Goal: Task Accomplishment & Management: Use online tool/utility

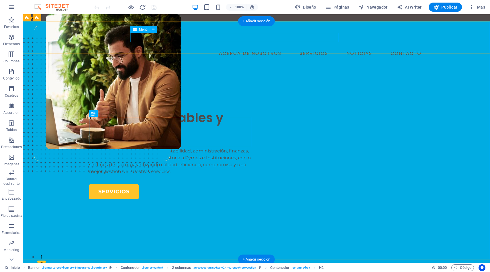
click at [325, 49] on nav "ACERCA DE NOSOTROS SERVICIOS NOTICIAS CONTACTO" at bounding box center [256, 53] width 335 height 9
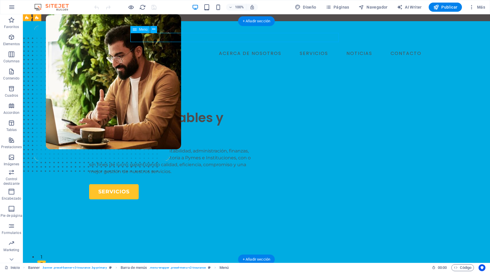
click at [317, 49] on nav "ACERCA DE NOSOTROS SERVICIOS NOTICIAS CONTACTO" at bounding box center [256, 53] width 335 height 9
select select "1"
select select
select select "2"
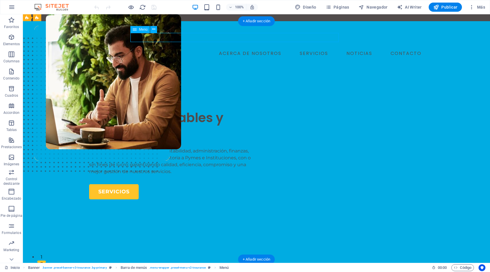
select select
select select "3"
select select
select select "4"
select select
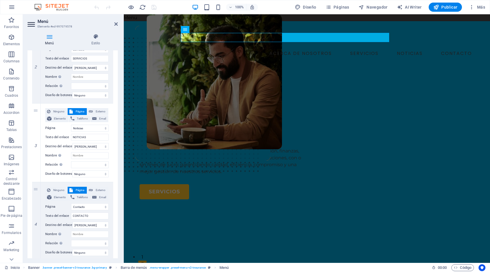
scroll to position [162, 0]
click at [335, 8] on span "Páginas" at bounding box center [337, 7] width 24 height 6
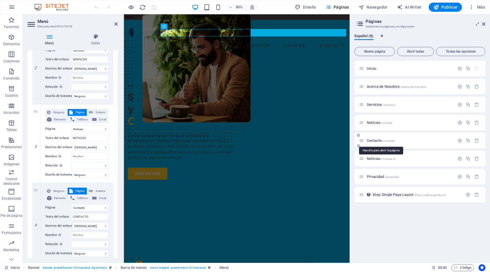
click at [386, 140] on span "/contacto" at bounding box center [388, 140] width 13 height 3
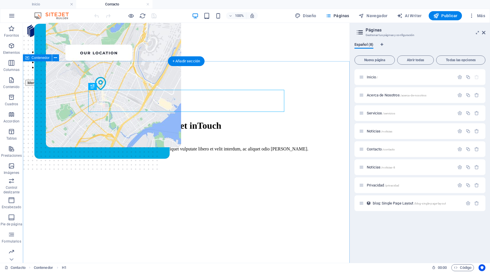
scroll to position [11, 0]
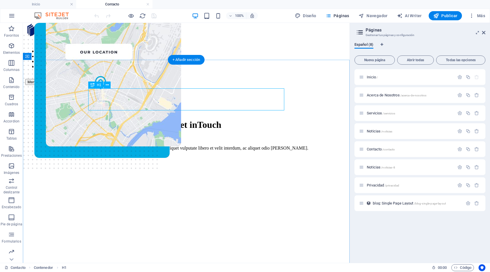
click at [242, 120] on div "Let’s Get in Touch" at bounding box center [186, 125] width 308 height 11
click at [225, 120] on div "Let’s Get in Touch" at bounding box center [186, 125] width 308 height 11
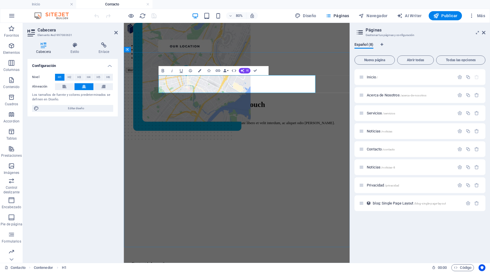
click at [257, 120] on h1 "Let’s Get in Touch" at bounding box center [265, 125] width 264 height 11
drag, startPoint x: 283, startPoint y: 101, endPoint x: 187, endPoint y: 98, distance: 95.4
click at [187, 120] on h1 "Let’s Get in Touch" at bounding box center [265, 125] width 264 height 11
click at [245, 71] on button "AI" at bounding box center [244, 70] width 12 height 5
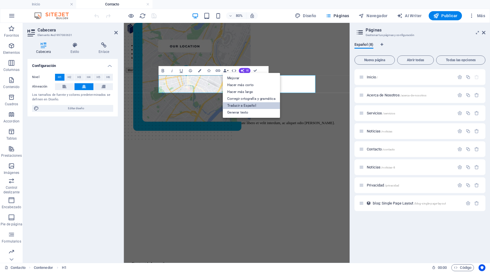
click at [244, 106] on link "Traducir a Español" at bounding box center [250, 105] width 57 height 7
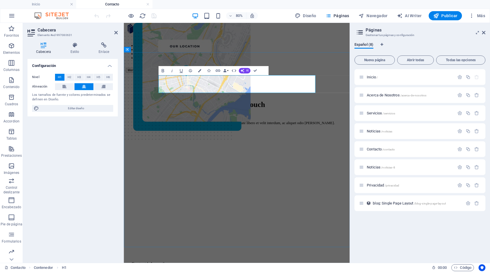
click at [347, 120] on h1 "Let’s Get in Touch" at bounding box center [265, 125] width 264 height 11
drag, startPoint x: 348, startPoint y: 103, endPoint x: 184, endPoint y: 100, distance: 164.4
click at [184, 120] on h1 "Let’s Get in Touch" at bounding box center [265, 125] width 264 height 11
click at [244, 71] on button "AI" at bounding box center [244, 70] width 12 height 5
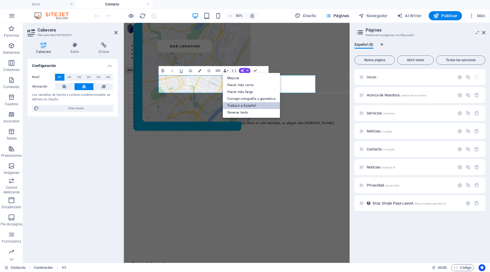
click at [249, 106] on link "Traducir a Español" at bounding box center [250, 105] width 57 height 7
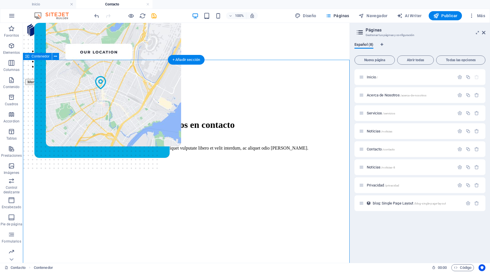
click at [95, 15] on icon "undo" at bounding box center [96, 16] width 7 height 7
click at [225, 120] on div "Let’s Get in Touch" at bounding box center [186, 125] width 308 height 11
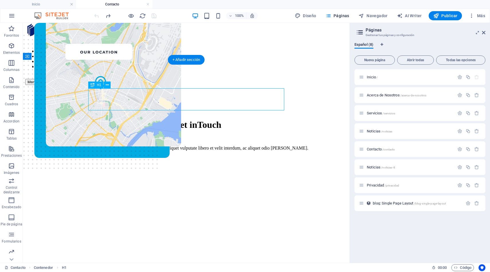
click at [199, 120] on div "Let’s Get in Touch" at bounding box center [186, 125] width 308 height 11
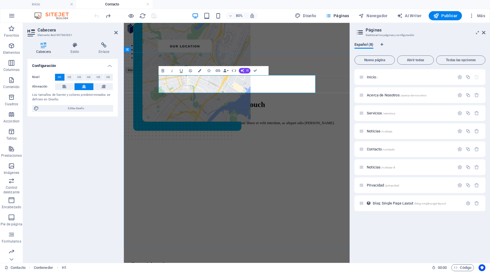
click at [293, 120] on span "Touch" at bounding box center [288, 125] width 24 height 10
drag, startPoint x: 283, startPoint y: 103, endPoint x: 184, endPoint y: 100, distance: 98.3
click at [184, 120] on h1 "Let’s Get in Touch" at bounding box center [265, 125] width 264 height 11
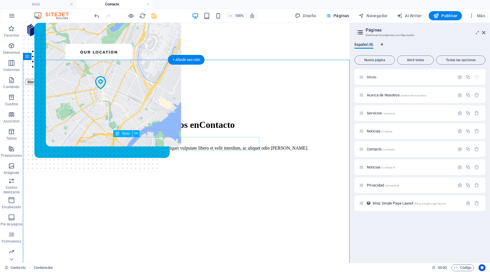
click at [165, 146] on div "Lorem ipsum dolor sit amet, consectetur adipiscing elit aliquet vulputate liber…" at bounding box center [186, 148] width 308 height 5
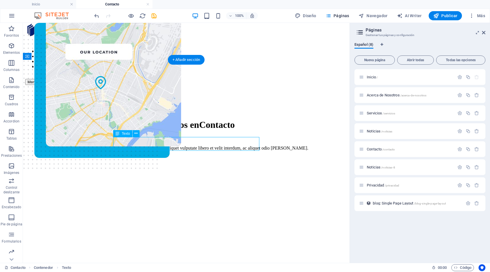
click at [165, 146] on div "Lorem ipsum dolor sit amet, consectetur adipiscing elit aliquet vulputate liber…" at bounding box center [186, 148] width 308 height 5
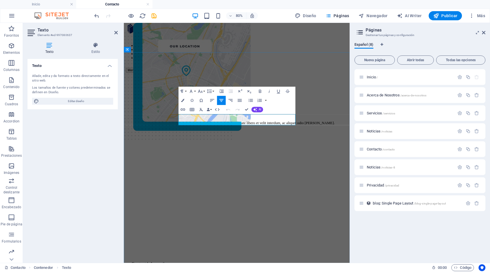
click at [284, 148] on p "Lorem ipsum dolor sit amet, consectetur adipiscing elit aliquet vulputate liber…" at bounding box center [265, 148] width 264 height 5
click at [195, 146] on p "Lorem ipsum dolor sit amet, consectetur adipiscing elit aliquet vulputate liber…" at bounding box center [265, 148] width 264 height 5
drag, startPoint x: 194, startPoint y: 140, endPoint x: 341, endPoint y: 145, distance: 147.3
click at [258, 111] on button "AI" at bounding box center [257, 109] width 12 height 5
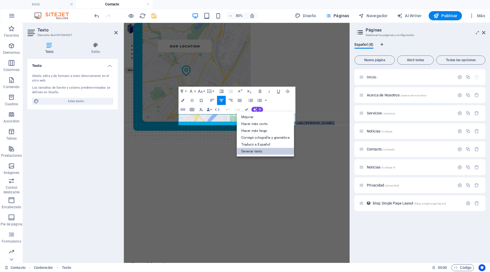
click at [257, 149] on link "Generar texto" at bounding box center [265, 151] width 57 height 7
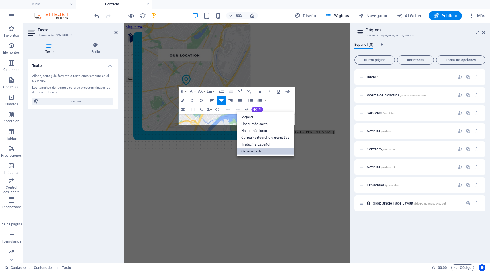
select select "English"
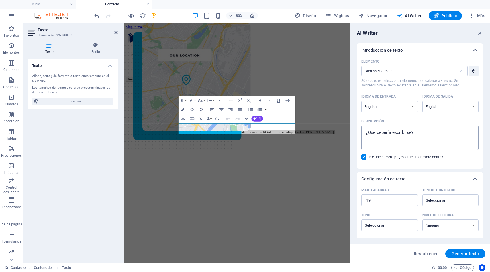
type textarea "x"
click at [424, 133] on textarea "Descripción x ​" at bounding box center [419, 138] width 111 height 19
drag, startPoint x: 424, startPoint y: 133, endPoint x: 360, endPoint y: 133, distance: 63.3
click at [360, 133] on div "Elemento #ed-997080637 ​ Sólo puedes seleccionar elementos de cabecera y texto.…" at bounding box center [420, 113] width 126 height 112
type textarea "q"
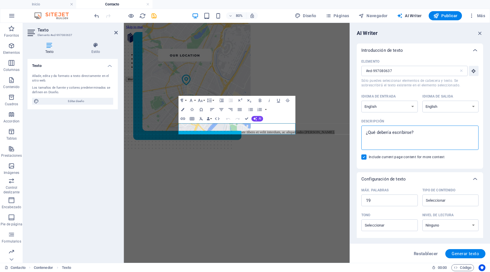
type textarea "x"
type textarea "qu"
type textarea "x"
type textarea "que"
type textarea "x"
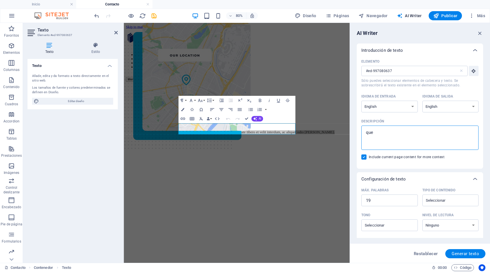
type textarea "que"
type textarea "x"
type textarea "que"
type textarea "x"
type textarea "qu"
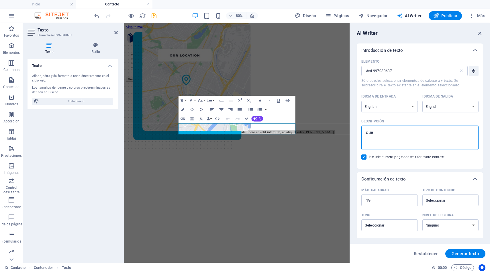
type textarea "x"
type textarea "q"
type textarea "x"
type textarea "qn"
type textarea "x"
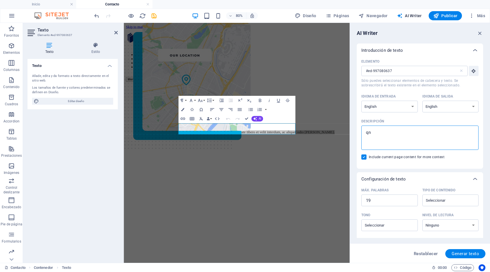
type textarea "qno"
type textarea "x"
type textarea "qnos"
type textarea "x"
type textarea "qnos"
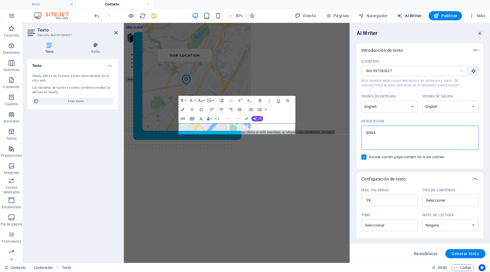
type textarea "x"
type textarea "qnos"
type textarea "x"
type textarea "qno"
type textarea "x"
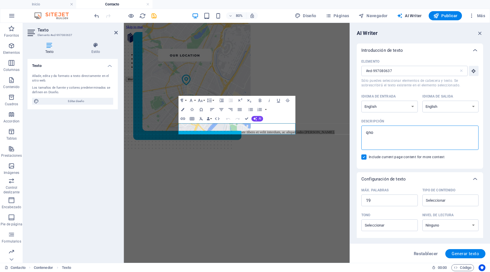
type textarea "qn"
type textarea "x"
type textarea "q"
type textarea "x"
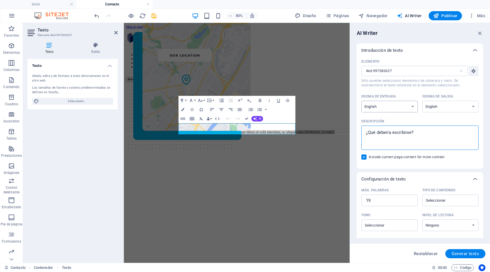
click at [412, 105] on select "Albanian Arabic Armenian Awadhi Azerbaijani Bashkir Basque Belarusian Bengali B…" at bounding box center [389, 107] width 56 height 12
select select "Spanish"
click at [361, 101] on select "Albanian Arabic Armenian Awadhi Azerbaijani Bashkir Basque Belarusian Bengali B…" at bounding box center [389, 107] width 56 height 12
click at [434, 107] on select "Albanian Arabic Armenian Awadhi Azerbaijani Bashkir Basque Belarusian Bengali B…" at bounding box center [450, 107] width 56 height 12
select select "Spanish"
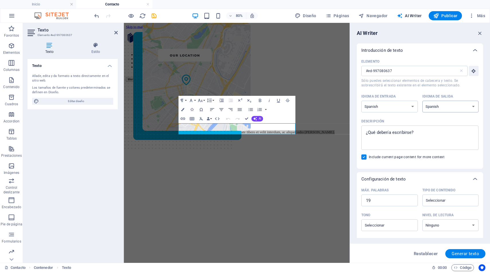
click at [422, 101] on select "Albanian Arabic Armenian Awadhi Azerbaijani Bashkir Basque Belarusian Bengali B…" at bounding box center [450, 107] width 56 height 12
type textarea "x"
click at [421, 131] on textarea "Descripción x ​" at bounding box center [419, 138] width 111 height 19
type textarea "d"
type textarea "x"
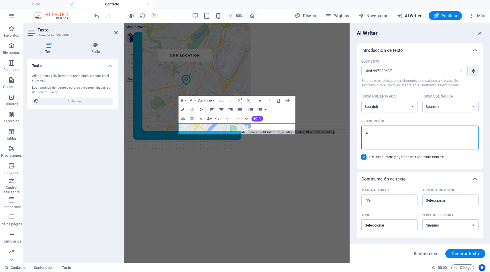
type textarea "de"
type textarea "x"
type textarea "deb"
type textarea "x"
type textarea "debe"
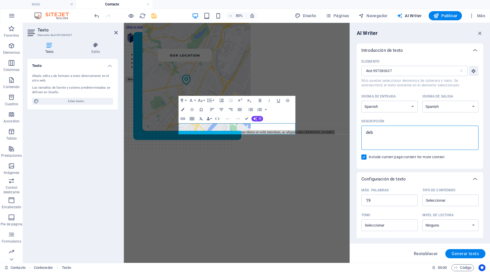
type textarea "x"
type textarea "deber"
type textarea "x"
type textarea "deber´"
type textarea "x"
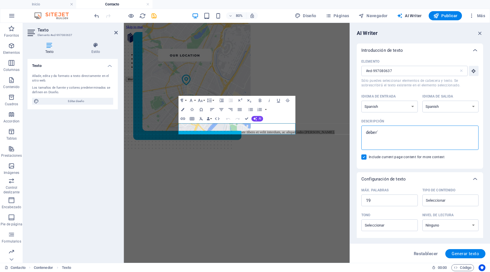
type textarea "deberí"
type textarea "x"
type textarea "debería"
type textarea "x"
type textarea "debería"
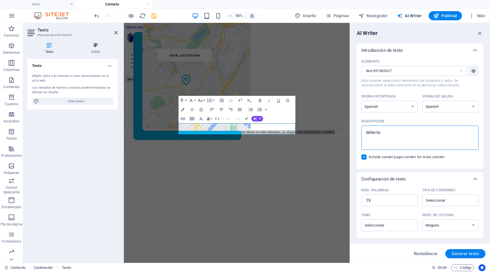
type textarea "x"
type textarea "debería d"
type textarea "x"
type textarea "debería de"
type textarea "x"
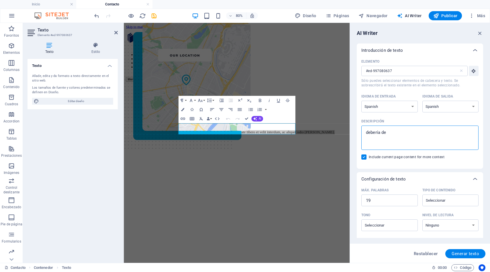
type textarea "debería des"
type textarea "x"
type textarea "debería desc"
type textarea "x"
type textarea "debería descb"
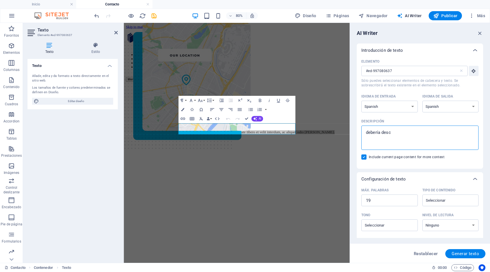
type textarea "x"
type textarea "debería desc"
type textarea "x"
type textarea "debería descr"
type textarea "x"
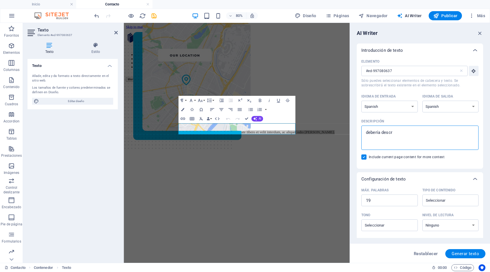
type textarea "debería descri"
type textarea "x"
type textarea "debería describ"
type textarea "x"
type textarea "debería describi"
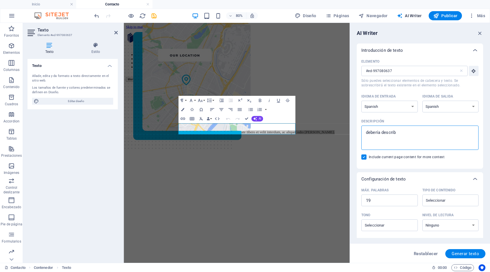
type textarea "x"
type textarea "debería describir"
type textarea "x"
type textarea "debería describir"
type textarea "x"
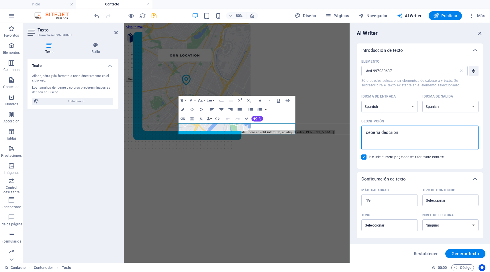
type textarea "debería describir e"
type textarea "x"
type textarea "debería describir el"
type textarea "x"
type textarea "debería describir el"
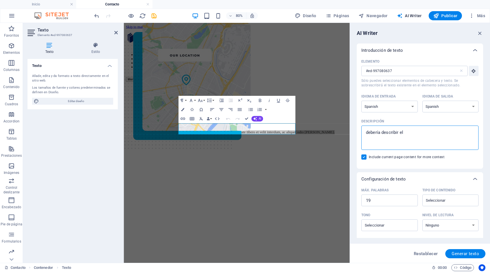
type textarea "x"
type textarea "debería describir el"
type textarea "x"
type textarea "debería describir e"
type textarea "x"
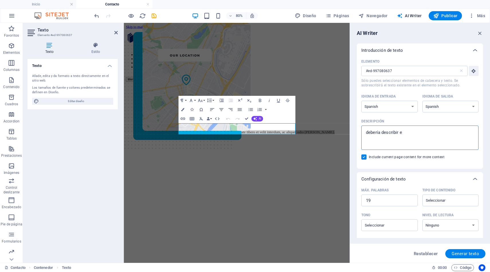
type textarea "debería describir"
type textarea "x"
type textarea "debería describir m"
type textarea "x"
type textarea "debería describir mo"
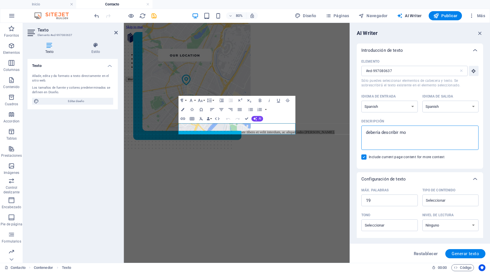
type textarea "x"
type textarea "debería describir mot"
type textarea "x"
type textarea "debería describir moti"
type textarea "x"
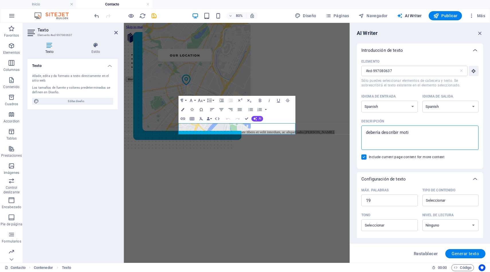
type textarea "debería describir motiv"
type textarea "x"
type textarea "debería describir motiva"
type textarea "x"
type textarea "debería describir motivac"
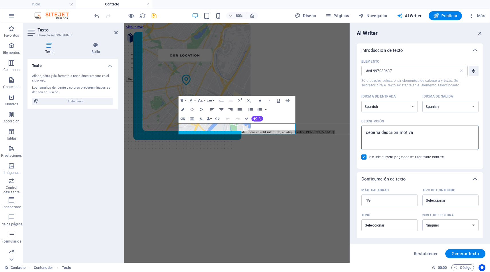
type textarea "x"
type textarea "debería describir motivaci"
type textarea "x"
type textarea "debería describir motivacio"
type textarea "x"
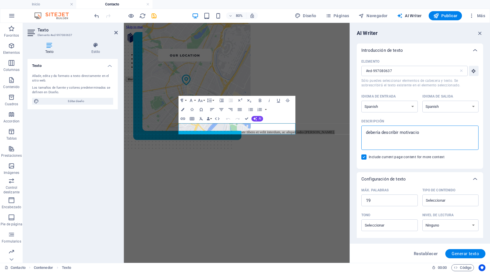
type textarea "debería describir motivacion"
type textarea "x"
type textarea "debería describir motivacione"
type textarea "x"
type textarea "debería describir motivaciones"
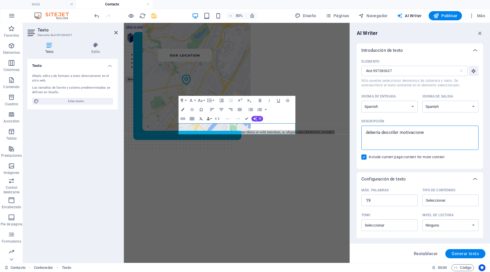
type textarea "x"
type textarea "debería describir motivaciones"
type textarea "x"
type textarea "debería describir motivaciones p"
type textarea "x"
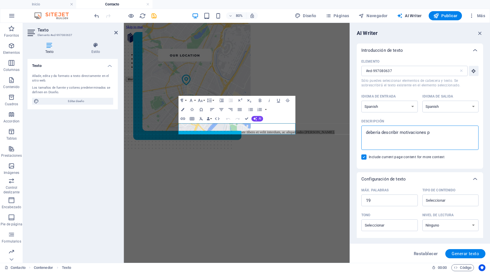
type textarea "debería describir motivaciones pa"
type textarea "x"
type textarea "debería describir motivaciones par"
type textarea "x"
type textarea "debería describir motivaciones para"
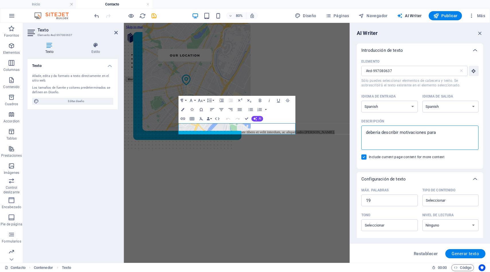
type textarea "x"
type textarea "debería describir motivaciones para"
type textarea "x"
type textarea "debería describir motivaciones para p"
type textarea "x"
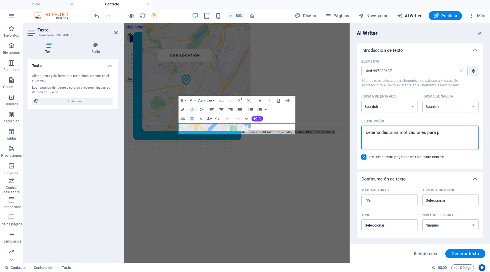
type textarea "debería describir motivaciones para po"
type textarea "x"
type textarea "debería describir motivaciones para pon"
type textarea "x"
type textarea "debería describir motivaciones para pone"
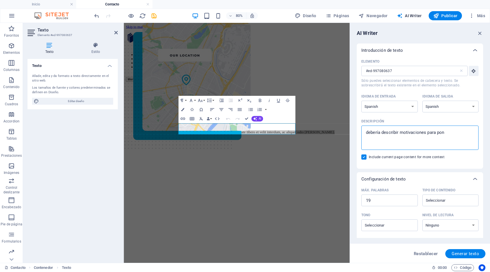
type textarea "x"
type textarea "debería describir motivaciones para poner"
type textarea "x"
type textarea "debería describir motivaciones para ponere"
type textarea "x"
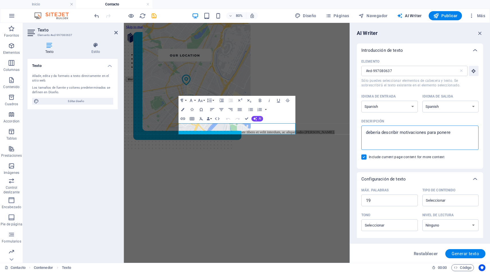
type textarea "debería describir motivaciones para poneres"
type textarea "x"
type textarea "debería describir motivaciones para ponerese"
type textarea "x"
type textarea "debería describir motivaciones para ponerese"
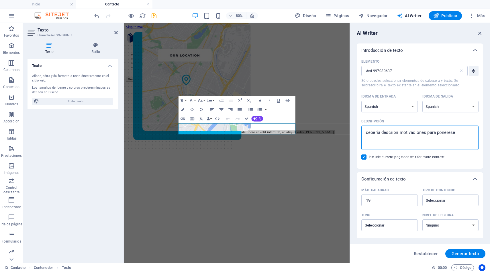
type textarea "x"
type textarea "debería describir motivaciones para ponerese c"
type textarea "x"
type textarea "debería describir motivaciones para ponerese"
type textarea "x"
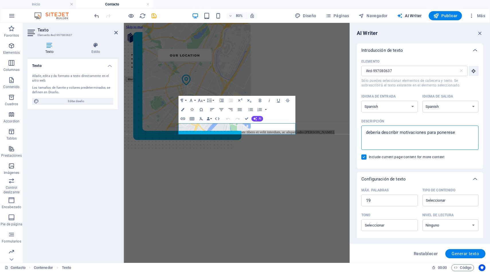
type textarea "debería describir motivaciones para ponerese e"
type textarea "x"
type textarea "debería describir motivaciones para ponerese en"
type textarea "x"
type textarea "debería describir motivaciones para ponerese en"
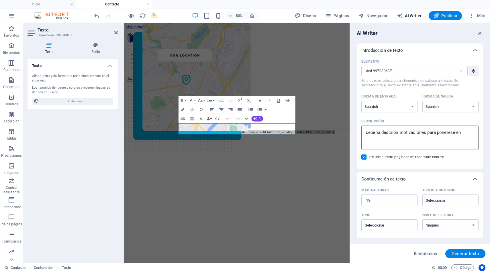
type textarea "x"
type textarea "debería describir motivaciones para ponerese en o"
type textarea "x"
type textarea "debería describir motivaciones para ponerese en oc"
type textarea "x"
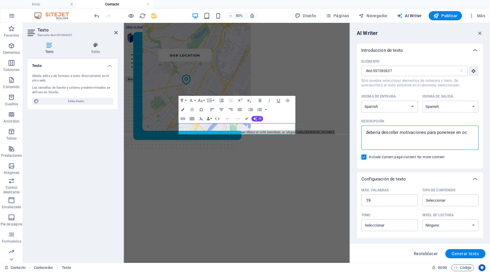
type textarea "debería describir motivaciones para ponerese en ocn"
type textarea "x"
type textarea "debería describir motivaciones para ponerese en ocnt"
type textarea "x"
type textarea "debería describir motivaciones para ponerese en ocnta"
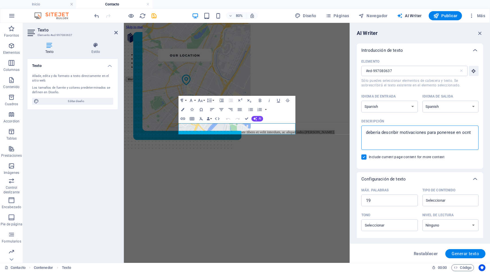
type textarea "x"
type textarea "debería describir motivaciones para ponerese en ocnt"
type textarea "x"
type textarea "debería describir motivaciones para ponerese en ocn"
type textarea "x"
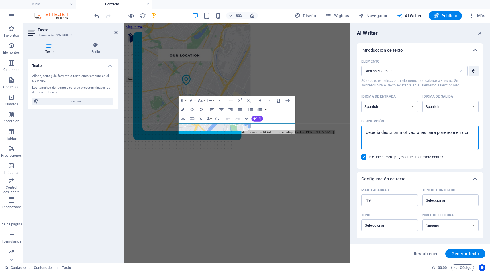
type textarea "debería describir motivaciones para ponerese en oc"
type textarea "x"
type textarea "debería describir motivaciones para ponerese en o"
type textarea "x"
type textarea "debería describir motivaciones para ponerese en"
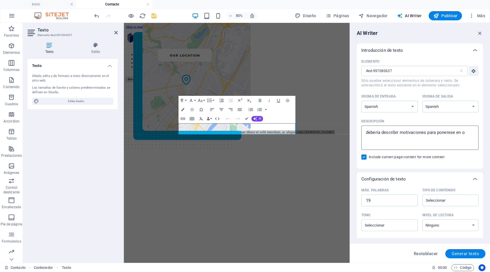
type textarea "x"
type textarea "debería describir motivaciones para ponerese en"
type textarea "x"
type textarea "debería describir motivaciones para ponerese en c"
type textarea "x"
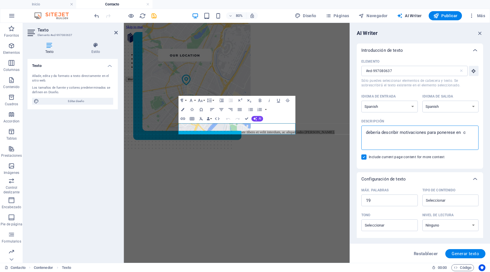
type textarea "debería describir motivaciones para ponerese en co"
type textarea "x"
type textarea "debería describir motivaciones para ponerese en con"
type textarea "x"
type textarea "debería describir motivaciones para ponerese en cont"
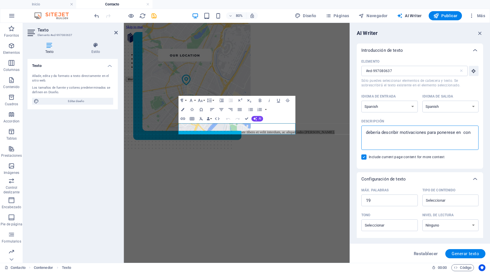
type textarea "x"
type textarea "debería describir motivaciones para ponerese en conta"
type textarea "x"
type textarea "debería describir motivaciones para ponerese en contac"
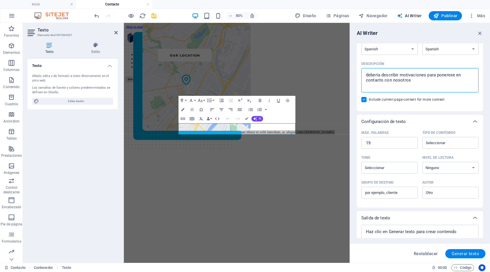
scroll to position [77, 0]
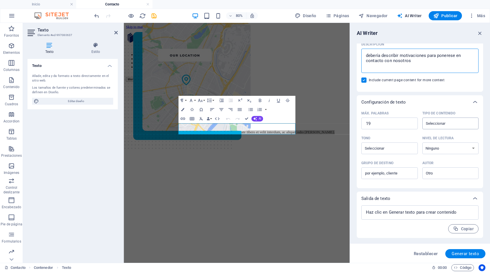
click at [440, 126] on input "Tipo de contenido ​" at bounding box center [446, 123] width 44 height 8
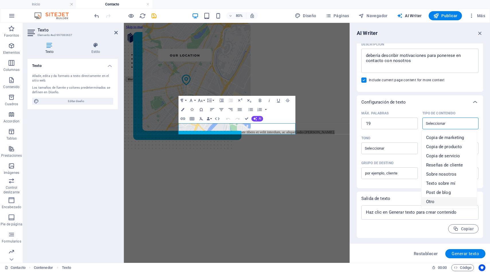
click at [436, 200] on li "Otro" at bounding box center [448, 201] width 55 height 9
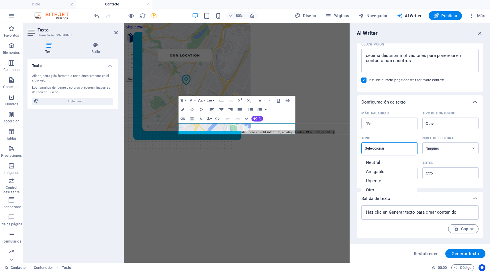
click at [397, 148] on input "Tono ​" at bounding box center [385, 148] width 44 height 8
click at [384, 164] on li "Neutral" at bounding box center [388, 162] width 55 height 9
click at [435, 149] on select "Ninguno Académico Adulto Adolescente Infantil" at bounding box center [450, 149] width 56 height 12
click at [422, 143] on select "Ninguno Académico Adulto Adolescente Infantil" at bounding box center [450, 149] width 56 height 12
click at [400, 177] on input "Grupo de destino ​" at bounding box center [389, 173] width 56 height 9
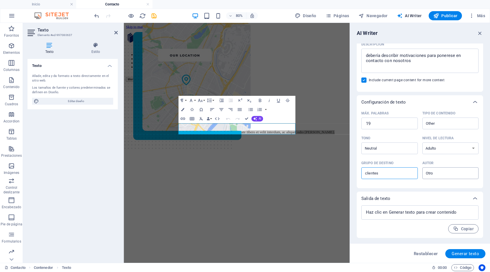
click at [439, 174] on input "Autor ​" at bounding box center [446, 173] width 44 height 8
click at [445, 196] on span "Propietario del negocio" at bounding box center [449, 197] width 46 height 6
click at [420, 214] on textarea at bounding box center [419, 213] width 111 height 9
click at [460, 253] on span "Generar texto" at bounding box center [464, 254] width 27 height 5
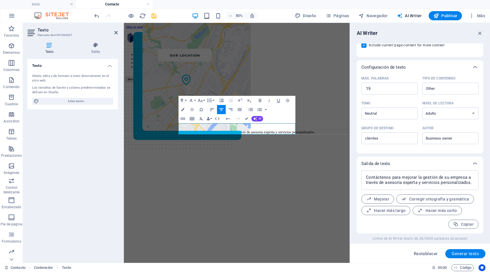
scroll to position [112, 0]
drag, startPoint x: 472, startPoint y: 183, endPoint x: 358, endPoint y: 175, distance: 114.3
click at [358, 175] on div "Contáctenos para mejorar la gestión de su empresa a través de asesoría experta …" at bounding box center [420, 202] width 126 height 63
click at [297, 160] on p "Contáctenos para mejorar la gestión de su empresa a través de asesoría experta …" at bounding box center [265, 159] width 264 height 5
click at [285, 158] on p "Contáctenos para mejorar la gestión de su empresa a través de asesoría experta …" at bounding box center [265, 159] width 264 height 5
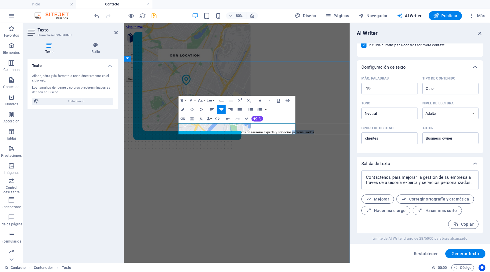
click at [285, 158] on p "Contáctenos para mejorar la gestión de su empresa a través de asesoría experta …" at bounding box center [265, 159] width 264 height 5
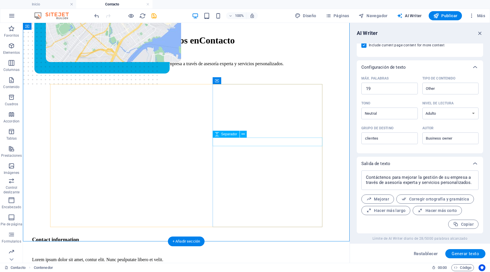
scroll to position [96, 0]
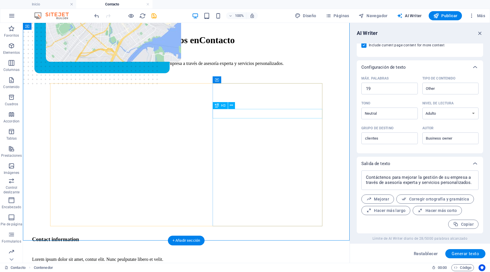
click at [287, 237] on div "Contact information" at bounding box center [168, 240] width 272 height 6
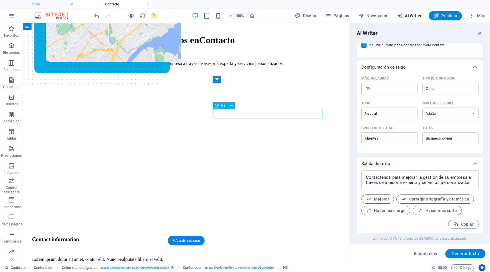
click at [287, 237] on div "Contact information" at bounding box center [168, 240] width 272 height 6
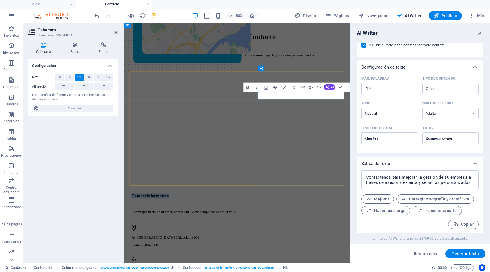
click at [342, 237] on h3 "Contact information" at bounding box center [265, 240] width 264 height 6
click at [331, 86] on span "AI" at bounding box center [332, 87] width 3 height 3
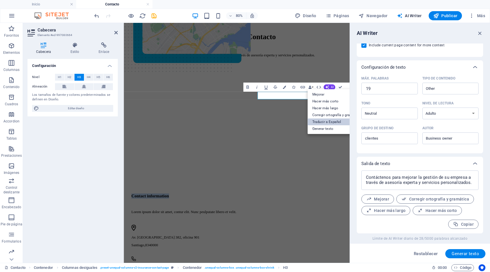
click at [330, 123] on link "Traducir a Español" at bounding box center [335, 122] width 57 height 7
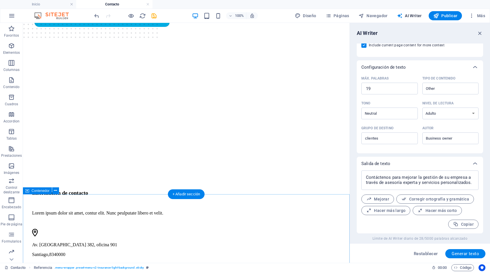
scroll to position [145, 0]
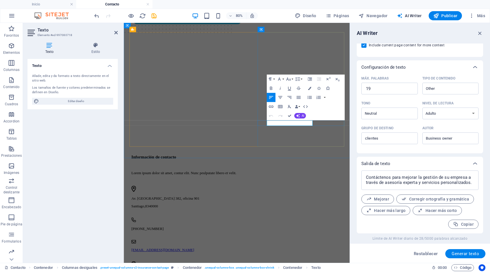
click at [361, 182] on div "Información de contacto Lorem ipsum dolor sit amet, contur elit. Nunc peulputat…" at bounding box center [265, 262] width 264 height 160
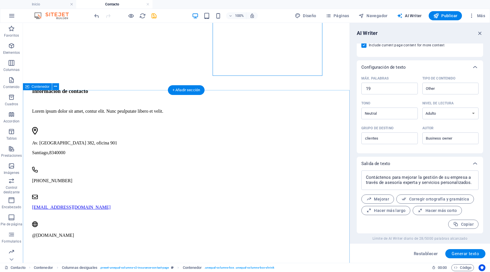
scroll to position [247, 0]
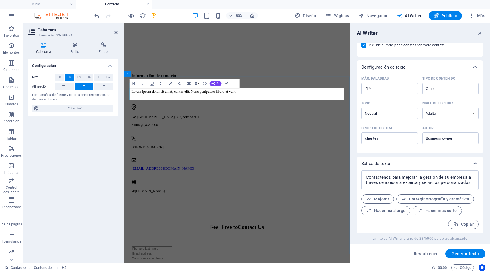
drag, startPoint x: 263, startPoint y: 114, endPoint x: 193, endPoint y: 113, distance: 69.9
drag, startPoint x: 338, startPoint y: 114, endPoint x: 319, endPoint y: 112, distance: 19.6
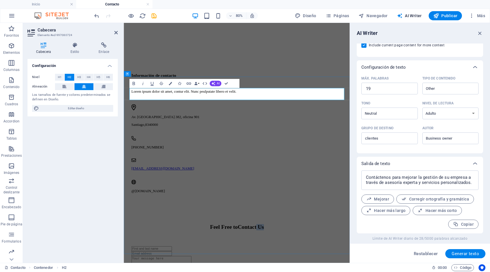
drag, startPoint x: 255, startPoint y: 113, endPoint x: 184, endPoint y: 110, distance: 70.8
click at [217, 83] on span "AI" at bounding box center [218, 83] width 3 height 3
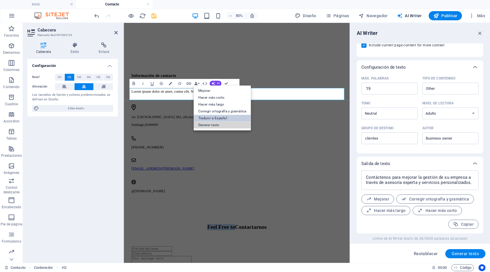
drag, startPoint x: 218, startPoint y: 125, endPoint x: 221, endPoint y: 118, distance: 7.7
click at [221, 118] on ul "Mejorar Hacer más corto Hacer más largo Corregir ortografía y gramática Traduci…" at bounding box center [221, 108] width 57 height 45
click at [221, 118] on link "Traducir a Español" at bounding box center [221, 118] width 57 height 7
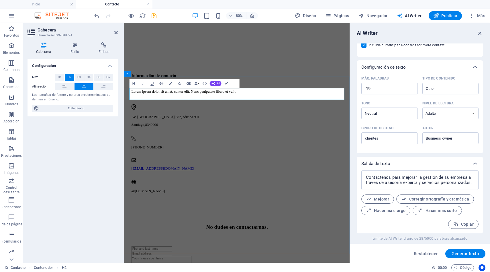
drag, startPoint x: 351, startPoint y: 114, endPoint x: 263, endPoint y: 119, distance: 87.5
click at [80, 78] on span "H3" at bounding box center [79, 77] width 4 height 7
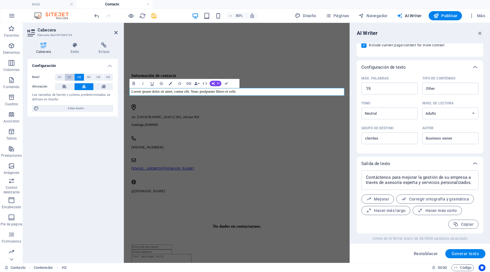
click at [68, 77] on span "H2" at bounding box center [70, 77] width 4 height 7
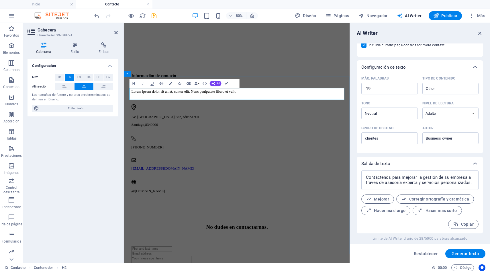
click at [96, 15] on icon "undo" at bounding box center [96, 16] width 7 height 7
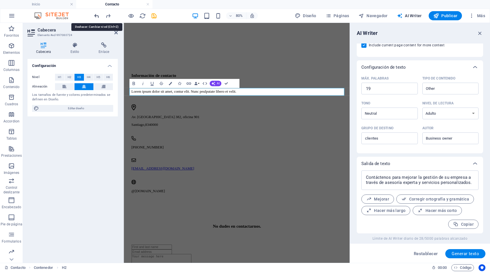
click at [96, 15] on icon "undo" at bounding box center [96, 16] width 7 height 7
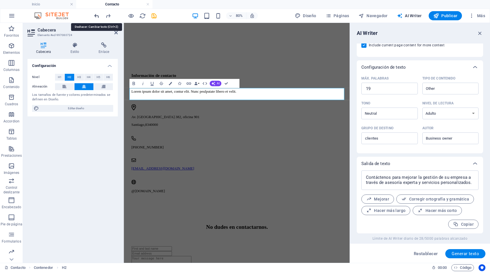
click at [96, 15] on icon "undo" at bounding box center [96, 16] width 7 height 7
click at [97, 17] on icon "undo" at bounding box center [96, 16] width 7 height 7
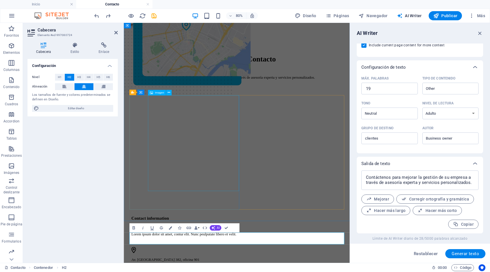
scroll to position [69, 0]
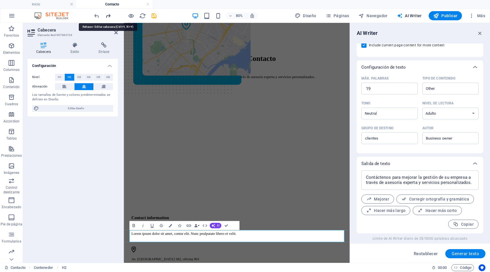
click at [108, 18] on icon "redo" at bounding box center [108, 16] width 7 height 7
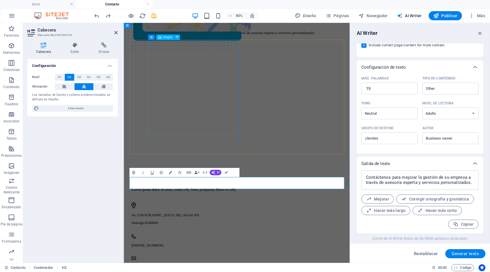
scroll to position [143, 0]
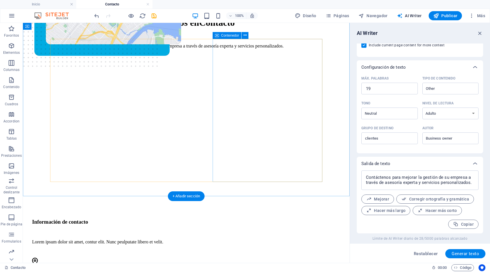
scroll to position [106, 0]
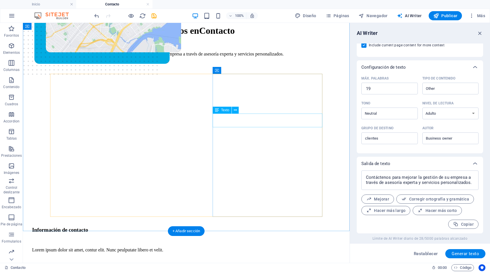
click at [260, 248] on div "Lorem ipsum dolor sit amet, contur elit. Nunc peulputate libero et velit." at bounding box center [168, 250] width 272 height 5
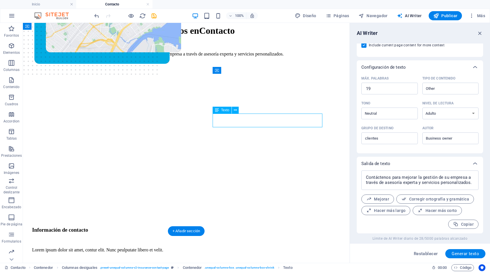
click at [260, 248] on div "Lorem ipsum dolor sit amet, contur elit. Nunc peulputate libero et velit." at bounding box center [168, 250] width 272 height 5
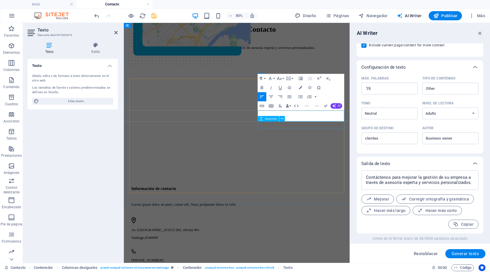
scroll to position [81, 0]
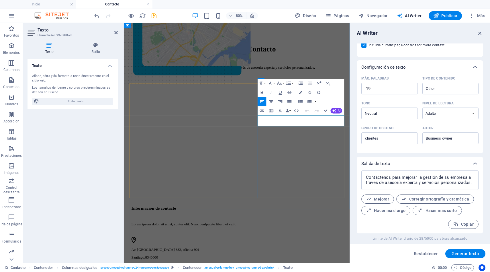
click at [355, 272] on p "Lorem ipsum dolor sit amet, contur elit. Nunc peulputate libero et velit." at bounding box center [265, 275] width 264 height 5
click at [336, 108] on button "AI" at bounding box center [336, 110] width 12 height 5
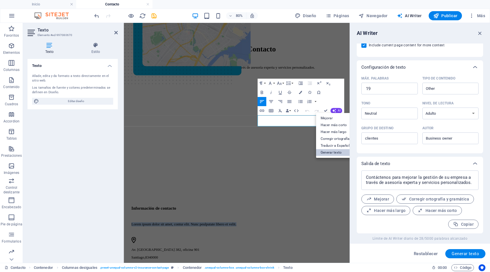
click at [337, 153] on link "Generar texto" at bounding box center [344, 153] width 57 height 7
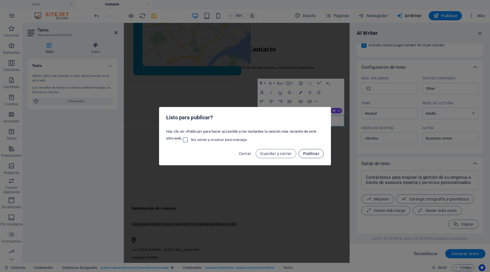
click at [308, 154] on span "Publicar" at bounding box center [311, 154] width 16 height 5
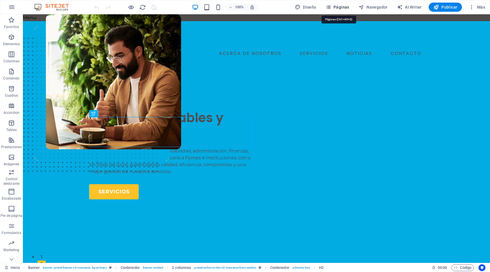
click at [333, 6] on span "Páginas" at bounding box center [337, 7] width 24 height 6
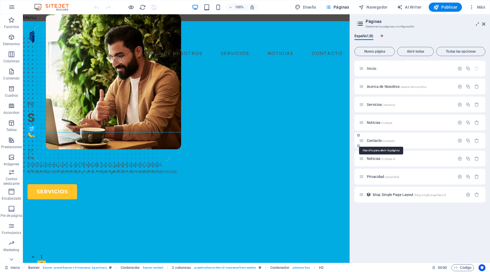
click at [375, 141] on span "Contacto /contacto" at bounding box center [381, 141] width 28 height 4
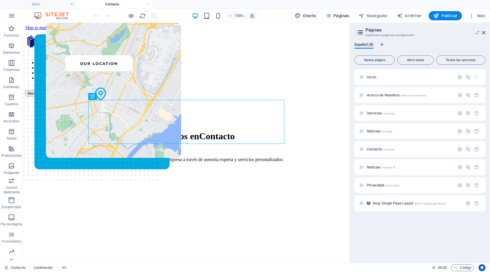
click at [312, 13] on span "Diseño" at bounding box center [305, 16] width 21 height 6
select select "600"
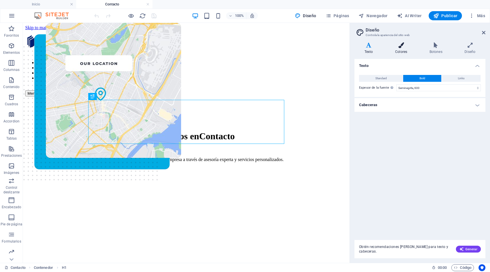
click at [401, 49] on h4 "Colores" at bounding box center [402, 48] width 34 height 12
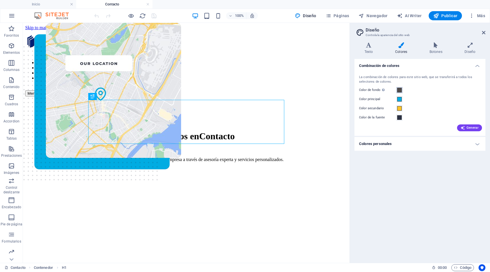
click at [399, 91] on span at bounding box center [399, 90] width 5 height 5
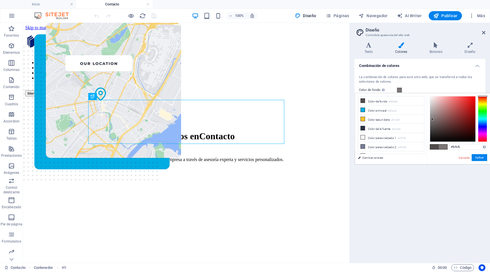
type input "#ffffff"
drag, startPoint x: 433, startPoint y: 126, endPoint x: 425, endPoint y: 86, distance: 41.5
click at [425, 86] on body "Fusion Consultores Ltda Inicio Contacto Favoritos Elementos Columnas Contenido …" at bounding box center [245, 136] width 490 height 272
click at [476, 158] on button "Aplicar" at bounding box center [478, 157] width 15 height 7
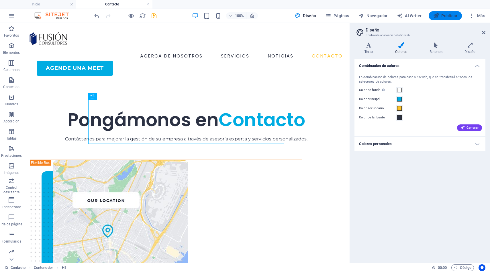
click at [443, 16] on span "Publicar" at bounding box center [445, 16] width 24 height 6
checkbox input "false"
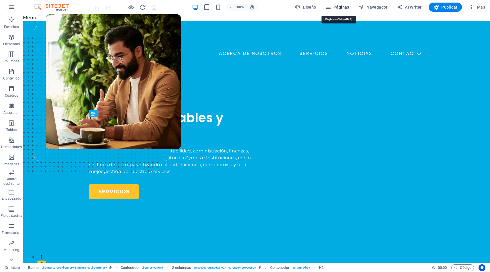
click at [341, 6] on span "Páginas" at bounding box center [337, 7] width 24 height 6
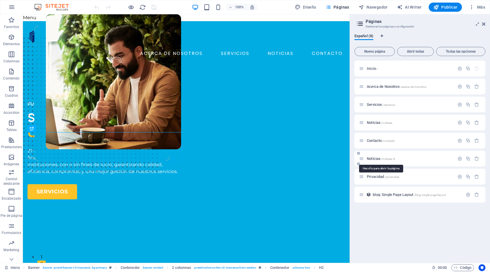
click at [372, 160] on span "Noticias /noticias-8" at bounding box center [381, 159] width 28 height 4
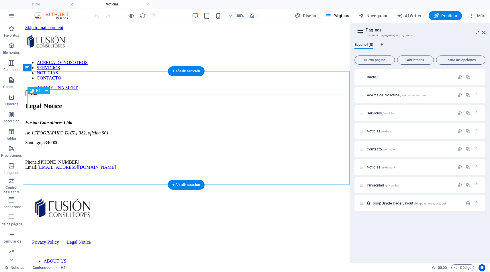
click at [86, 102] on div "Legal Notice" at bounding box center [186, 106] width 322 height 8
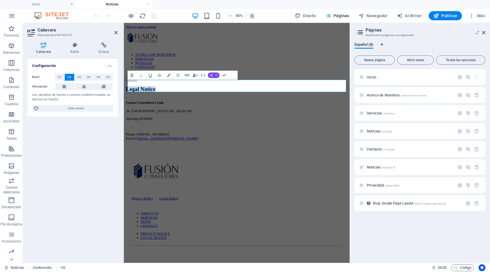
click at [215, 77] on span "AI" at bounding box center [216, 75] width 3 height 3
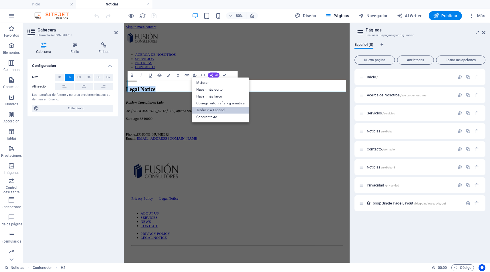
click at [220, 111] on link "Traducir a Español" at bounding box center [220, 110] width 57 height 7
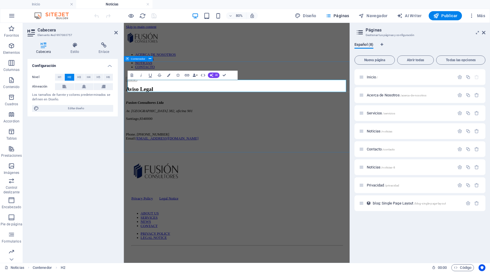
click at [299, 102] on div "Aviso Legal Fusion Consultores Ltda Av. [STREET_ADDRESS] Phone.: [PHONE_NUMBER]…" at bounding box center [265, 136] width 278 height 68
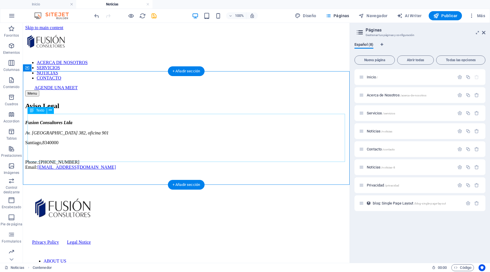
click at [38, 152] on div "Fusion Consultores Ltda Av. [STREET_ADDRESS] Phone.: [PHONE_NUMBER] Email: [EMA…" at bounding box center [186, 145] width 322 height 50
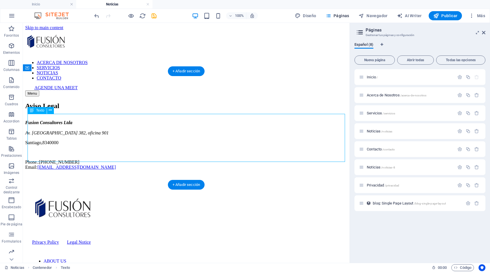
click at [35, 152] on div "Fusion Consultores Ltda Av. [STREET_ADDRESS] Phone.: [PHONE_NUMBER] Email: [EMA…" at bounding box center [186, 145] width 322 height 50
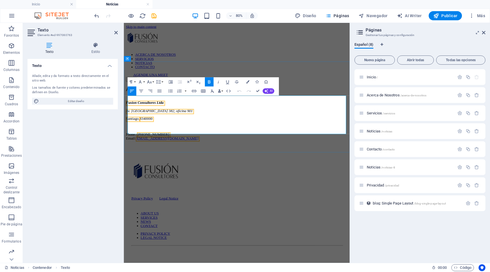
click at [135, 160] on p "Phone.: [PHONE_NUMBER] Email: [EMAIL_ADDRESS][DOMAIN_NAME]" at bounding box center [265, 165] width 278 height 10
click at [348, 102] on div "Aviso Legal Fusion Consultores Ltda Av. [STREET_ADDRESS]: [PHONE_NUMBER] Email:…" at bounding box center [265, 136] width 278 height 68
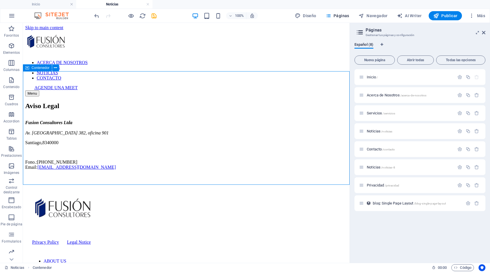
click at [303, 102] on div "Aviso Legal Fusion Consultores Ltda Av. [STREET_ADDRESS]: [PHONE_NUMBER] Email:…" at bounding box center [186, 136] width 322 height 68
click at [376, 186] on span "Privacidad /privacidad" at bounding box center [383, 185] width 32 height 4
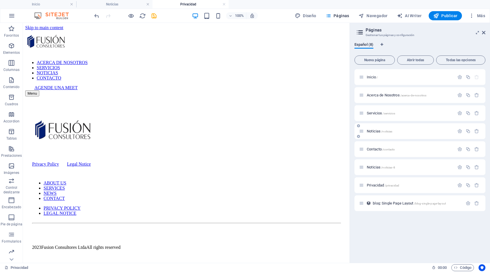
click at [374, 131] on span "Noticias /noticias" at bounding box center [379, 131] width 25 height 4
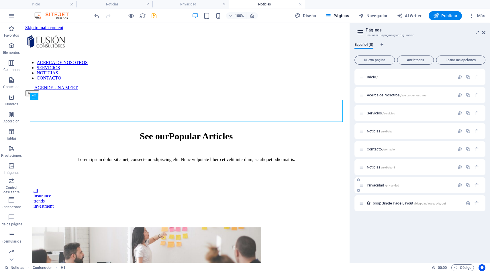
click at [392, 186] on span "/privacidad" at bounding box center [392, 185] width 15 height 3
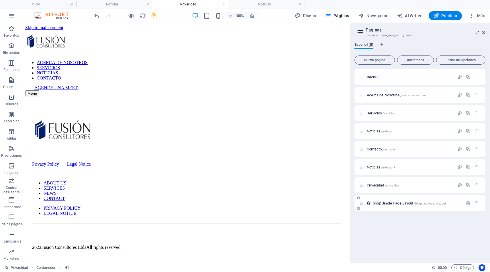
click at [393, 205] on span "blog: Single Page Layout /blog-single-page-layout" at bounding box center [409, 203] width 73 height 4
click at [393, 205] on div "Inicio / Acerca de Nosotros /acerca-de-nosotros Servicios /servicios Noticias /…" at bounding box center [419, 163] width 131 height 189
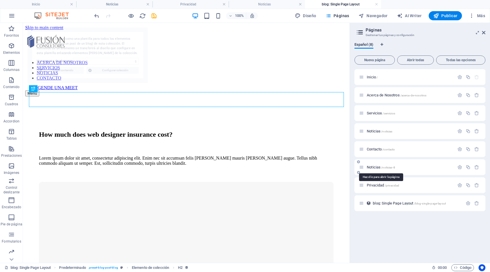
click at [377, 168] on span "Noticias /noticias-8" at bounding box center [381, 167] width 28 height 4
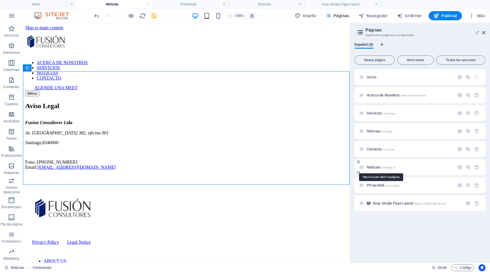
click at [373, 168] on span "Noticias /noticias-8" at bounding box center [381, 167] width 28 height 4
click at [459, 167] on icon "button" at bounding box center [459, 167] width 5 height 5
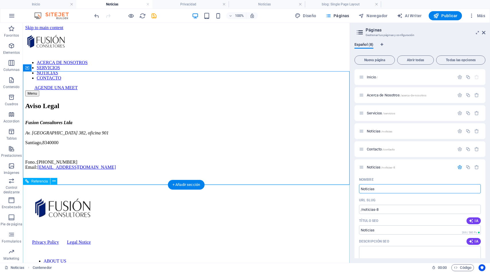
drag, startPoint x: 399, startPoint y: 213, endPoint x: 340, endPoint y: 185, distance: 66.0
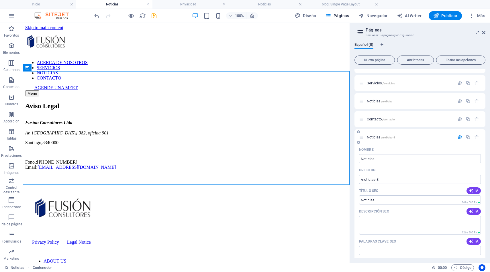
scroll to position [21, 0]
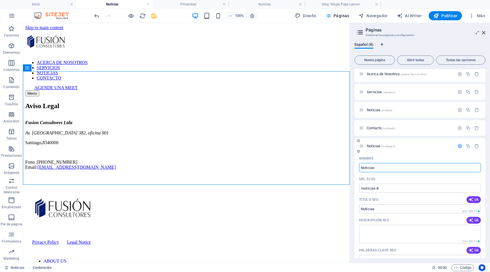
click at [377, 172] on input "Noticias" at bounding box center [420, 167] width 122 height 9
drag, startPoint x: 379, startPoint y: 170, endPoint x: 357, endPoint y: 169, distance: 22.1
click at [357, 169] on div "Nombre Noticias ​ URL SLUG /noticias-8 ​ Título SEO IA Noticias ​ 269 / 580 Px …" at bounding box center [419, 260] width 131 height 213
type input "A"
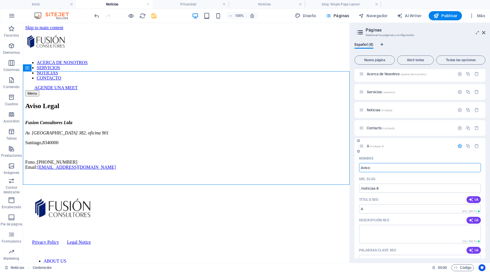
type input "Aviso"
type input "Aviso Le"
type input "Aviso"
type input "Aviso Legal"
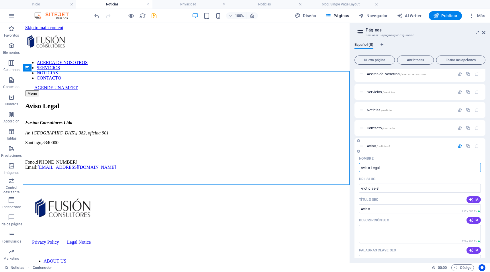
type input "Aviso Legal"
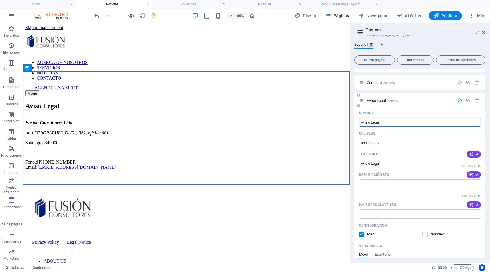
scroll to position [0, 0]
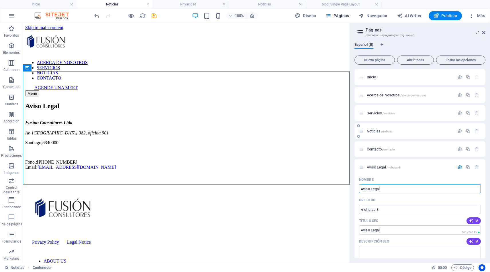
type input "Aviso Legal"
click at [375, 131] on span "Noticias /noticias" at bounding box center [379, 131] width 25 height 4
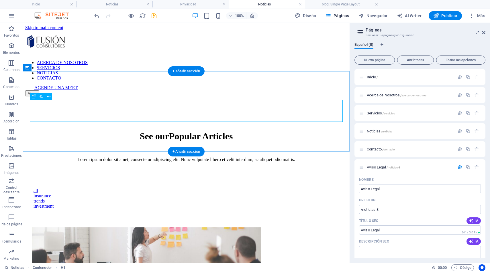
click at [245, 131] on div "See our Popular Articles" at bounding box center [186, 136] width 308 height 11
click at [115, 131] on div "See our Popular Articles" at bounding box center [186, 136] width 308 height 11
click at [126, 131] on div "See our Popular Articles" at bounding box center [186, 136] width 308 height 11
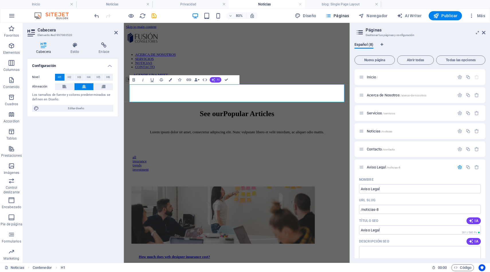
click at [217, 80] on span "AI" at bounding box center [218, 79] width 3 height 3
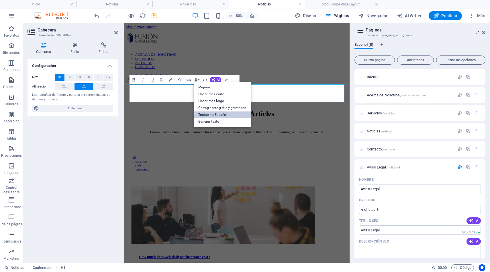
click at [221, 115] on link "Traducir a Español" at bounding box center [221, 114] width 57 height 7
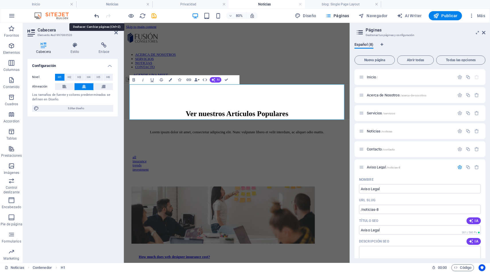
click at [97, 15] on icon "undo" at bounding box center [96, 16] width 7 height 7
type input "Aviso"
click at [217, 81] on span "AI" at bounding box center [218, 79] width 3 height 3
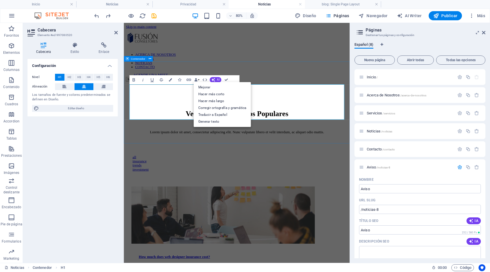
click at [274, 97] on div "Ver nuestros Artículos Populares Lorem ipsum dolor sit amet, consectetur adipis…" at bounding box center [265, 138] width 278 height 82
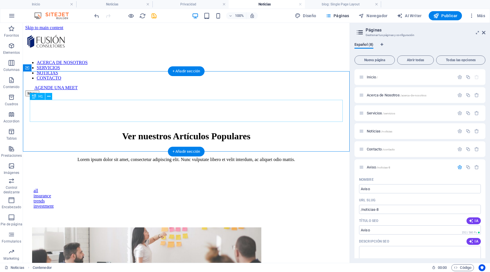
click at [205, 131] on div "Ver nuestros Artículos Populares" at bounding box center [186, 136] width 308 height 11
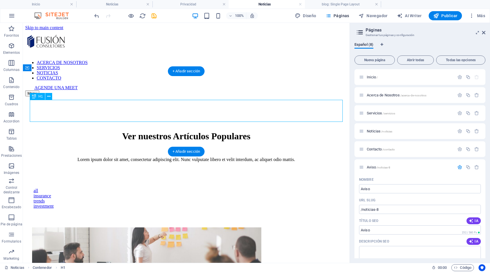
click at [205, 131] on div "Ver nuestros Artículos Populares" at bounding box center [186, 136] width 308 height 11
click at [189, 131] on div "Ver nuestros Artículos Populares" at bounding box center [186, 136] width 308 height 11
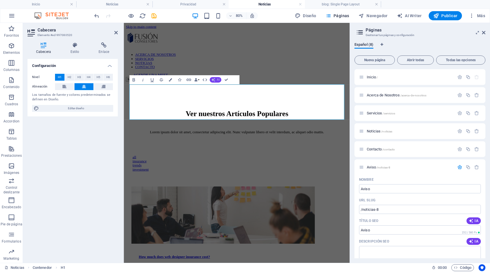
click at [215, 78] on button "AI" at bounding box center [215, 79] width 12 height 5
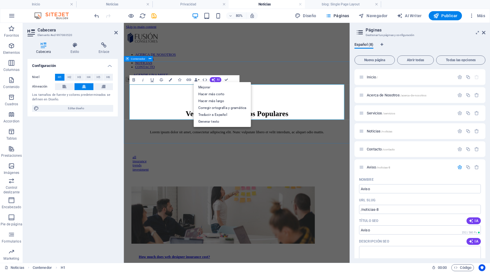
click at [247, 97] on div "Ver nuestros Artículos Populares Lorem ipsum dolor sit amet, consectetur adipis…" at bounding box center [265, 138] width 278 height 82
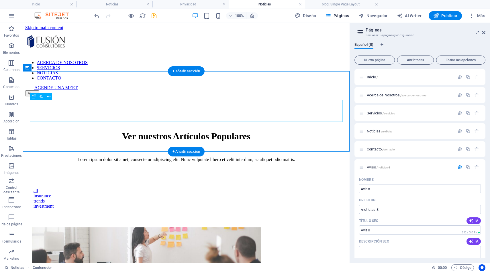
click at [197, 131] on div "Ver nuestros Artículos Populares" at bounding box center [186, 136] width 308 height 11
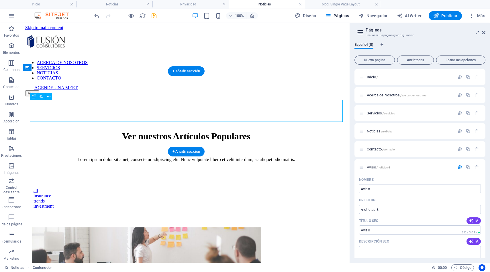
click at [197, 131] on div "Ver nuestros Artículos Populares" at bounding box center [186, 136] width 308 height 11
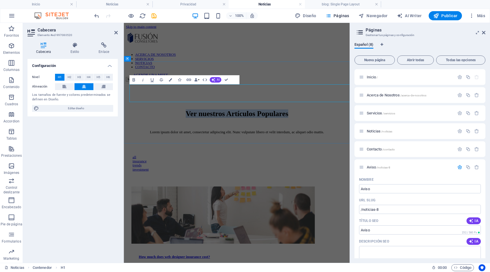
click at [216, 135] on h1 "Ver nuestros Artículos Populares" at bounding box center [265, 136] width 264 height 11
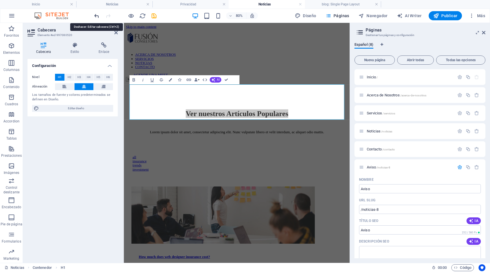
click at [97, 16] on icon "undo" at bounding box center [96, 16] width 7 height 7
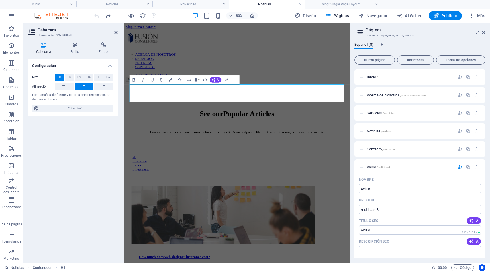
click at [97, 16] on div at bounding box center [125, 15] width 64 height 9
click at [108, 15] on icon "redo" at bounding box center [108, 16] width 7 height 7
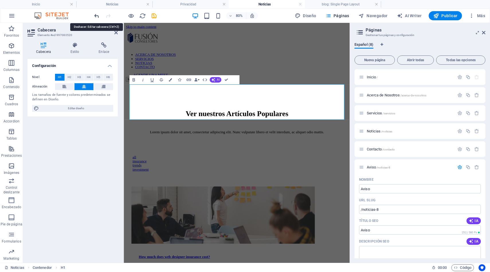
click at [93, 15] on icon "undo" at bounding box center [96, 16] width 7 height 7
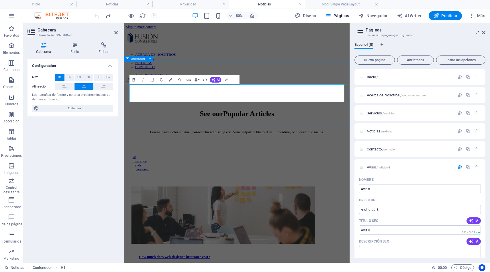
click at [298, 97] on div "See our Popular Articles Lorem ipsum dolor sit amet, consectetur adipiscing eli…" at bounding box center [265, 138] width 278 height 82
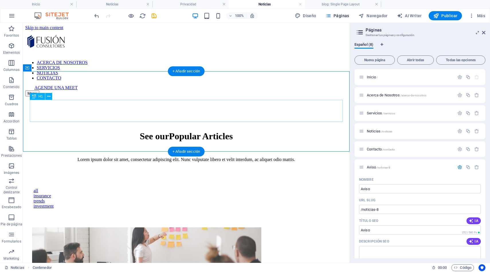
click at [225, 131] on div "See our Popular Articles" at bounding box center [186, 136] width 308 height 11
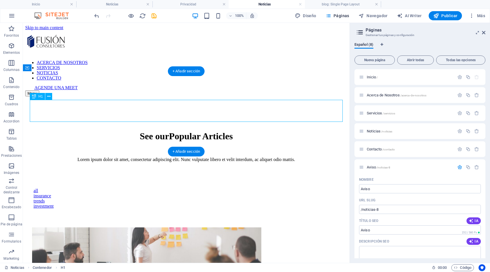
click at [225, 131] on div "See our Popular Articles" at bounding box center [186, 136] width 308 height 11
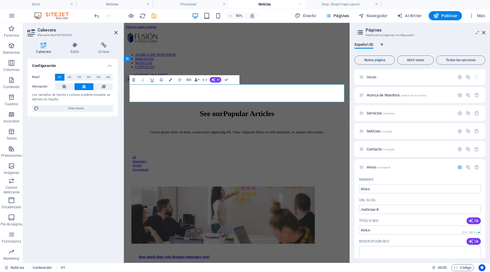
click at [247, 131] on span "Popular Articles" at bounding box center [279, 136] width 64 height 10
drag, startPoint x: 232, startPoint y: 113, endPoint x: 373, endPoint y: 111, distance: 141.5
click at [311, 131] on span "Popular Articles" at bounding box center [279, 136] width 64 height 10
drag, startPoint x: 205, startPoint y: 113, endPoint x: 141, endPoint y: 109, distance: 64.5
click at [141, 131] on h1 "See our Artículos Populates" at bounding box center [265, 136] width 264 height 11
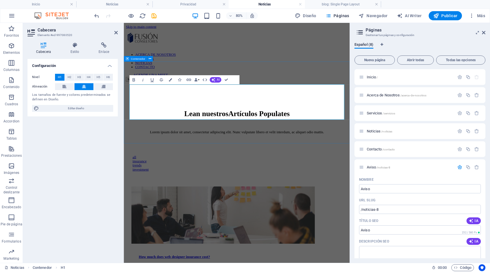
click at [311, 97] on div "Lean nuestros Artículos Populates Lorem ipsum dolor sit amet, consectetur adipi…" at bounding box center [265, 138] width 278 height 82
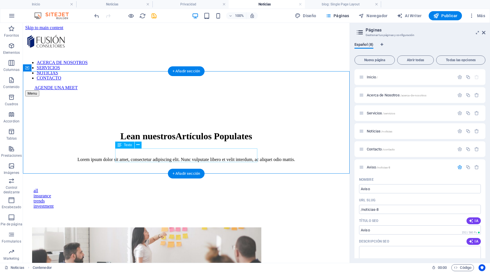
click at [201, 157] on div "Lorem ipsum dolor sit amet, consectetur adipiscing elit. Nunc vulputate libero …" at bounding box center [186, 159] width 308 height 5
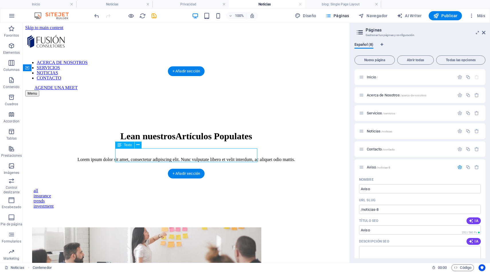
click at [201, 157] on div "Lorem ipsum dolor sit amet, consectetur adipiscing elit. Nunc vulputate libero …" at bounding box center [186, 159] width 308 height 5
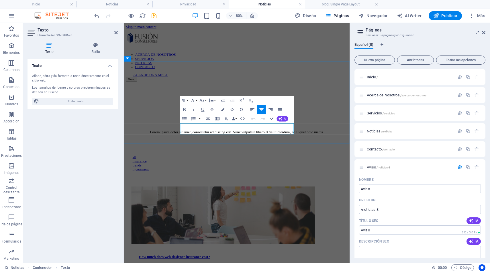
click at [217, 157] on p "Lorem ipsum dolor sit amet, consectetur adipiscing elit. Nunc vulputate libero …" at bounding box center [265, 159] width 264 height 5
click at [283, 118] on button "AI" at bounding box center [282, 118] width 12 height 5
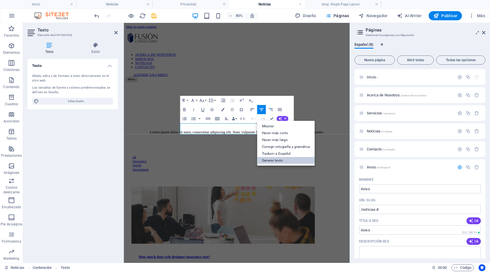
click at [280, 161] on link "Generar texto" at bounding box center [285, 160] width 57 height 7
select select "English"
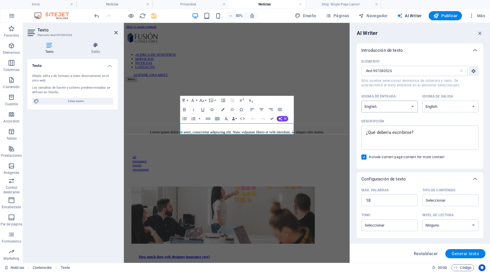
click at [400, 106] on select "Albanian Arabic Armenian Awadhi Azerbaijani Bashkir Basque Belarusian Bengali B…" at bounding box center [389, 107] width 56 height 12
select select "Spanish"
click at [361, 101] on select "Albanian Arabic Armenian Awadhi Azerbaijani Bashkir Basque Belarusian Bengali B…" at bounding box center [389, 107] width 56 height 12
click at [433, 108] on select "Albanian Arabic Armenian Awadhi Azerbaijani Bashkir Basque Belarusian Bengali B…" at bounding box center [450, 107] width 56 height 12
select select "Spanish"
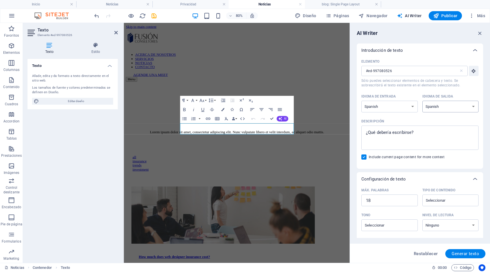
click at [422, 101] on select "Albanian Arabic Armenian Awadhi Azerbaijani Bashkir Basque Belarusian Bengali B…" at bounding box center [450, 107] width 56 height 12
type textarea "x"
click at [391, 131] on textarea "Descripción x ​" at bounding box center [419, 138] width 111 height 19
type textarea "b"
type textarea "x"
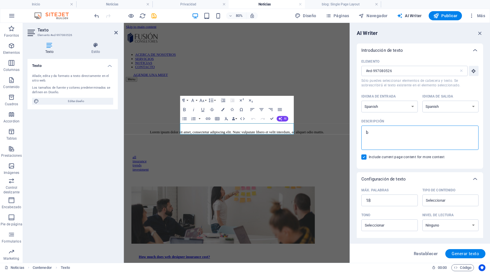
type textarea "br"
type textarea "x"
type textarea "bre"
type textarea "x"
type textarea "brev"
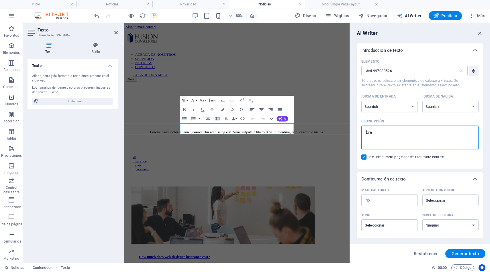
type textarea "x"
type textarea "breve"
type textarea "x"
type textarea "breve"
type textarea "x"
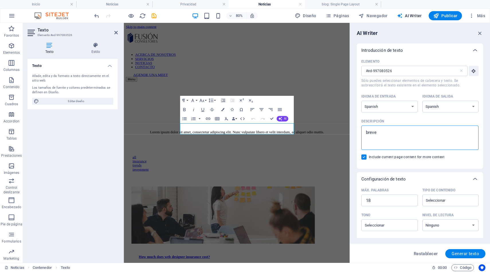
type textarea "breve d"
type textarea "x"
type textarea "breve de"
type textarea "x"
type textarea "breve des"
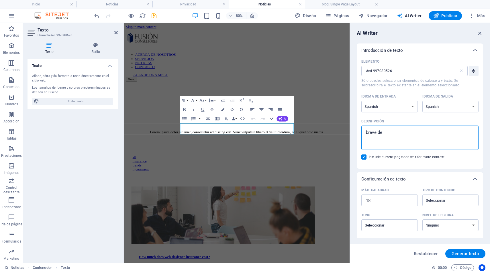
type textarea "x"
type textarea "breve desc"
type textarea "x"
type textarea "breve descr"
type textarea "x"
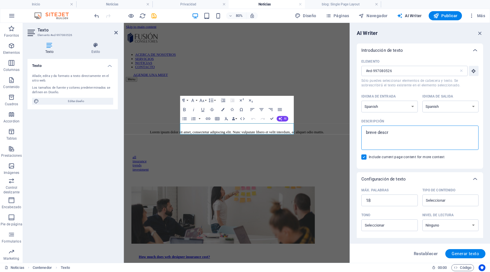
type textarea "breve descri"
type textarea "x"
type textarea "breve descrip"
type textarea "x"
type textarea "breve descripc"
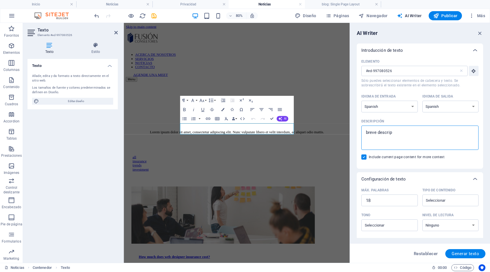
type textarea "x"
type textarea "breve descripci"
type textarea "x"
type textarea "breve descripci´"
type textarea "x"
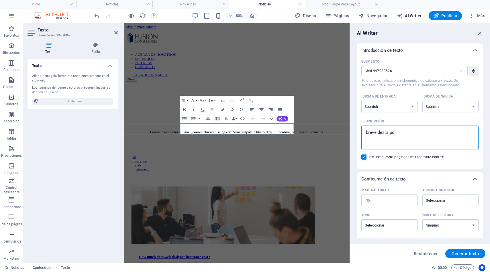
type textarea "breve descripció"
type textarea "x"
type textarea "breve descripción"
type textarea "x"
type textarea "breve descripción"
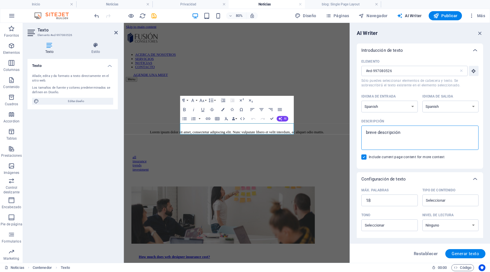
type textarea "x"
type textarea "breve descripción d"
type textarea "x"
type textarea "breve descripción de"
type textarea "x"
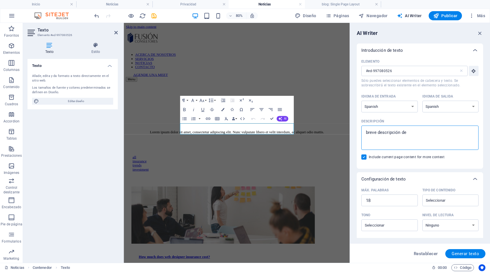
type textarea "breve descripción de"
type textarea "x"
type textarea "breve descripción de n"
type textarea "x"
type textarea "breve descripción de nu"
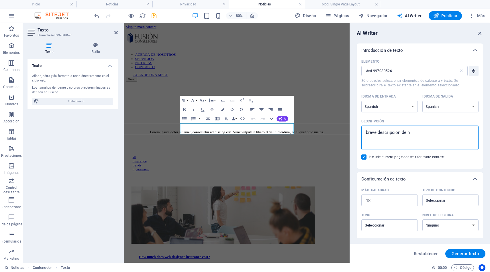
type textarea "x"
type textarea "breve descripción de nue"
type textarea "x"
type textarea "breve descripción de nues"
type textarea "x"
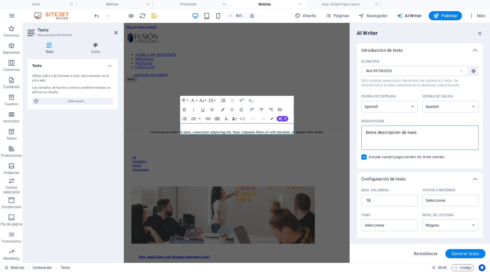
type textarea "breve descripción de nuest"
type textarea "x"
type textarea "breve descripción de nuestr"
type textarea "x"
type textarea "breve descripción de nuestro"
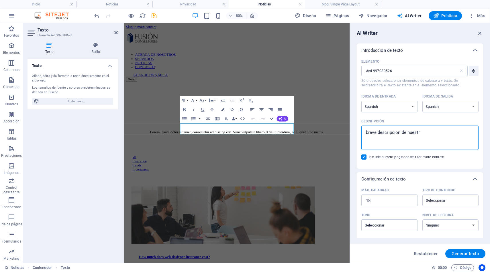
type textarea "x"
type textarea "breve descripción de nuestros"
type textarea "x"
type textarea "breve descripción de nuestros"
type textarea "x"
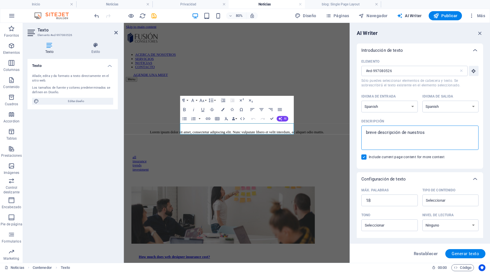
type textarea "breve descripción de nuestros a"
type textarea "x"
type textarea "breve descripción de nuestros ar"
type textarea "x"
type textarea "breve descripción de nuestros art"
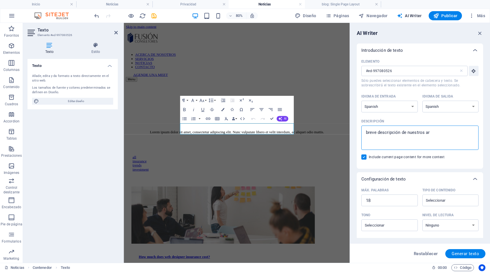
type textarea "x"
type textarea "breve descripción de nuestros arti"
type textarea "x"
type textarea "breve descripción de nuestros artic"
type textarea "x"
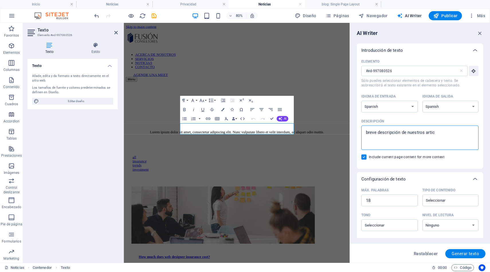
type textarea "breve descripción de nuestros articu"
type textarea "x"
type textarea "breve descripción de nuestros articul"
type textarea "x"
type textarea "breve descripción de nuestros articulo"
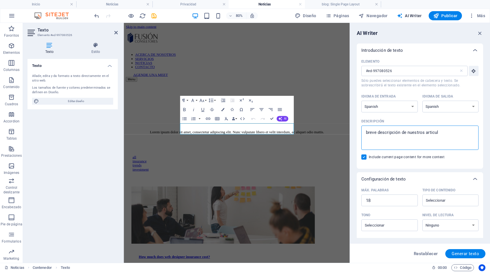
type textarea "x"
type textarea "breve descripción de nuestros articulos"
type textarea "x"
type textarea "breve descripción de nuestros articulos"
type textarea "x"
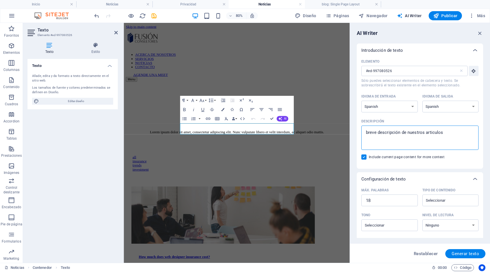
type textarea "breve descripción de nuestros articulos y"
type textarea "x"
type textarea "breve descripción de nuestros articulos y"
type textarea "x"
type textarea "breve descripción de nuestros articulos y n"
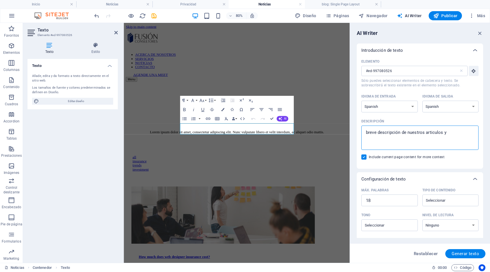
type textarea "x"
type textarea "breve descripción de nuestros articulos y no"
type textarea "x"
type textarea "breve descripción de nuestros articulos y not"
type textarea "x"
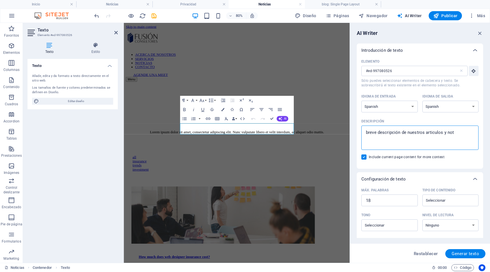
type textarea "breve descripción de nuestros articulos y noti"
type textarea "x"
type textarea "breve descripción de nuestros articulos y notic"
type textarea "x"
type textarea "breve descripción de nuestros articulos y notici"
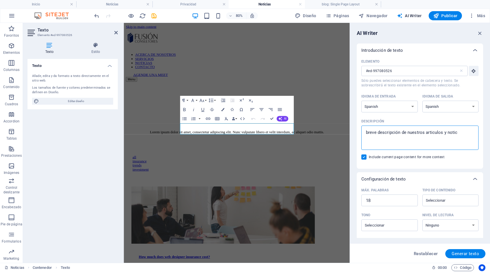
type textarea "x"
type textarea "breve descripción de nuestros articulos y noticia"
type textarea "x"
type textarea "breve descripción de nuestros articulos y noticias"
type textarea "x"
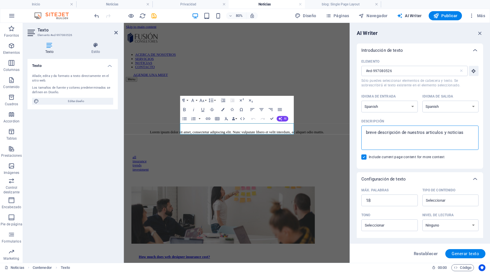
type textarea "breve descripción de nuestros articulos y noticias"
type textarea "x"
type textarea "breve descripción de nuestros articulos y noticias r"
type textarea "x"
type textarea "breve descripción de nuestros articulos y noticias re"
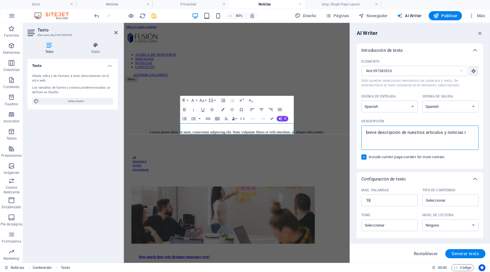
type textarea "x"
type textarea "breve descripción de nuestros articulos y noticias rel"
type textarea "x"
type textarea "breve descripción de nuestros articulos y noticias rela"
type textarea "x"
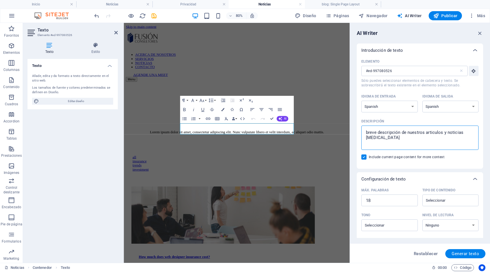
type textarea "breve descripción de nuestros articulos y noticias relac"
type textarea "x"
type textarea "breve descripción de nuestros articulos y noticias relaci"
type textarea "x"
type textarea "breve descripción de nuestros articulos y noticias relacio"
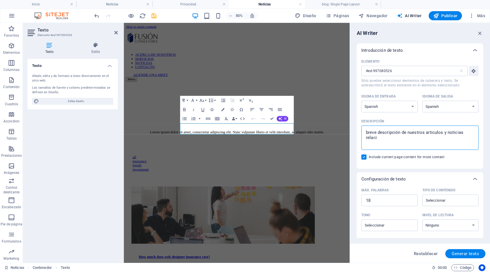
type textarea "x"
type textarea "breve descripción de nuestros articulos y noticias relacion"
type textarea "x"
type textarea "breve descripción de nuestros articulos y noticias relaciona"
type textarea "x"
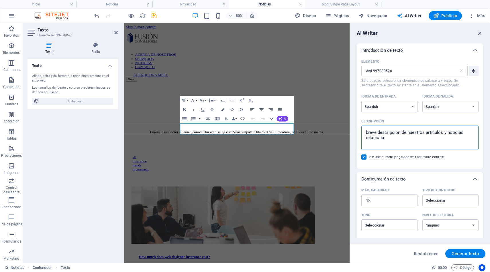
type textarea "breve descripción de nuestros articulos y noticias relacionad"
type textarea "x"
type textarea "breve descripción de nuestros articulos y noticias relacionada"
type textarea "x"
type textarea "breve descripción de nuestros articulos y noticias relacionadas"
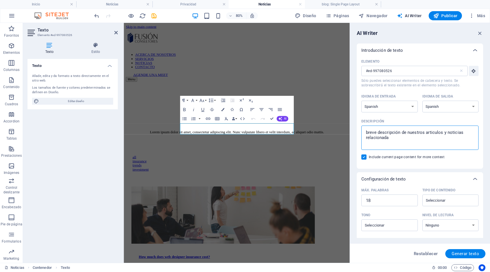
type textarea "x"
type textarea "breve descripción de nuestros articulos y noticias relacionadas"
type textarea "x"
type textarea "breve descripción de nuestros articulos y noticias relacionadas c"
type textarea "x"
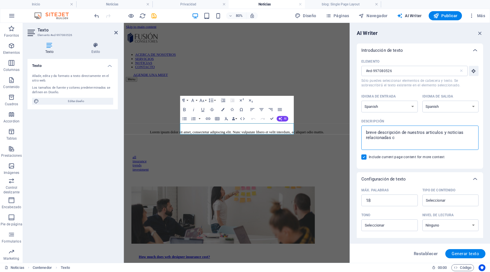
type textarea "breve descripción de nuestros articulos y noticias relacionadas co"
type textarea "x"
type textarea "breve descripción de nuestros articulos y noticias relacionadas con"
type textarea "x"
type textarea "breve descripción de nuestros articulos y noticias relacionadas con"
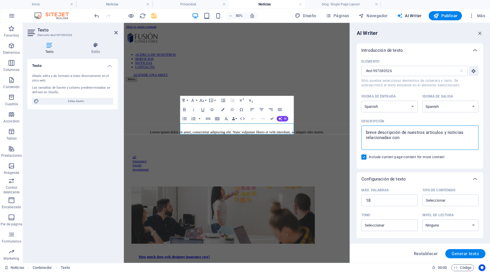
type textarea "x"
type textarea "breve descripción de nuestros articulos y noticias relacionadas con e"
type textarea "x"
type textarea "breve descripción de nuestros articulos y noticias relacionadas con el"
type textarea "x"
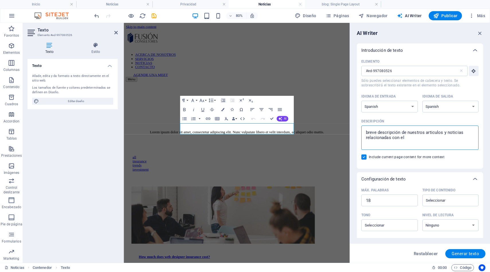
type textarea "breve descripción de nuestros articulos y noticias relacionadas con el"
type textarea "x"
type textarea "breve descripción de nuestros articulos y noticias relacionadas con el m"
type textarea "x"
type textarea "breve descripción de nuestros articulos y noticias relacionadas con el mu"
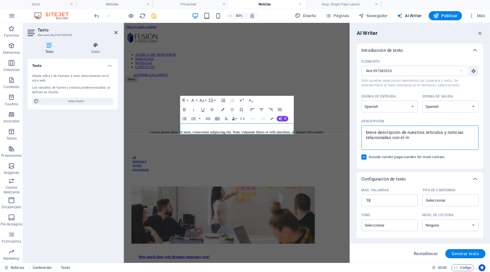
type textarea "x"
type textarea "breve descripción de nuestros articulos y noticias relacionadas con el mun"
type textarea "x"
type textarea "breve descripción de nuestros articulos y noticias relacionadas con el mund"
type textarea "x"
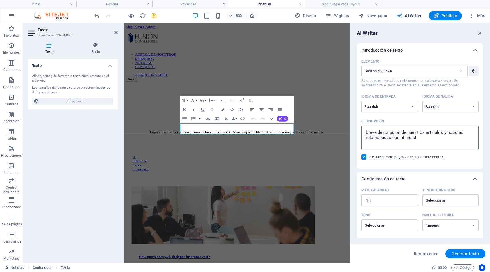
type textarea "breve descripción de nuestros articulos y noticias relacionadas con el mundo"
type textarea "x"
type textarea "breve descripción de nuestros articulos y noticias relacionadas con el mundo"
type textarea "x"
type textarea "breve descripción de nuestros articulos y noticias relacionadas con el mundo d"
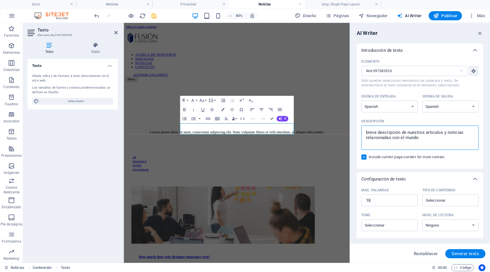
type textarea "x"
type textarea "breve descripción de nuestros articulos y noticias relacionadas con el mundo de"
type textarea "x"
type textarea "breve descripción de nuestros articulos y noticias relacionadas con el mundo de"
type textarea "x"
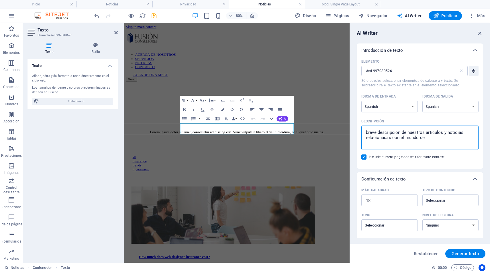
type textarea "breve descripción de nuestros articulos y noticias relacionadas con el mundo de…"
type textarea "x"
type textarea "breve descripción de nuestros articulos y noticias relacionadas con el mundo de…"
type textarea "x"
type textarea "breve descripción de nuestros articulos y noticias relacionadas con el mundo de…"
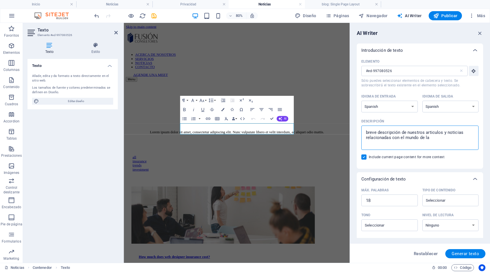
type textarea "x"
type textarea "breve descripción de nuestros articulos y noticias relacionadas con el mundo de…"
type textarea "x"
type textarea "breve descripción de nuestros articulos y noticias relacionadas con el mundo de…"
type textarea "x"
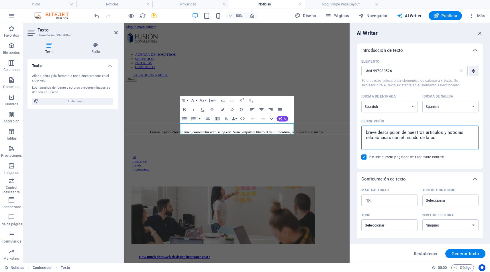
type textarea "breve descripción de nuestros articulos y noticias relacionadas con el mundo de…"
type textarea "x"
type textarea "breve descripción de nuestros articulos y noticias relacionadas con el mundo de…"
type textarea "x"
type textarea "breve descripción de nuestros articulos y noticias relacionadas con el mundo de…"
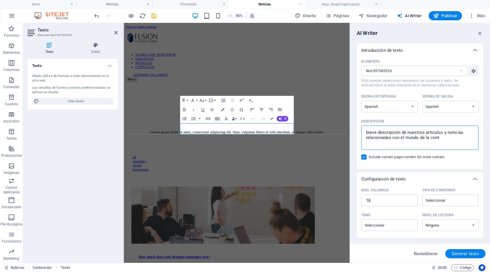
type textarea "x"
type textarea "breve descripción de nuestros articulos y noticias relacionadas con el mundo de…"
type textarea "x"
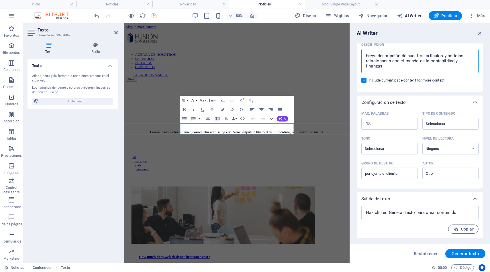
scroll to position [77, 0]
click at [441, 124] on input "Tipo de contenido ​" at bounding box center [446, 123] width 44 height 8
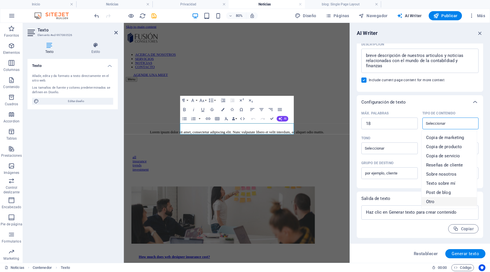
click at [438, 200] on li "Otro" at bounding box center [448, 201] width 55 height 9
click at [397, 171] on input "Grupo de destino ​" at bounding box center [389, 173] width 56 height 9
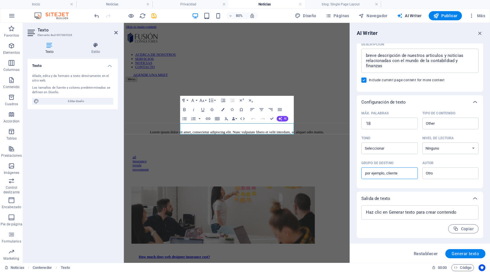
click at [400, 175] on input "Grupo de destino ​" at bounding box center [389, 173] width 56 height 9
click at [455, 172] on input "Autor ​" at bounding box center [446, 173] width 44 height 8
click at [446, 196] on span "Propietario del negocio" at bounding box center [449, 197] width 46 height 6
click at [457, 254] on span "Generar texto" at bounding box center [464, 254] width 27 height 5
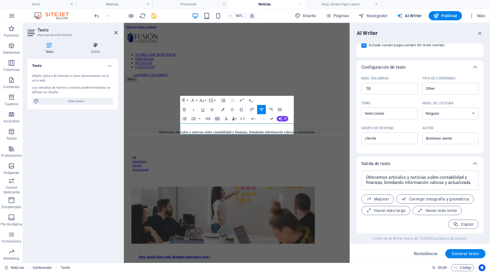
scroll to position [112, 0]
drag, startPoint x: 221, startPoint y: 153, endPoint x: 198, endPoint y: 152, distance: 23.5
click at [198, 157] on p "Ofrecemos artículos y noticias sobre contabilidad y finanzas, brindando informa…" at bounding box center [265, 159] width 264 height 5
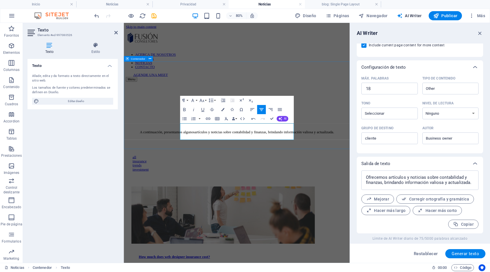
click at [364, 160] on div "Lean nuestros Artículos Populates A continuación, presentamos algunos artículos…" at bounding box center [265, 138] width 278 height 82
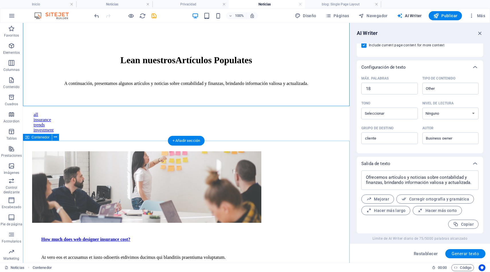
scroll to position [77, 0]
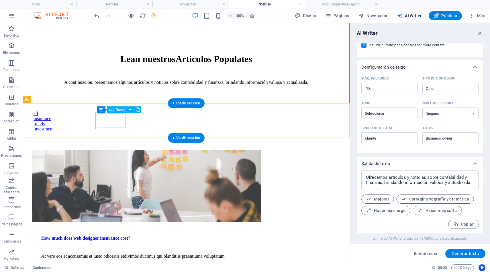
click at [111, 116] on div "all" at bounding box center [186, 113] width 305 height 5
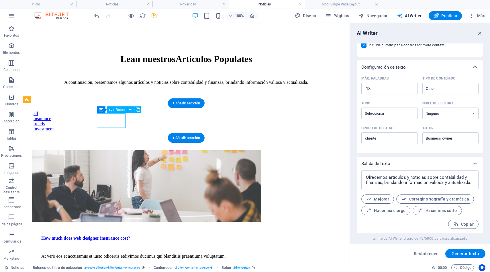
click at [111, 116] on div "all" at bounding box center [186, 113] width 305 height 5
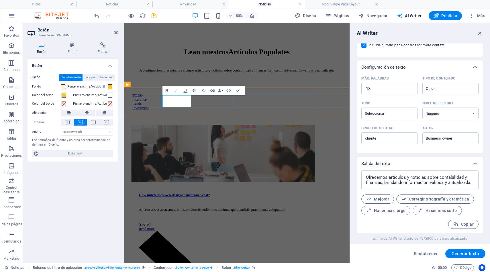
click at [229, 121] on div "insurance" at bounding box center [264, 118] width 261 height 5
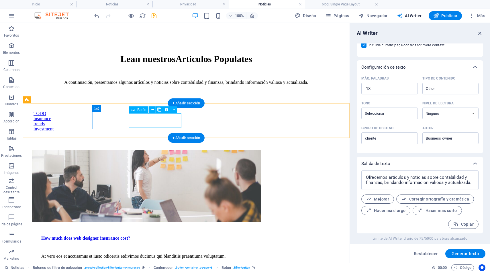
click at [154, 121] on div "insurance" at bounding box center [186, 118] width 305 height 5
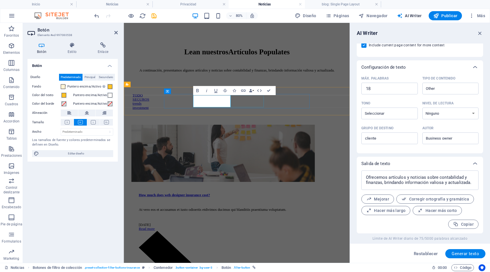
click at [274, 122] on div "trends" at bounding box center [264, 123] width 261 height 5
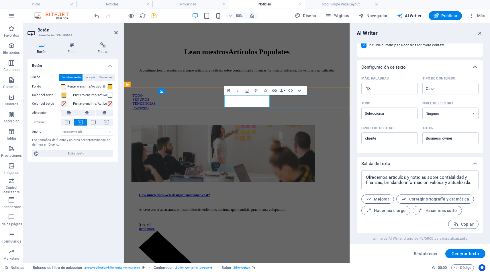
click at [339, 127] on div "investment" at bounding box center [264, 129] width 261 height 5
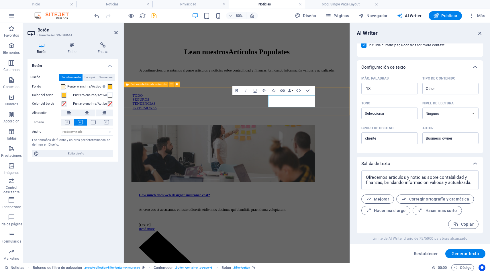
click at [386, 121] on div "TODO SEGUROS TENDENCIAS INVERSIONES" at bounding box center [265, 121] width 278 height 41
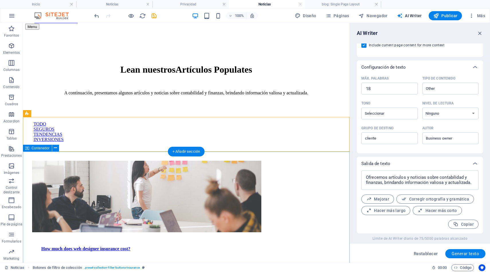
scroll to position [63, 0]
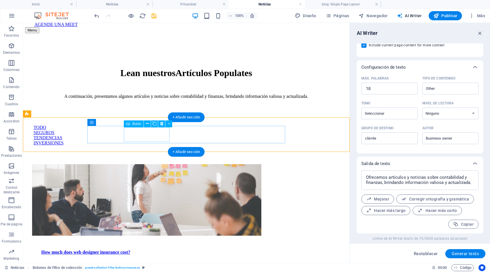
click at [145, 135] on div "SEGUROS" at bounding box center [186, 132] width 305 height 5
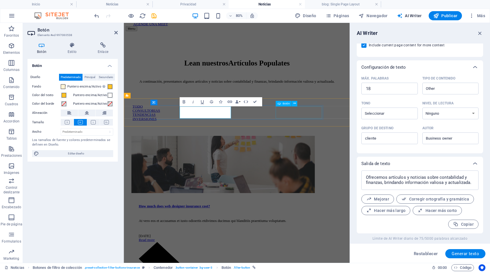
click at [349, 141] on div "INVERSIONES" at bounding box center [264, 143] width 261 height 5
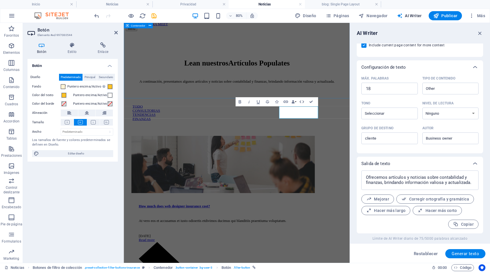
click at [367, 105] on div "Lean nuestros Artículos Populates A continuación, presentamos algunos artículos…" at bounding box center [265, 74] width 278 height 82
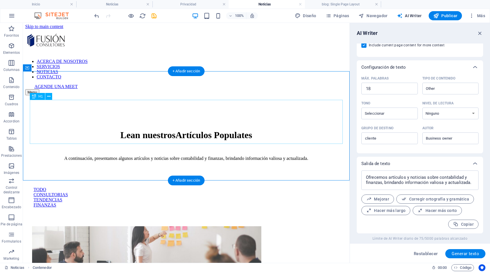
scroll to position [0, 0]
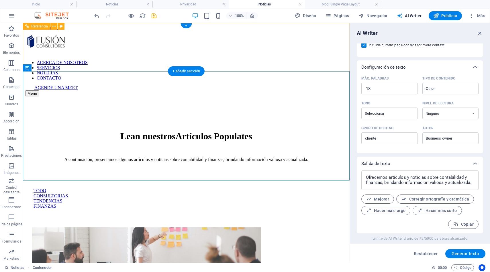
click at [240, 60] on nav "ACERCA DE NOSOTROS SERVICIOS NOTICIAS CONTACTO" at bounding box center [186, 70] width 322 height 21
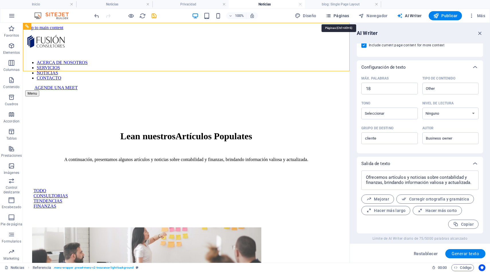
click at [345, 14] on span "Páginas" at bounding box center [337, 16] width 24 height 6
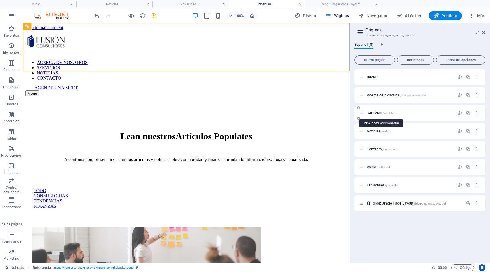
click at [375, 113] on span "Servicios /servicios" at bounding box center [381, 113] width 28 height 4
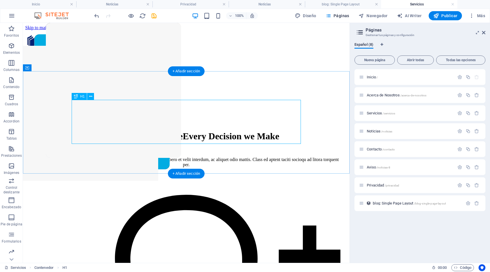
click at [210, 131] on div "Our Core Values Guide Every Decision we Make" at bounding box center [186, 136] width 308 height 11
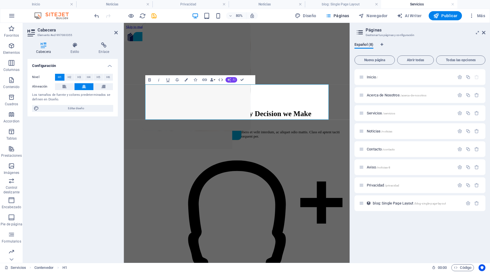
click at [233, 80] on span "AI" at bounding box center [234, 79] width 3 height 3
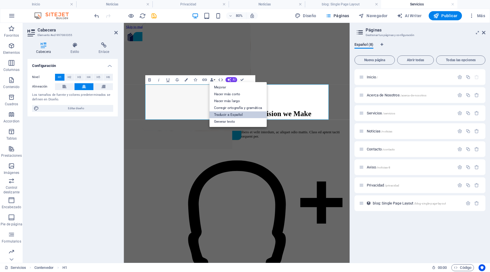
click at [241, 114] on link "Traducir a Español" at bounding box center [237, 114] width 57 height 7
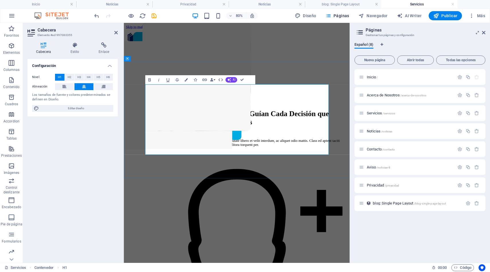
click at [304, 131] on h1 "Nuestros Valores Fundamentales Guían Cada Decisión que Tomamos" at bounding box center [265, 141] width 264 height 21
click at [96, 15] on icon "undo" at bounding box center [96, 16] width 7 height 7
click at [97, 16] on icon "undo" at bounding box center [96, 16] width 7 height 7
click at [275, 64] on div "ACERCA DE NOSOTROS SERVICIOS NOTICIAS CONTACTO AGENDE UNA MEET Menu" at bounding box center [265, 63] width 278 height 66
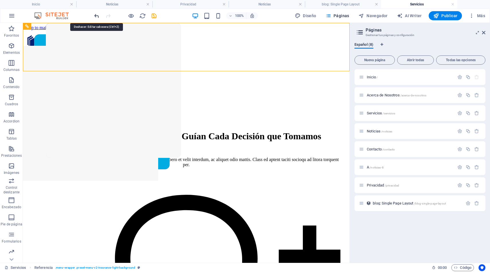
click at [96, 15] on icon "undo" at bounding box center [96, 16] width 7 height 7
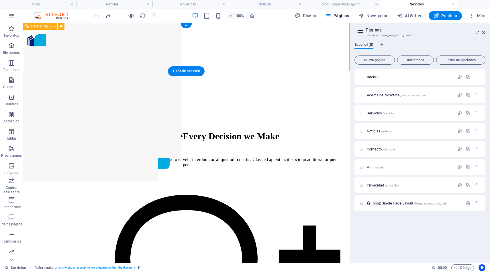
click at [282, 60] on nav "ACERCA DE NOSOTROS SERVICIOS NOTICIAS CONTACTO" at bounding box center [186, 70] width 322 height 21
click at [372, 131] on span "Noticias /noticias" at bounding box center [379, 131] width 25 height 4
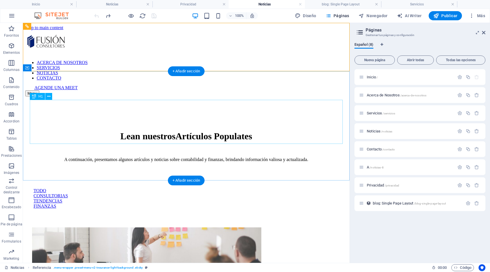
click at [140, 131] on div "Lean nuestros Artículos Populates" at bounding box center [186, 136] width 308 height 11
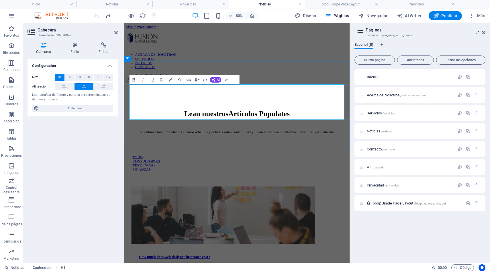
click at [180, 131] on h1 "Lean nuestros Artículos Populates" at bounding box center [265, 136] width 264 height 11
drag, startPoint x: 198, startPoint y: 111, endPoint x: 158, endPoint y: 110, distance: 39.2
click at [158, 131] on h1 "Lean nuestros Artículos Populates" at bounding box center [265, 136] width 264 height 11
click at [274, 97] on div "Algunos de nuestros Artículos Populates A continuación, presentamos algunos art…" at bounding box center [265, 138] width 278 height 82
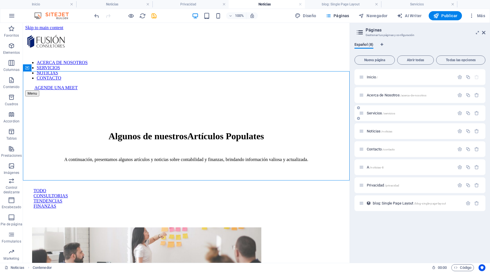
click at [375, 113] on span "Servicios /servicios" at bounding box center [381, 113] width 28 height 4
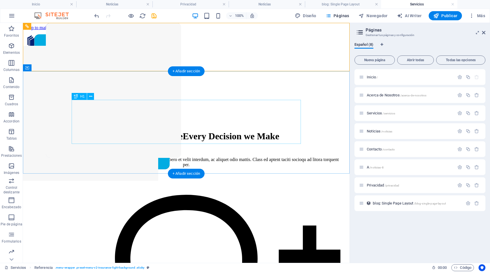
click at [195, 131] on div "Our Core Values Guide Every Decision we Make" at bounding box center [186, 136] width 308 height 11
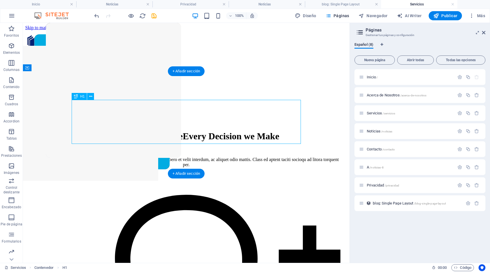
click at [195, 131] on div "Our Core Values Guide Every Decision we Make" at bounding box center [186, 136] width 308 height 11
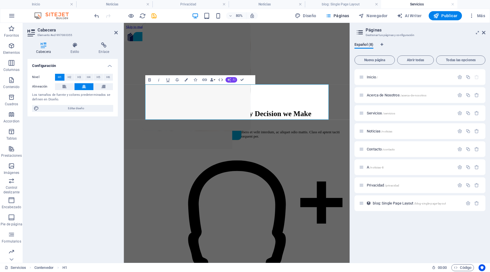
click at [235, 79] on span "AI" at bounding box center [234, 79] width 3 height 3
click at [230, 120] on link "Generar texto" at bounding box center [237, 121] width 57 height 7
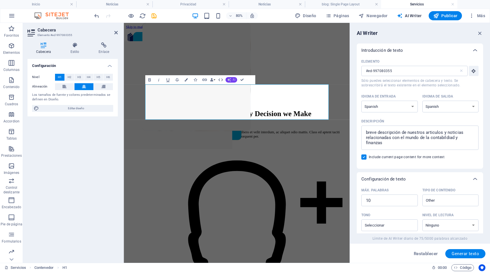
click at [233, 80] on span "AI" at bounding box center [234, 79] width 3 height 3
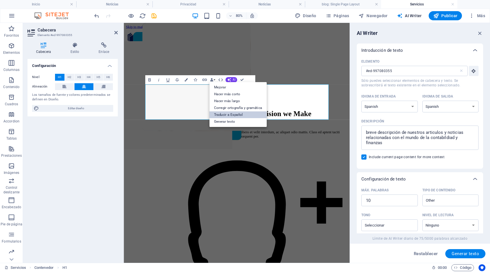
click at [229, 113] on link "Traducir a Español" at bounding box center [237, 114] width 57 height 7
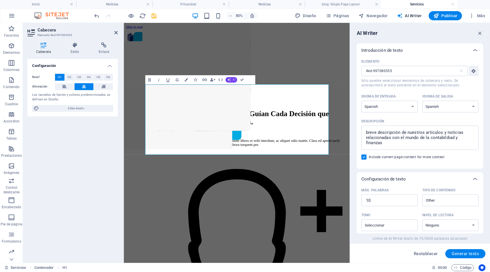
click at [231, 80] on icon "button" at bounding box center [229, 80] width 4 height 4
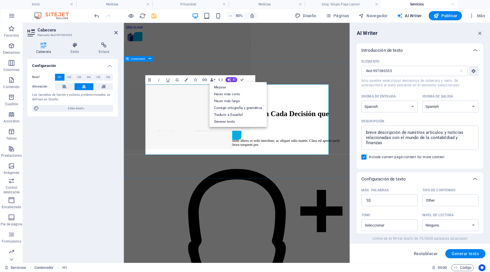
click at [282, 97] on div "Nuestros Valores Fundamentales Guían Cada Decisión que Tomamos. Lorem ipsum dol…" at bounding box center [265, 146] width 278 height 98
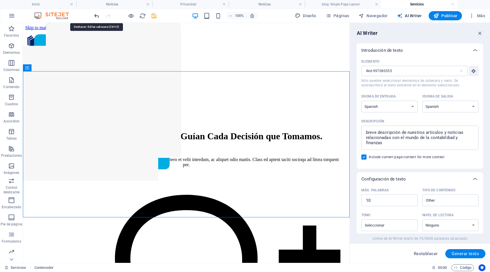
click at [97, 16] on icon "undo" at bounding box center [96, 16] width 7 height 7
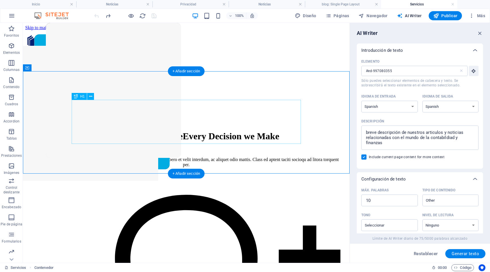
click at [115, 131] on div "Our Core Values Guide Every Decision we Make" at bounding box center [186, 136] width 308 height 11
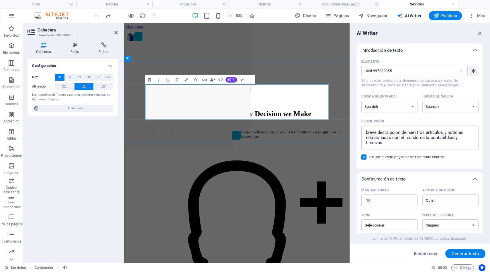
click at [160, 136] on h1 "Our Core Values Guide Every Decision we Make" at bounding box center [265, 136] width 264 height 11
drag, startPoint x: 157, startPoint y: 134, endPoint x: 373, endPoint y: 135, distance: 216.2
click at [373, 135] on h1 "Our Core Values Guide Every Decision we Make" at bounding box center [265, 136] width 264 height 11
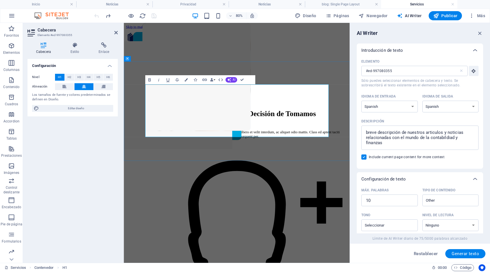
click at [255, 131] on span "Core Values Guide" at bounding box center [218, 136] width 73 height 10
click at [238, 131] on span "Core Values Guide" at bounding box center [218, 136] width 73 height 10
drag, startPoint x: 192, startPoint y: 113, endPoint x: 163, endPoint y: 112, distance: 28.9
click at [163, 131] on h1 "Our Core Values Guide Cada Decisión de Tomamos" at bounding box center [265, 136] width 264 height 11
drag, startPoint x: 256, startPoint y: 111, endPoint x: 204, endPoint y: 129, distance: 55.0
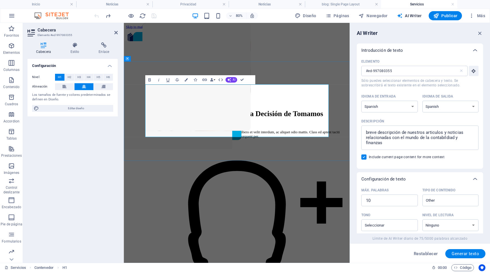
click at [204, 131] on span "Core Values Guide" at bounding box center [228, 136] width 73 height 10
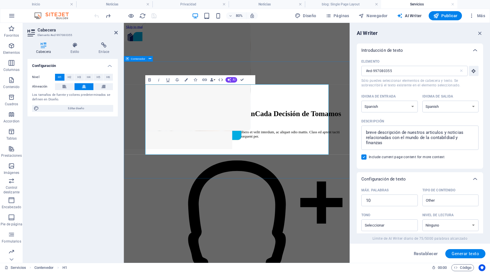
click at [311, 97] on div "Nuestros Valores Fundamentales Guían Cada Decisión de Tomamos Lorem ipsum dolor…" at bounding box center [265, 140] width 278 height 87
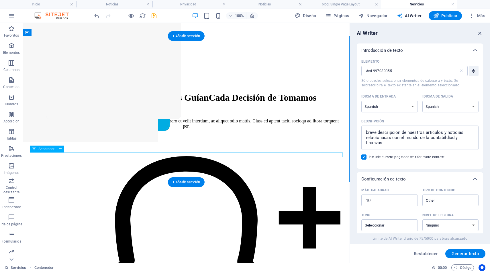
scroll to position [40, 0]
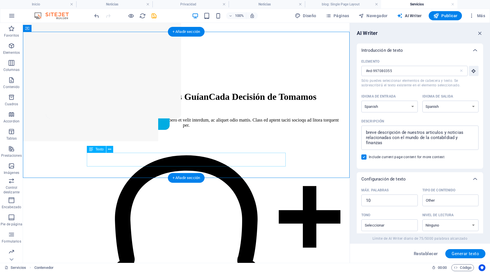
click at [188, 128] on div "Lorem ipsum dolor sit amet, consectetur adipiscing elit. Nunc vulputate libero …" at bounding box center [186, 123] width 308 height 10
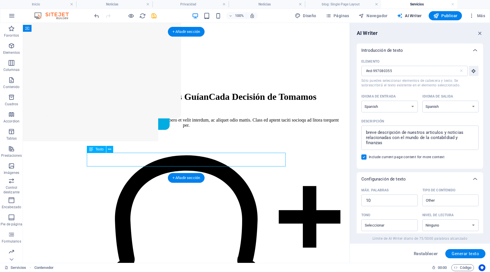
click at [188, 128] on div "Lorem ipsum dolor sit amet, consectetur adipiscing elit. Nunc vulputate libero …" at bounding box center [186, 123] width 308 height 10
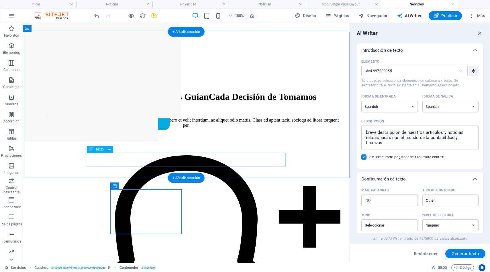
click at [164, 128] on div "Lorem ipsum dolor sit amet, consectetur adipiscing elit. Nunc vulputate libero …" at bounding box center [186, 123] width 308 height 10
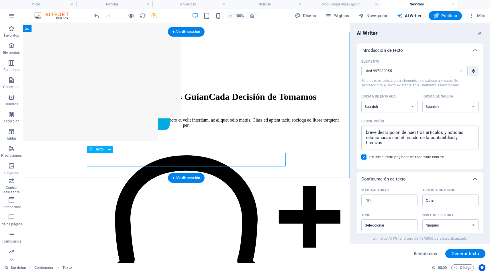
click at [174, 128] on div "Lorem ipsum dolor sit amet, consectetur adipiscing elit. Nunc vulputate libero …" at bounding box center [186, 123] width 308 height 10
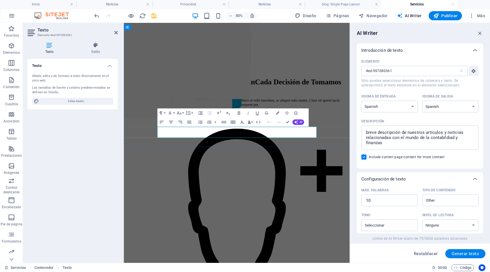
click at [209, 128] on p "Lorem ipsum dolor sit amet, consectetur adipiscing elit. Nunc vulputate libero …" at bounding box center [265, 123] width 264 height 10
click at [300, 123] on span "AI" at bounding box center [300, 122] width 3 height 3
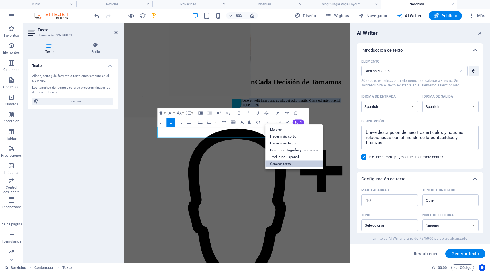
click at [290, 165] on link "Generar texto" at bounding box center [293, 164] width 57 height 7
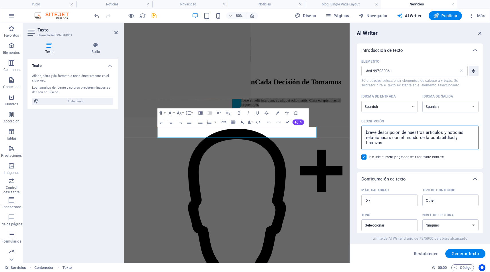
drag, startPoint x: 426, startPoint y: 132, endPoint x: 467, endPoint y: 135, distance: 41.3
click at [467, 135] on textarea "breve descripción de nuestros articulos y noticias relacionadas con el mundo de…" at bounding box center [419, 138] width 111 height 19
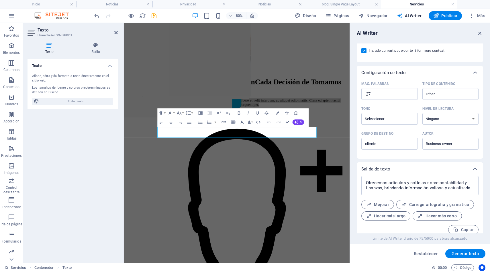
scroll to position [112, 0]
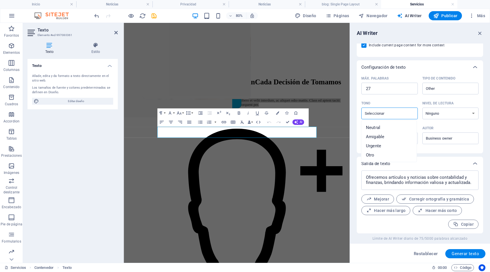
click at [400, 113] on input "Tono ​" at bounding box center [385, 113] width 44 height 8
click at [379, 128] on span "Neutral" at bounding box center [373, 128] width 14 height 6
click at [449, 114] on select "Ninguno Académico Adulto Adolescente Infantil" at bounding box center [450, 114] width 56 height 12
click at [422, 108] on select "Ninguno Académico Adulto Adolescente Infantil" at bounding box center [450, 114] width 56 height 12
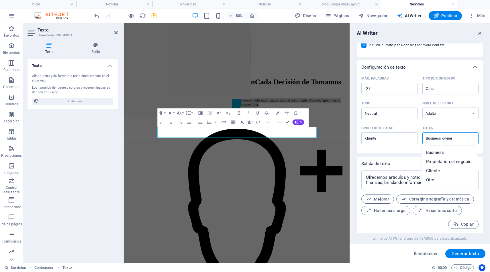
click at [435, 137] on input "Business owner" at bounding box center [446, 138] width 44 height 8
click at [436, 153] on span "Business" at bounding box center [435, 153] width 18 height 6
click at [463, 252] on span "Generar texto" at bounding box center [464, 254] width 27 height 5
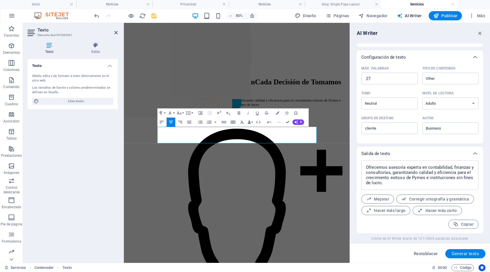
scroll to position [122, 0]
click at [393, 144] on div "Nuestros Valores Fundamentales Guían Cada Decisión de Tomamos Ofrecemos asesorí…" at bounding box center [265, 100] width 278 height 87
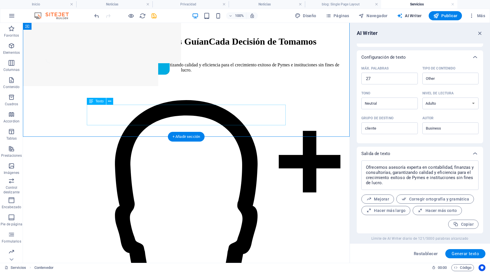
scroll to position [103, 0]
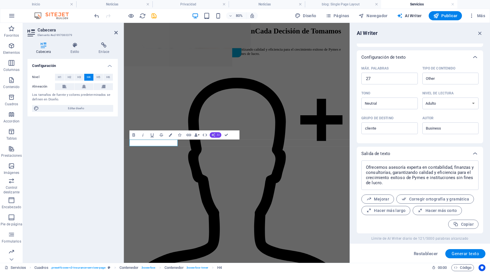
click at [215, 133] on button "AI" at bounding box center [215, 135] width 12 height 5
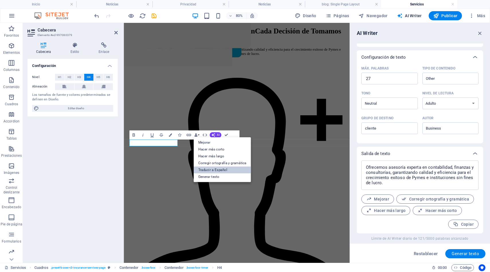
click at [212, 170] on link "Traducir a Español" at bounding box center [221, 170] width 57 height 7
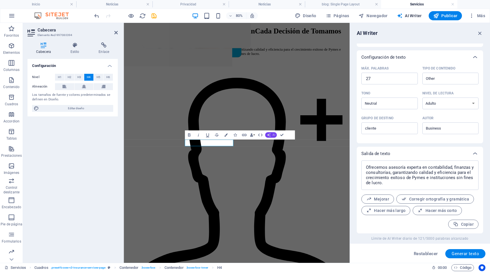
click at [269, 135] on icon "button" at bounding box center [269, 135] width 4 height 4
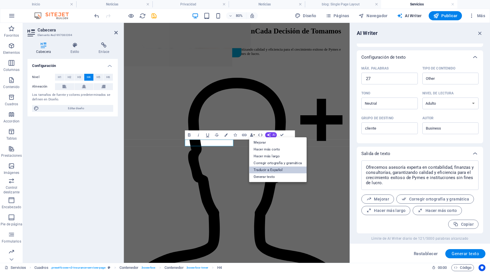
click at [274, 169] on link "Traducir a Español" at bounding box center [277, 170] width 57 height 7
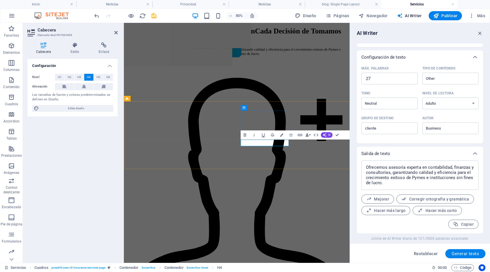
click at [325, 135] on icon "button" at bounding box center [324, 135] width 4 height 4
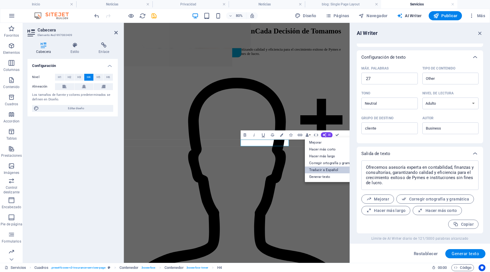
click at [324, 171] on link "Traducir a Español" at bounding box center [332, 170] width 57 height 7
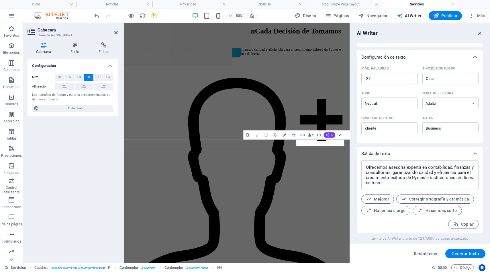
click at [330, 133] on button "AI" at bounding box center [329, 135] width 12 height 5
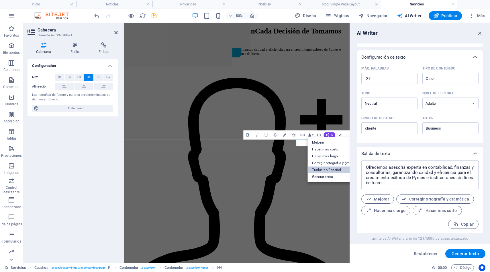
click at [326, 171] on link "Traducir a Español" at bounding box center [335, 170] width 57 height 7
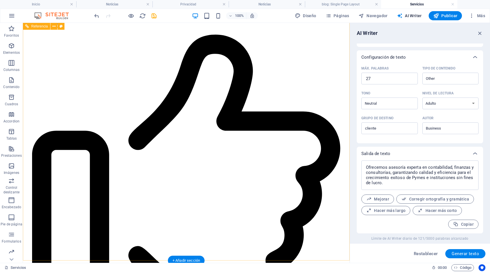
scroll to position [921, 0]
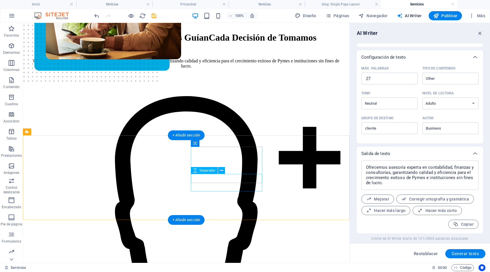
scroll to position [103, 0]
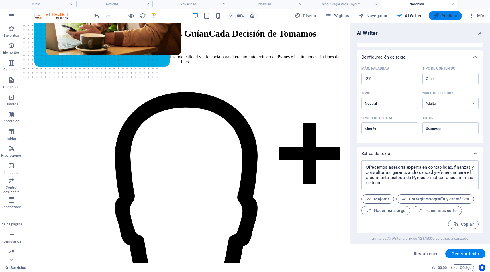
click at [444, 16] on span "Publicar" at bounding box center [445, 16] width 24 height 6
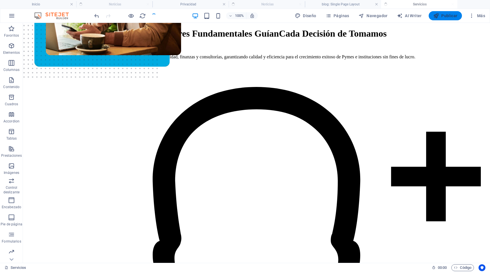
scroll to position [88, 0]
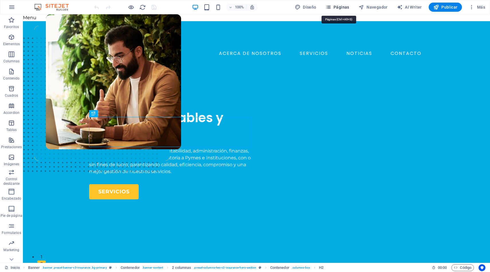
click at [345, 8] on span "Páginas" at bounding box center [337, 7] width 24 height 6
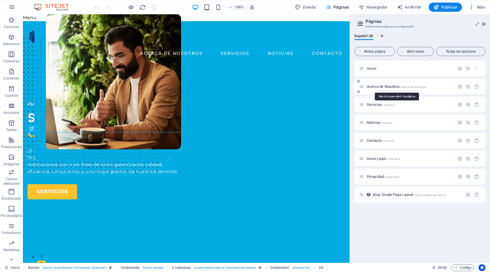
click at [375, 86] on span "Acerca de Nosotros /acerca-de-nosotros" at bounding box center [397, 86] width 60 height 4
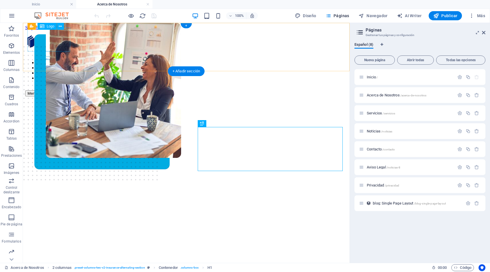
click at [60, 37] on div at bounding box center [186, 42] width 322 height 25
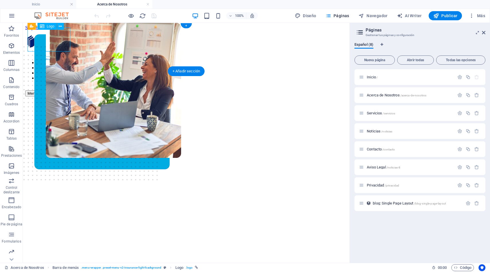
click at [54, 38] on div at bounding box center [186, 42] width 322 height 25
select select "px"
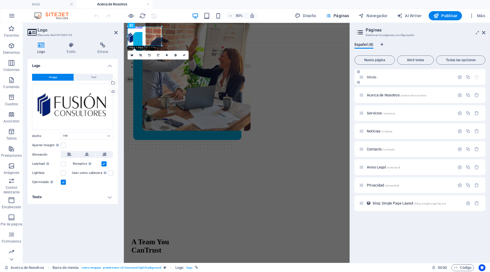
click at [374, 76] on span "Inicio /" at bounding box center [372, 77] width 11 height 4
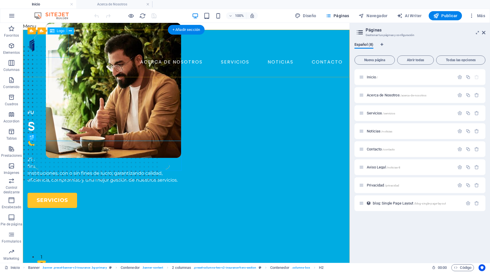
click at [50, 43] on div at bounding box center [185, 45] width 317 height 23
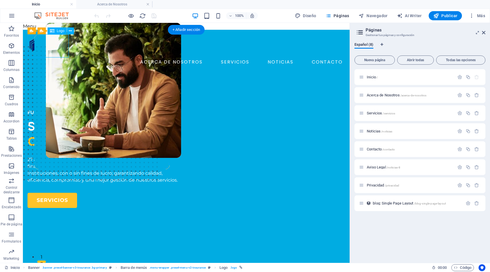
click at [50, 43] on div at bounding box center [185, 45] width 317 height 23
select select "px"
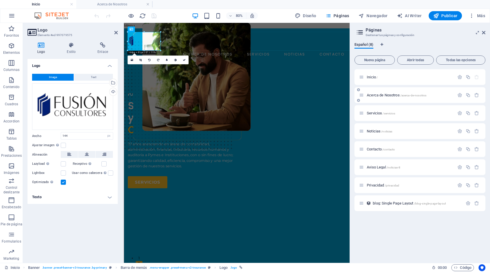
click at [375, 94] on span "Acerca de Nosotros /acerca-de-nosotros" at bounding box center [397, 95] width 60 height 4
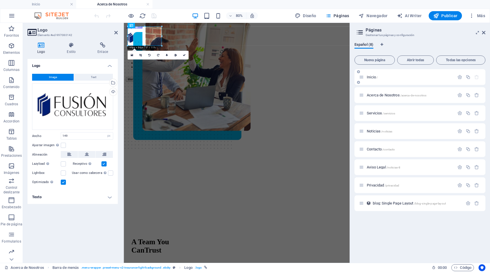
click at [369, 77] on span "Inicio /" at bounding box center [372, 77] width 11 height 4
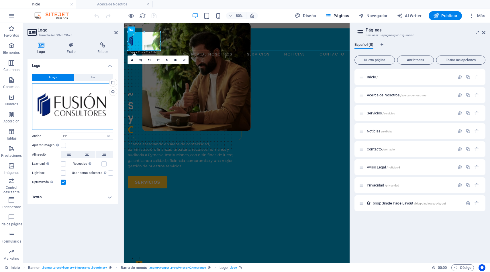
click at [79, 104] on div "Arrastra archivos aquí, haz clic para escoger archivos o selecciona archivos de…" at bounding box center [72, 106] width 81 height 47
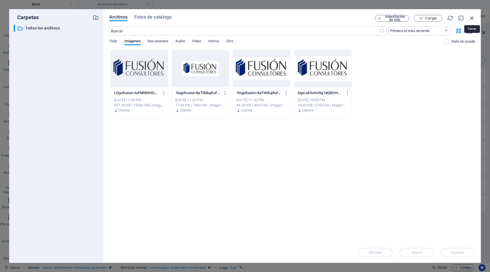
click at [472, 18] on icon "button" at bounding box center [472, 18] width 6 height 6
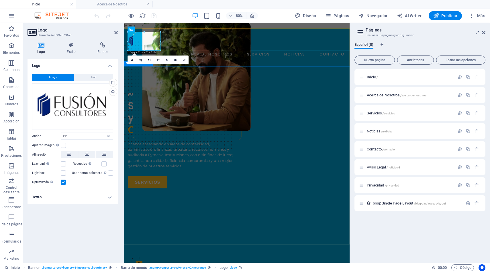
click at [182, 93] on div "FUSION CONSULTORES Servicios contables y Consultorías 27 años asesorando en áre…" at bounding box center [265, 251] width 282 height 331
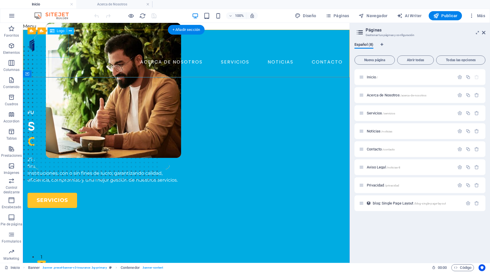
click at [50, 44] on div at bounding box center [185, 45] width 317 height 23
click at [51, 44] on div at bounding box center [185, 45] width 317 height 23
select select "px"
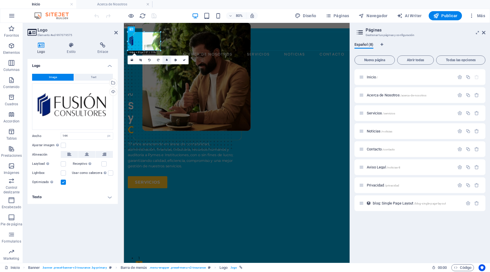
click at [167, 60] on icon at bounding box center [167, 60] width 2 height 3
type input "4"
type input "3"
type input "2"
click at [176, 62] on input "1" at bounding box center [174, 60] width 7 height 9
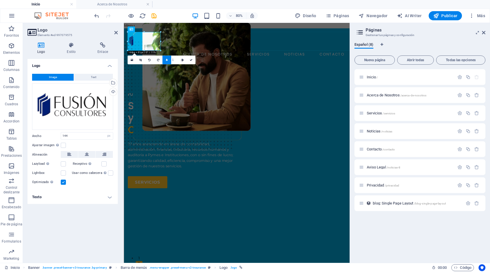
click at [176, 62] on input "1" at bounding box center [174, 60] width 7 height 9
click at [191, 59] on icon at bounding box center [191, 60] width 3 height 3
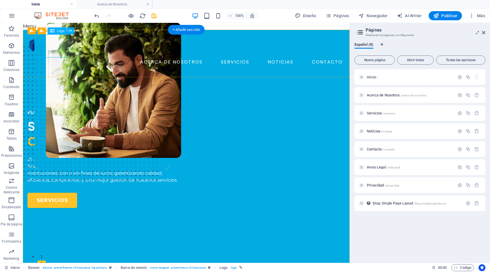
click at [56, 47] on div at bounding box center [185, 45] width 317 height 23
click at [55, 45] on div at bounding box center [185, 45] width 317 height 23
select select "px"
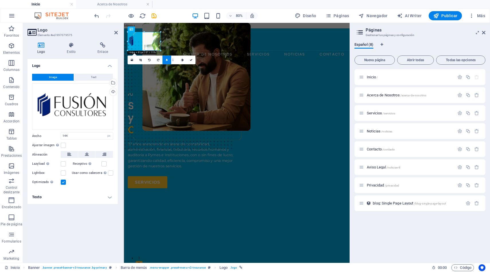
click at [167, 61] on icon at bounding box center [167, 60] width 2 height 3
click at [243, 62] on div "ACERCA DE NOSOTROS SERVICIOS NOTICIAS CONTACTO AGENDE UNA MEET Menu" at bounding box center [265, 58] width 282 height 57
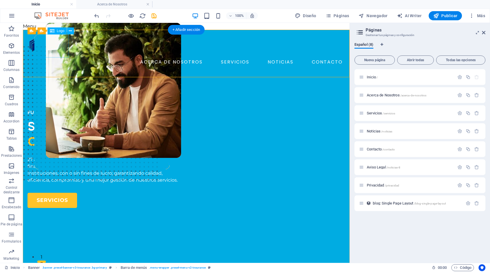
click at [61, 47] on div at bounding box center [185, 45] width 317 height 23
select select "px"
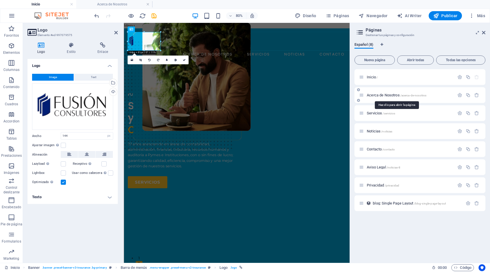
click at [383, 96] on span "Acerca de Nosotros /acerca-de-nosotros" at bounding box center [397, 95] width 60 height 4
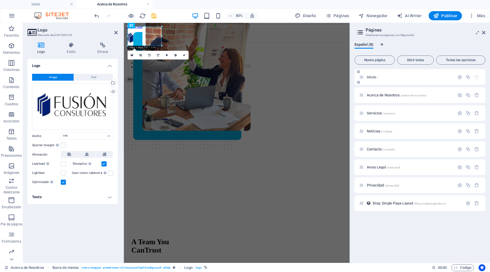
click at [369, 76] on span "Inicio /" at bounding box center [372, 77] width 11 height 4
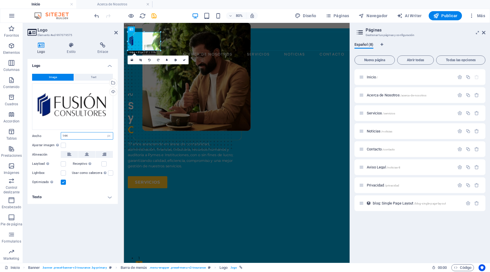
click at [89, 138] on input "144" at bounding box center [87, 136] width 52 height 7
type input "149"
click at [376, 95] on span "Acerca de Nosotros /acerca-de-nosotros" at bounding box center [397, 95] width 60 height 4
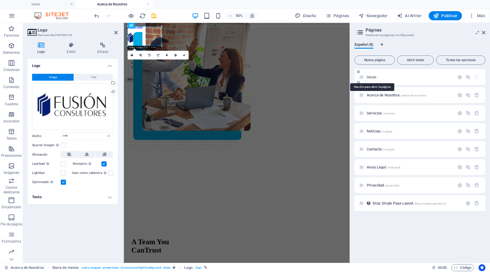
click at [372, 78] on span "Inicio /" at bounding box center [372, 77] width 11 height 4
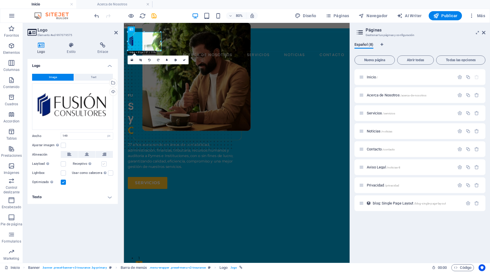
click at [103, 165] on label at bounding box center [103, 164] width 5 height 5
click at [0, 0] on input "Receptivo Automáticamente cargar tamaños optimizados de smartphone e imagen ret…" at bounding box center [0, 0] width 0 height 0
click at [447, 17] on span "Publicar" at bounding box center [445, 16] width 24 height 6
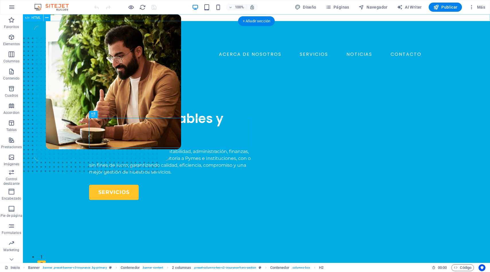
click at [66, 17] on div "Menu" at bounding box center [256, 17] width 467 height 7
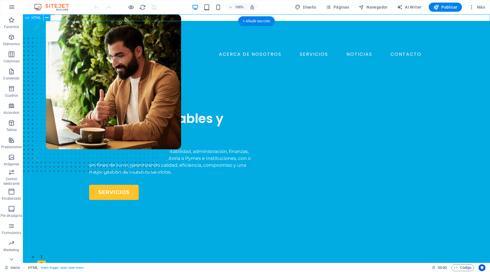
click at [62, 19] on div "Menu" at bounding box center [256, 17] width 467 height 7
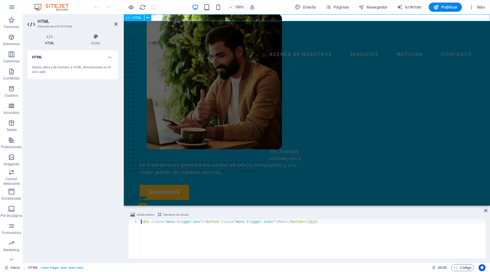
click at [191, 17] on div "Menu" at bounding box center [307, 17] width 366 height 7
click at [164, 17] on div "Menu" at bounding box center [307, 17] width 366 height 7
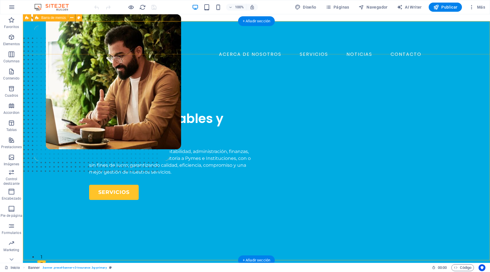
click at [172, 43] on div "ACERCA DE NOSOTROS SERVICIOS NOTICIAS CONTACTO AGENDE UNA MEET Menu" at bounding box center [256, 50] width 467 height 58
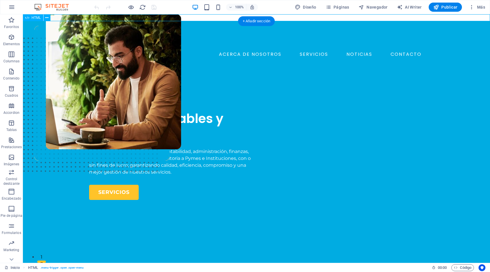
click at [97, 19] on div "Menu" at bounding box center [256, 17] width 467 height 7
click at [47, 18] on icon at bounding box center [46, 18] width 3 height 6
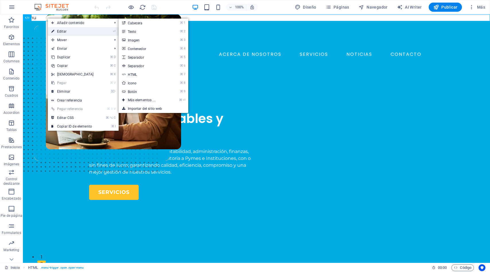
click at [62, 31] on link "⏎ Editar" at bounding box center [72, 31] width 49 height 9
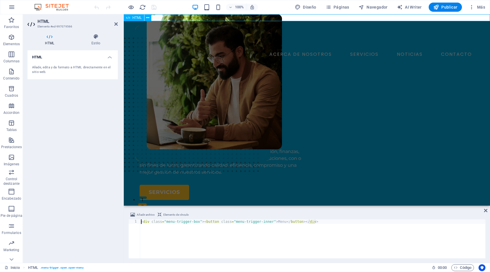
click at [136, 17] on span "HTML" at bounding box center [136, 17] width 9 height 3
click at [140, 17] on span "HTML" at bounding box center [136, 17] width 9 height 3
click at [194, 16] on div "Menu" at bounding box center [307, 17] width 366 height 7
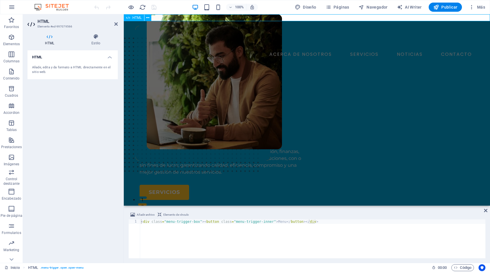
click at [194, 16] on div "Menu" at bounding box center [307, 17] width 366 height 7
click at [115, 23] on icon at bounding box center [115, 24] width 3 height 5
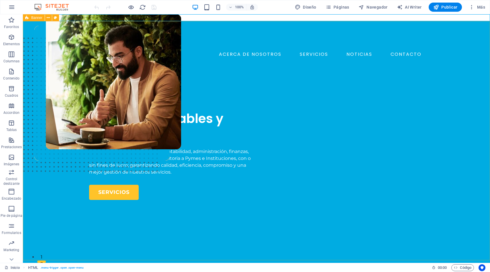
click at [29, 18] on div "Banner" at bounding box center [34, 17] width 22 height 7
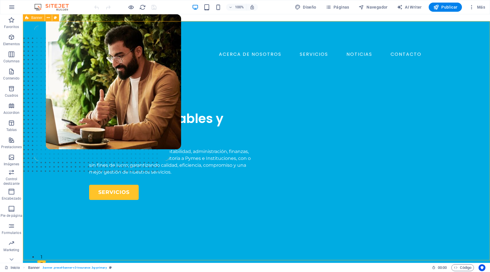
click at [29, 18] on div "Banner" at bounding box center [34, 17] width 22 height 7
select select "vh"
select select "header"
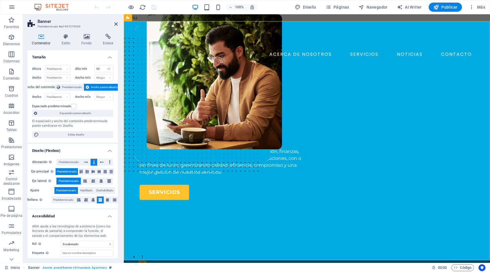
click at [29, 18] on header "Banner Predeterminado #ed-997079569" at bounding box center [72, 21] width 90 height 15
click at [202, 18] on div "Menu" at bounding box center [307, 17] width 366 height 7
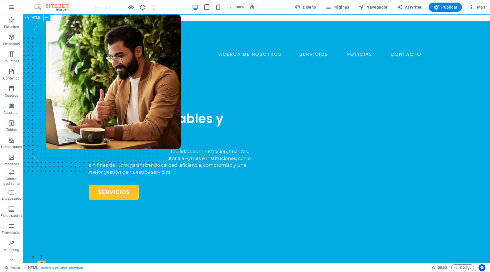
click at [202, 18] on div "Menu" at bounding box center [256, 17] width 467 height 7
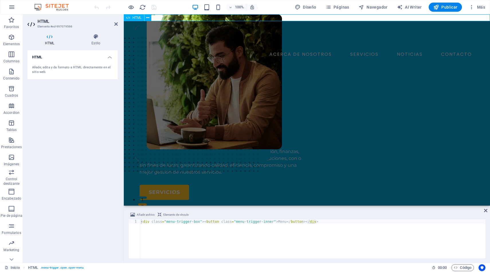
click at [202, 18] on div "Menu" at bounding box center [307, 17] width 366 height 7
click at [110, 56] on h4 "HTML" at bounding box center [72, 55] width 90 height 10
click at [110, 56] on h4 "HTML" at bounding box center [72, 57] width 90 height 14
click at [97, 37] on icon at bounding box center [96, 37] width 44 height 6
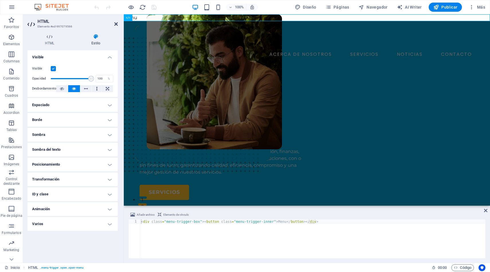
click at [117, 23] on icon at bounding box center [115, 24] width 3 height 5
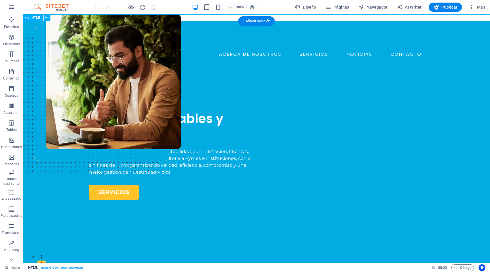
click at [47, 268] on span ". menu-trigger .open .open-menu" at bounding box center [61, 268] width 43 height 7
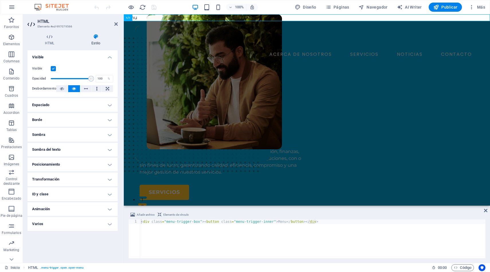
click at [54, 68] on label at bounding box center [53, 68] width 5 height 5
click at [0, 0] on input "Visible" at bounding box center [0, 0] width 0 height 0
click at [443, 8] on span "Publicar" at bounding box center [445, 7] width 24 height 6
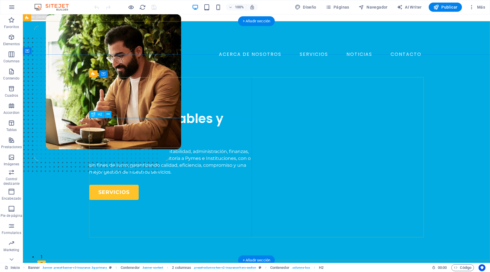
click at [210, 127] on div "Servicios contables y Consultorías" at bounding box center [170, 126] width 163 height 30
click at [212, 127] on div "Servicios contables y Consultorías" at bounding box center [170, 126] width 163 height 30
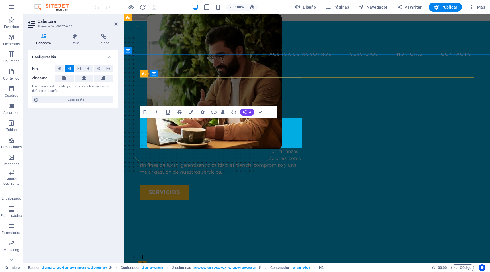
click at [263, 127] on span "Servicios contables y" at bounding box center [206, 118] width 134 height 17
click at [204, 126] on span "Servicios contables, y" at bounding box center [209, 118] width 140 height 17
click at [275, 127] on span "Servicios Contables, y" at bounding box center [210, 118] width 143 height 17
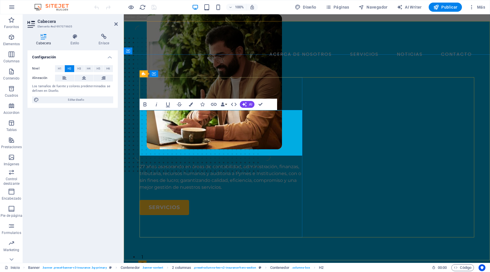
click at [153, 134] on span "Servicios Contables, GEstión de Personasy" at bounding box center [207, 126] width 137 height 33
click at [273, 134] on span "Servicios Contables, Gestión de Personasy" at bounding box center [209, 126] width 141 height 33
click at [273, 121] on h2 "Servicios Contables, Gestión de Personas, y Consultorías" at bounding box center [220, 133] width 163 height 45
click at [317, 79] on div "FUSION CONSULTORES Servicios Contables, Tributarios, Gestión de Personas y Cons…" at bounding box center [307, 241] width 366 height 325
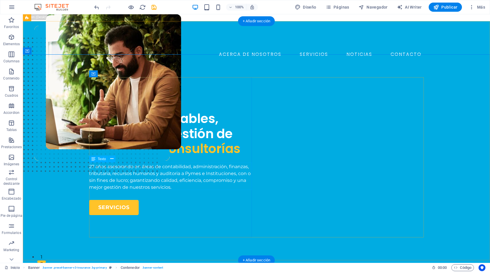
click at [238, 174] on div "27 años asesorando en áreas de contabilidad, administración, finanzas, tributar…" at bounding box center [170, 177] width 163 height 27
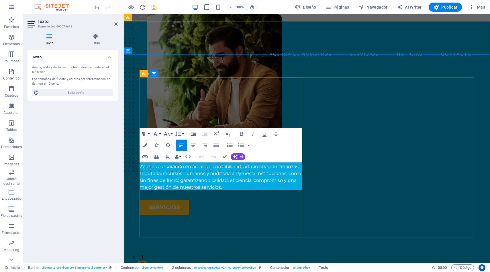
click at [288, 173] on span "27 años asesorando en áreas de contabilidad, administración, finanzas, tributar…" at bounding box center [220, 177] width 162 height 26
click at [310, 79] on div "FUSION CONSULTORES Servicios Contables, Tributarios, Gestión de Personas y Cons…" at bounding box center [307, 241] width 366 height 325
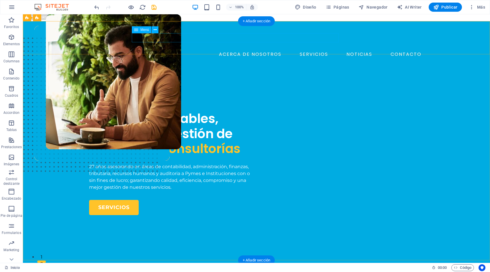
click at [182, 50] on nav "ACERCA DE NOSOTROS SERVICIOS NOTICIAS CONTACTO" at bounding box center [256, 54] width 335 height 9
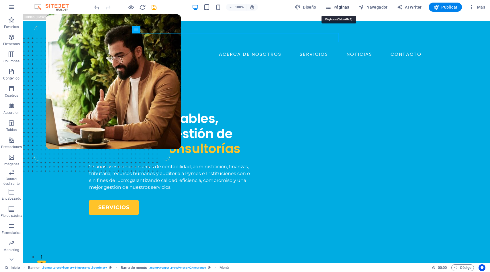
click at [339, 7] on span "Páginas" at bounding box center [337, 7] width 24 height 6
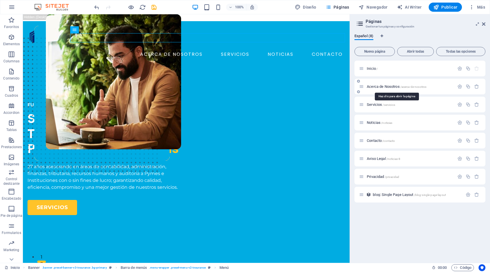
click at [377, 86] on span "Acerca de Nosotros /acerca-de-nosotros" at bounding box center [397, 86] width 60 height 4
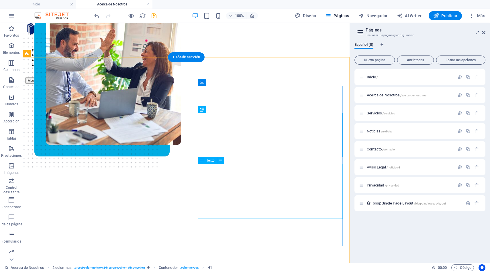
scroll to position [14, 0]
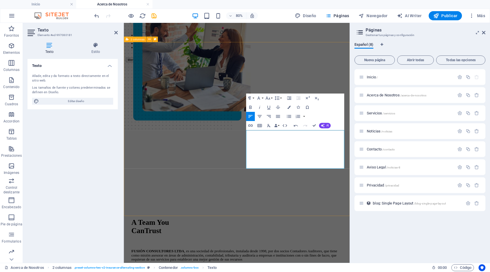
click at [262, 234] on div "A Team You Can Trust FUSIÓN CONSULTORES LTDA , es una sociedad de profesionales…" at bounding box center [265, 213] width 278 height 283
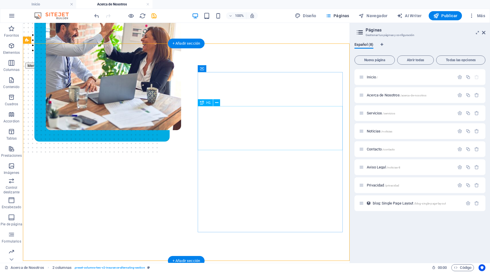
click at [233, 264] on div "A Team You Can Trust" at bounding box center [186, 274] width 308 height 21
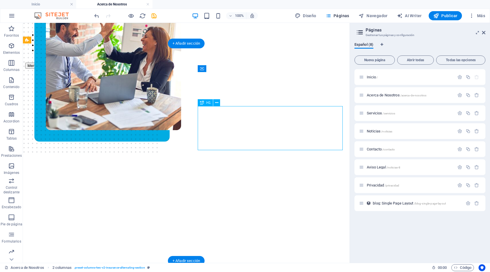
click at [233, 264] on div "A Team You Can Trust" at bounding box center [186, 274] width 308 height 21
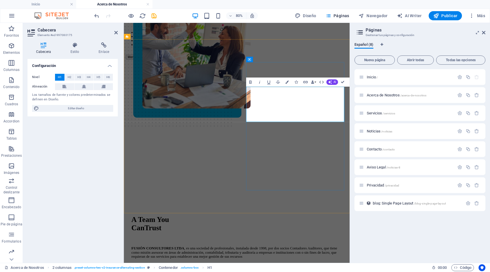
click at [180, 264] on span "A Team You Can Trust" at bounding box center [156, 274] width 47 height 21
drag, startPoint x: 282, startPoint y: 113, endPoint x: 310, endPoint y: 135, distance: 36.2
click at [180, 264] on span "A Team You Can Trust" at bounding box center [156, 274] width 47 height 21
click at [331, 82] on icon "button" at bounding box center [330, 82] width 4 height 4
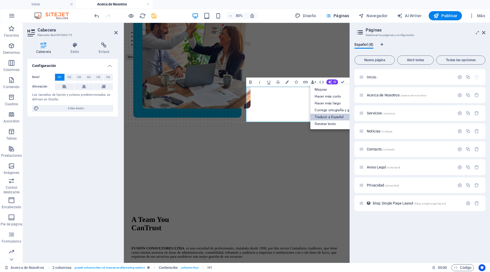
click at [331, 117] on link "Traducir a Español" at bounding box center [338, 117] width 57 height 7
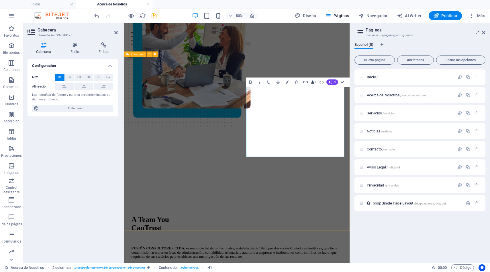
scroll to position [6, 0]
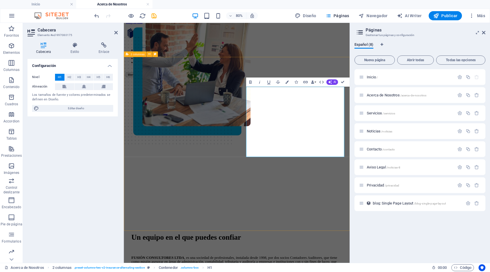
click at [355, 91] on div "Un equipo en el que puedes confiar FUSIÓN CONSULTORES LTDA , es una sociedad de…" at bounding box center [265, 227] width 278 height 272
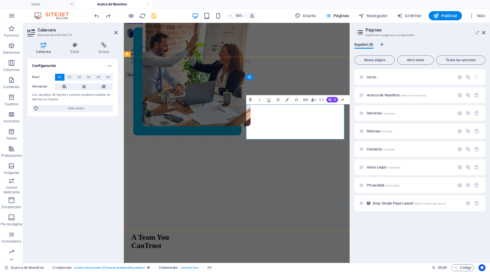
drag, startPoint x: 323, startPoint y: 159, endPoint x: 371, endPoint y: 158, distance: 47.8
drag, startPoint x: 280, startPoint y: 134, endPoint x: 313, endPoint y: 156, distance: 39.2
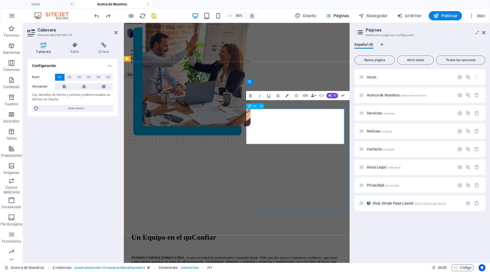
scroll to position [0, 0]
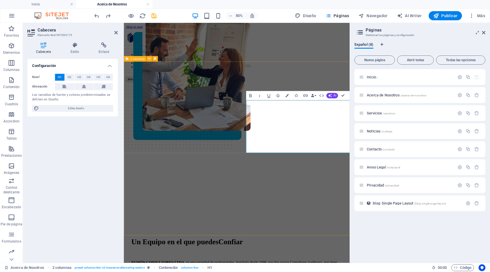
click at [260, 243] on div "Un Equipo en el que puedes Confiar FUSIÓN CONSULTORES LTDA , es una sociedad de…" at bounding box center [265, 233] width 278 height 272
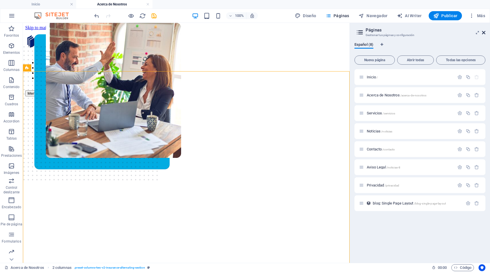
click at [483, 32] on icon at bounding box center [483, 32] width 3 height 5
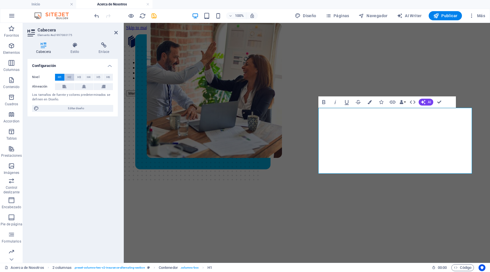
click at [69, 77] on span "H2" at bounding box center [70, 77] width 4 height 7
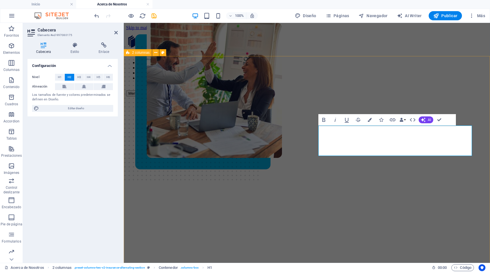
click at [307, 97] on div "Un Equipo en el que puedes Confiar FUSIÓN CONSULTORES LTDA , es una sociedad de…" at bounding box center [306, 228] width 361 height 263
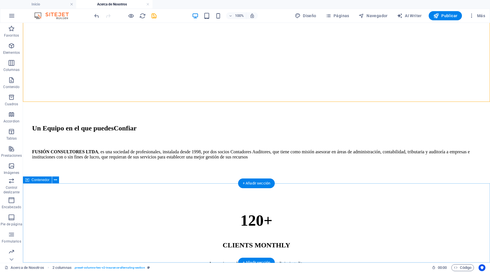
scroll to position [172, 0]
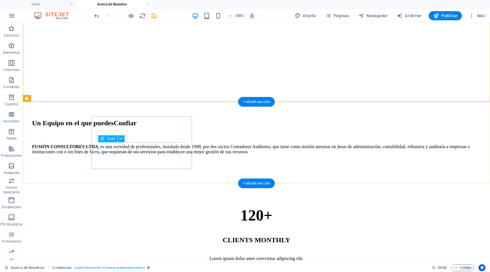
click at [144, 237] on div "CLIENTS MONTHLY" at bounding box center [256, 241] width 449 height 8
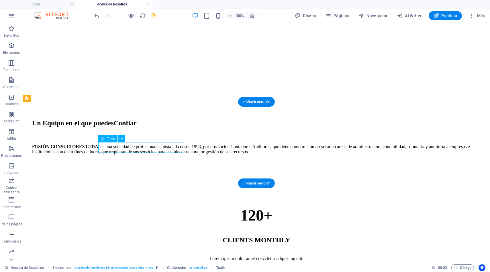
click at [144, 237] on div "CLIENTS MONTHLY" at bounding box center [256, 241] width 449 height 8
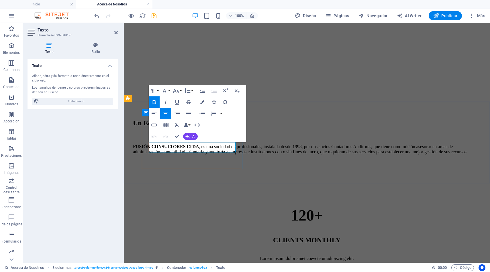
click at [273, 237] on strong "CLIENTS MONTHLY" at bounding box center [307, 240] width 68 height 7
click at [194, 256] on div "Lorem ipsum dolor amet coevctetur adipiscing elit." at bounding box center [307, 258] width 348 height 5
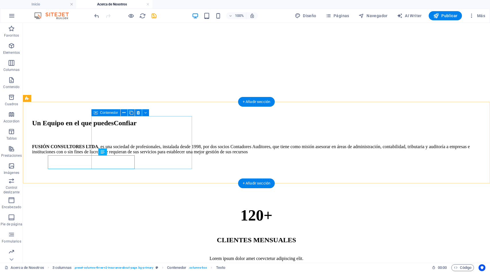
click at [187, 207] on div "120+ CLIENTES MENSUALES Lorem ipsum dolor amet coevctetur adipiscing elit." at bounding box center [256, 234] width 449 height 55
click at [152, 256] on div "Lorem ipsum dolor amet coevctetur adipiscing elit." at bounding box center [256, 258] width 449 height 5
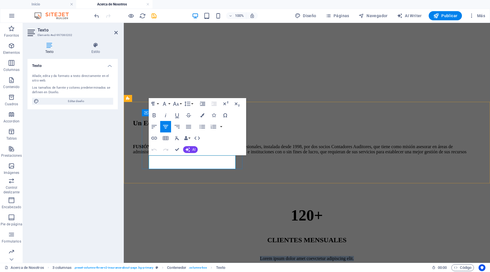
drag, startPoint x: 152, startPoint y: 159, endPoint x: 218, endPoint y: 166, distance: 66.8
click at [218, 256] on p "Lorem ipsum dolor amet coevctetur adipiscing elit." at bounding box center [307, 258] width 348 height 5
click at [190, 148] on icon "button" at bounding box center [187, 150] width 5 height 5
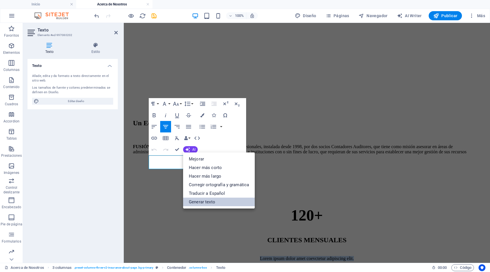
click at [207, 200] on link "Generar texto" at bounding box center [219, 202] width 72 height 9
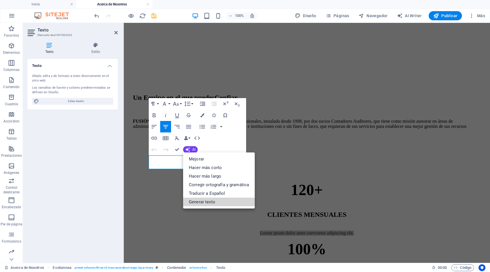
select select "English"
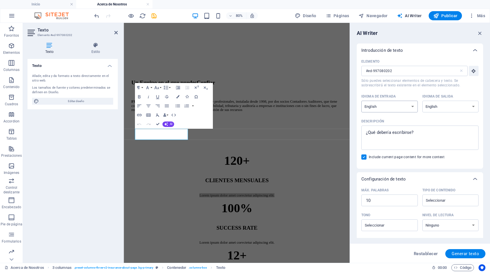
click at [413, 107] on select "Albanian Arabic Armenian Awadhi Azerbaijani Bashkir Basque Belarusian Bengali B…" at bounding box center [389, 107] width 56 height 12
select select "Spanish"
click at [361, 101] on select "Albanian Arabic Armenian Awadhi Azerbaijani Bashkir Basque Belarusian Bengali B…" at bounding box center [389, 107] width 56 height 12
click at [438, 105] on select "Albanian Arabic Armenian Awadhi Azerbaijani Bashkir Basque Belarusian Bengali B…" at bounding box center [450, 107] width 56 height 12
select select "Spanish"
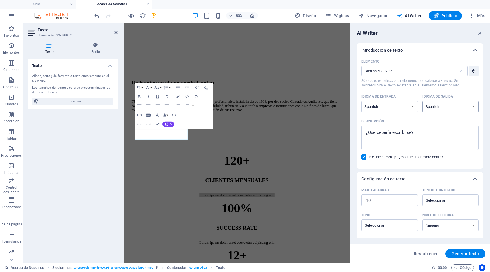
click at [422, 101] on select "Albanian Arabic Armenian Awadhi Azerbaijani Bashkir Basque Belarusian Bengali B…" at bounding box center [450, 107] width 56 height 12
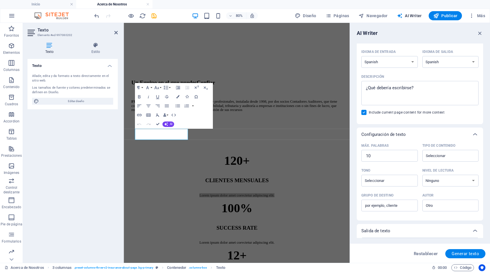
scroll to position [45, 0]
click at [435, 155] on input "Tipo de contenido ​" at bounding box center [446, 155] width 44 height 8
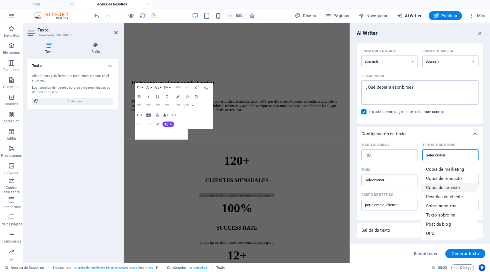
click at [461, 186] on li "Copia de servicio" at bounding box center [448, 187] width 55 height 9
type input "Service copy"
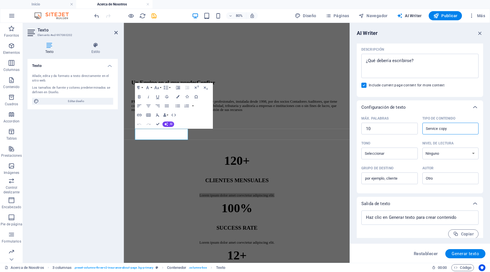
scroll to position [77, 0]
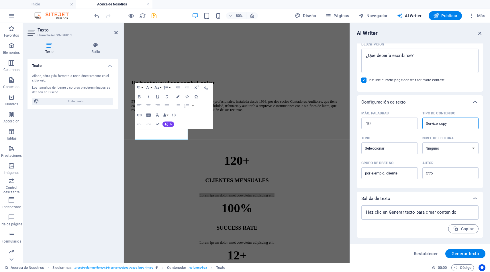
click at [455, 125] on input "Service copy" at bounding box center [446, 123] width 44 height 8
click at [449, 86] on div "Elemento #ed-997080202 ​ Sólo puedes seleccionar elementos de cabecera y texto.…" at bounding box center [419, 33] width 117 height 107
click at [398, 151] on input "Tono ​" at bounding box center [385, 148] width 44 height 8
click at [386, 163] on li "Neutral" at bounding box center [388, 162] width 55 height 9
type input "Neutral"
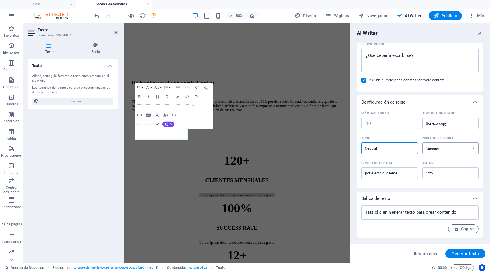
click at [443, 150] on select "Ninguno Académico Adulto Adolescente Infantil" at bounding box center [450, 149] width 56 height 12
select select "Adult"
click at [422, 143] on select "Ninguno Académico Adulto Adolescente Infantil" at bounding box center [450, 149] width 56 height 12
click at [407, 175] on input "Grupo de destino ​" at bounding box center [389, 173] width 56 height 9
type input "cliente"
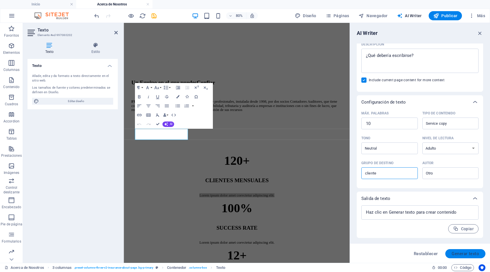
click at [459, 254] on span "Generar texto" at bounding box center [464, 254] width 27 height 5
type textarea "x"
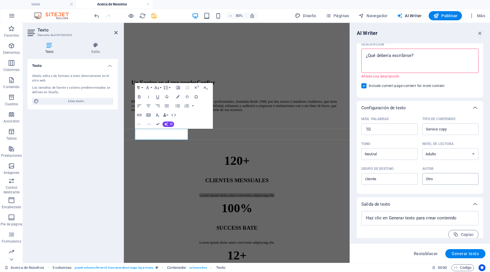
scroll to position [83, 0]
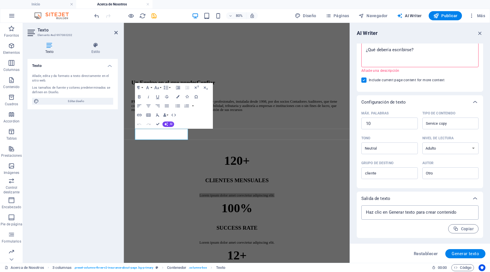
click at [422, 213] on textarea at bounding box center [419, 213] width 111 height 9
type textarea "x"
click at [462, 253] on span "Generar texto" at bounding box center [464, 254] width 27 height 5
type textarea "x"
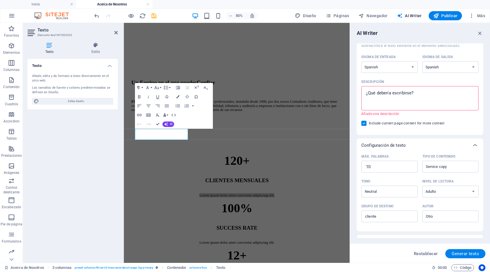
scroll to position [39, 0]
type textarea "x"
click at [399, 96] on textarea "Descripción x ​ Añade una descripción" at bounding box center [419, 99] width 111 height 19
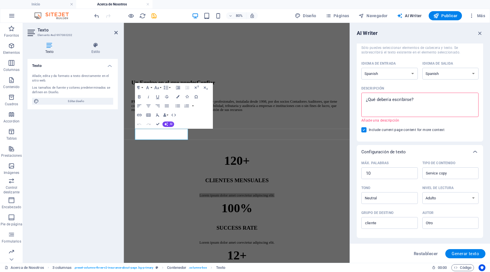
scroll to position [32, 0]
type textarea "L"
type textarea "x"
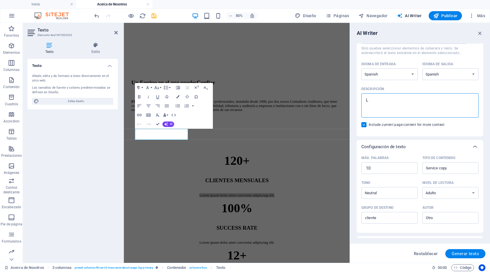
type textarea "LA"
type textarea "x"
type textarea "L"
type textarea "x"
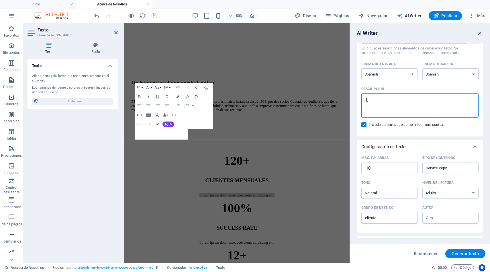
type textarea "x"
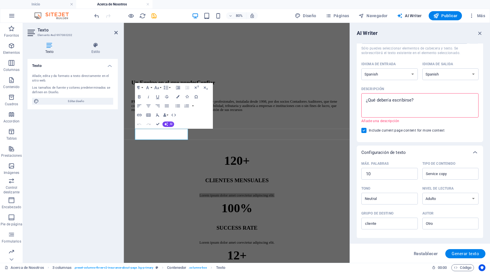
type textarea "c"
type textarea "x"
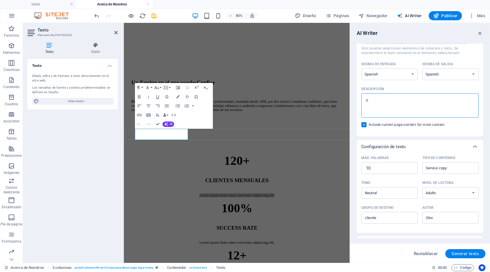
type textarea "ca"
type textarea "x"
type textarea "can"
type textarea "x"
type textarea "cant"
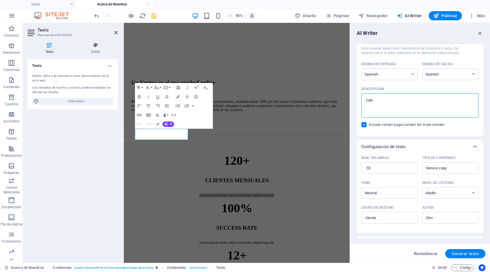
type textarea "x"
type textarea "canti"
type textarea "x"
type textarea "cantid"
type textarea "x"
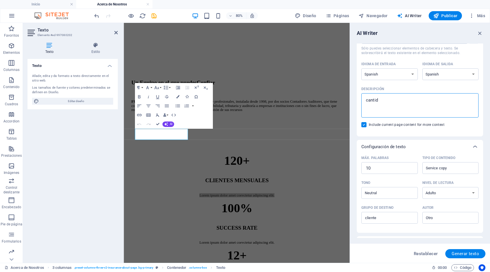
type textarea "cantida"
type textarea "x"
type textarea "cantida"
type textarea "x"
type textarea "cantida d"
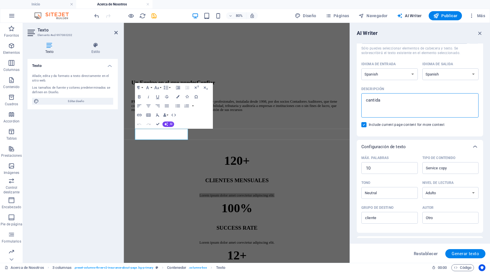
type textarea "x"
type textarea "cantida"
type textarea "x"
type textarea "cantida"
type textarea "x"
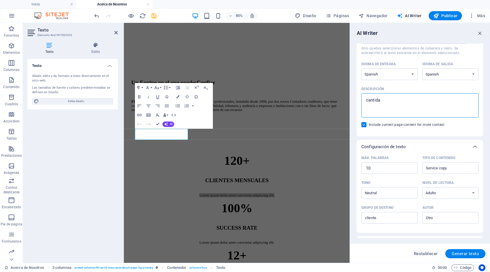
type textarea "cantidad"
type textarea "x"
type textarea "cantidad"
type textarea "x"
type textarea "cantidad d"
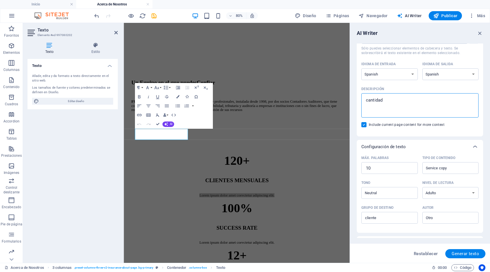
type textarea "x"
type textarea "cantidad de"
type textarea "x"
type textarea "cantidad de"
type textarea "x"
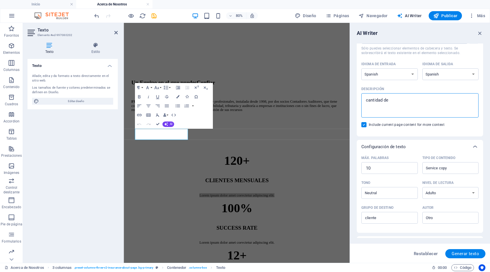
type textarea "cantidad de c"
type textarea "x"
type textarea "cantidad de cl"
type textarea "x"
type textarea "cantidad de cli"
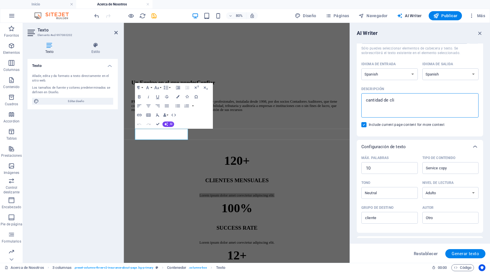
type textarea "x"
type textarea "cantidad de clie"
type textarea "x"
type textarea "cantidad de client"
type textarea "x"
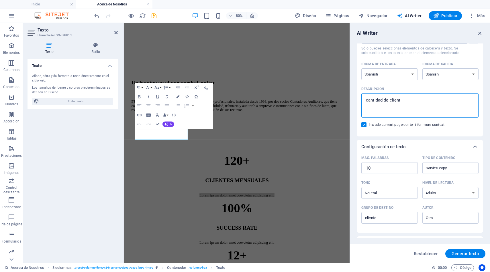
type textarea "cantidad de cliente"
type textarea "x"
type textarea "cantidad de clientes"
type textarea "x"
type textarea "cantidad de clientes"
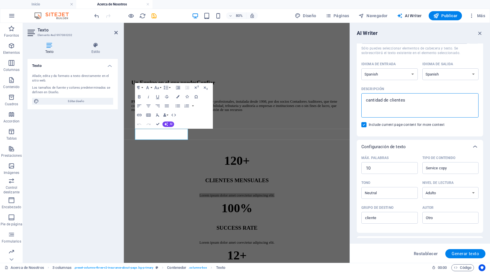
type textarea "x"
type textarea "cantidad de clientes c"
type textarea "x"
type textarea "cantidad de clientes co"
type textarea "x"
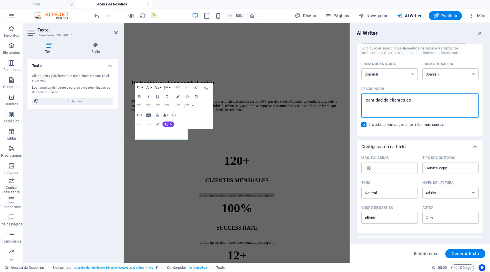
type textarea "cantidad de clientes con"
type textarea "x"
type textarea "cantidad de clientes conf"
type textarea "x"
type textarea "cantidad de clientes confo"
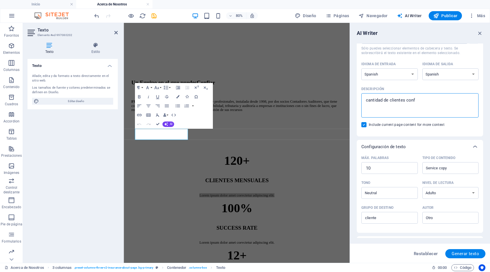
type textarea "x"
type textarea "cantidad de clientes confor"
type textarea "x"
type textarea "cantidad de clientes conform"
type textarea "x"
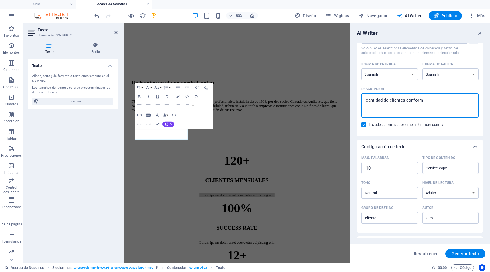
type textarea "cantidad de clientes conforme"
type textarea "x"
type textarea "cantidad de clientes conformes"
type textarea "x"
type textarea "cantidad de clientes conformes"
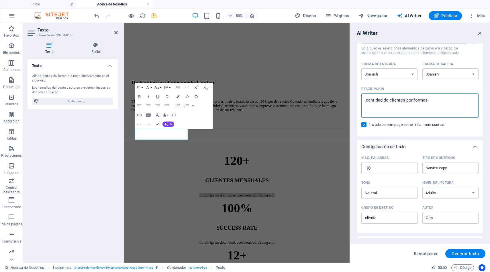
type textarea "x"
type textarea "cantidad de clientes conformes c"
type textarea "x"
type textarea "cantidad de clientes conformes co"
type textarea "x"
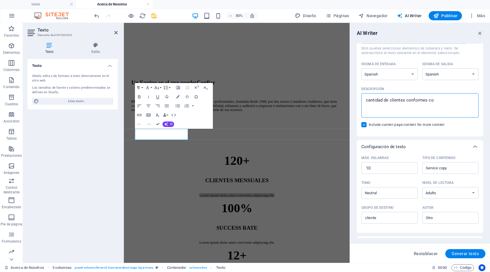
type textarea "cantidad de clientes conformes con"
type textarea "x"
type textarea "cantidad de clientes conformes con"
type textarea "x"
type textarea "cantidad de clientes conformes con e"
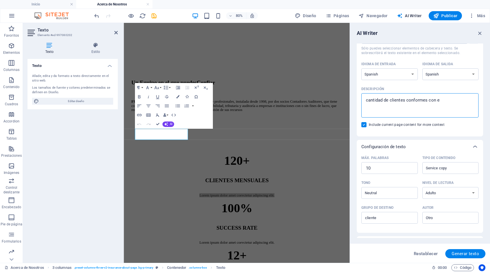
type textarea "x"
type textarea "cantidad de clientes conformes con el"
type textarea "x"
type textarea "cantidad de clientes conformes con el"
type textarea "x"
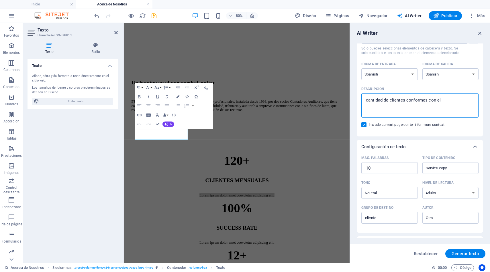
type textarea "cantidad de clientes conformes con el s"
type textarea "x"
type textarea "cantidad de clientes conformes con el se"
type textarea "x"
type textarea "cantidad de clientes conformes con el ser"
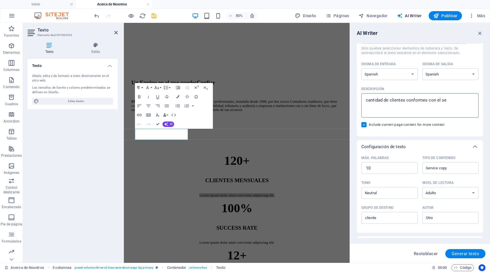
type textarea "x"
type textarea "cantidad de clientes conformes con el serv"
type textarea "x"
type textarea "cantidad de clientes conformes con el servi"
type textarea "x"
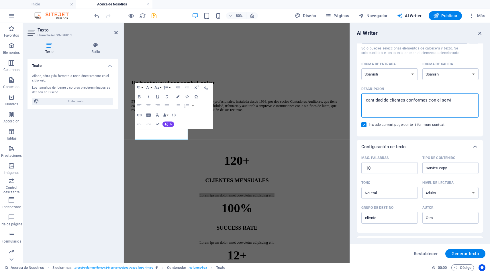
type textarea "cantidad de clientes conformes con el servii"
type textarea "x"
type textarea "cantidad de clientes conformes con el serviic"
type textarea "x"
type textarea "cantidad de clientes conformes con el serviico"
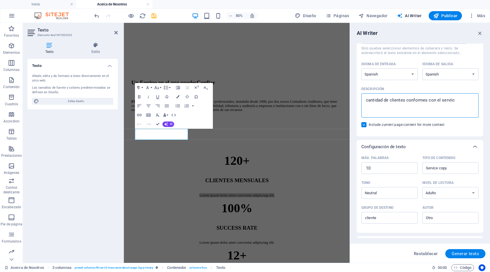
type textarea "x"
type textarea "cantidad de clientes conformes con el serviic"
type textarea "x"
type textarea "cantidad de clientes conformes con el servii"
type textarea "x"
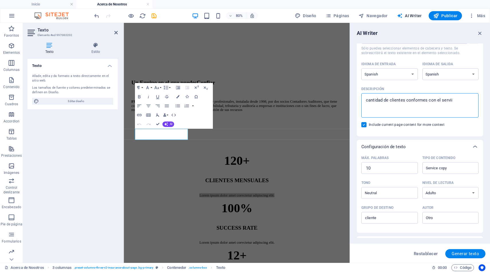
type textarea "cantidad de clientes conformes con el servi"
type textarea "x"
type textarea "cantidad de clientes conformes con el servic"
type textarea "x"
type textarea "cantidad de clientes conformes con el servici"
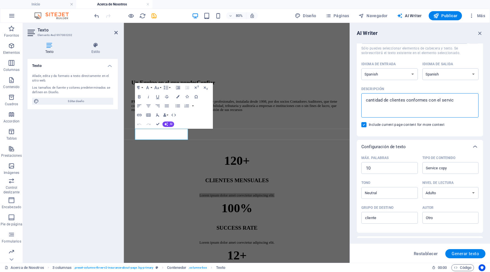
type textarea "x"
type textarea "cantidad de clientes conformes con el servicio"
type textarea "x"
type textarea "cantidad de clientes conformes con el servicio"
click at [456, 253] on span "Generar texto" at bounding box center [464, 254] width 27 height 5
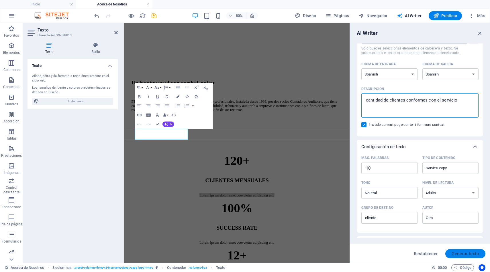
type textarea "x"
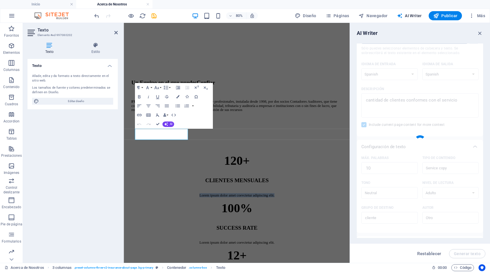
type textarea "x"
type textarea "Alta satisfacción de nuestros clientes con nuestros servicios."
type textarea "x"
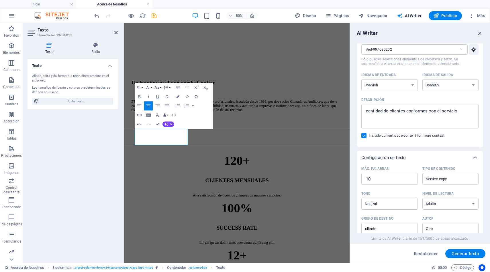
scroll to position [5, 0]
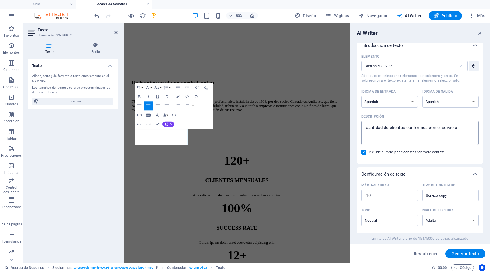
type textarea "x"
drag, startPoint x: 428, startPoint y: 128, endPoint x: 406, endPoint y: 128, distance: 21.8
click at [406, 128] on textarea "cantidad de clientes conformes con el servicio" at bounding box center [419, 133] width 111 height 19
type textarea "cantidad de clientes p con el servicio"
type textarea "x"
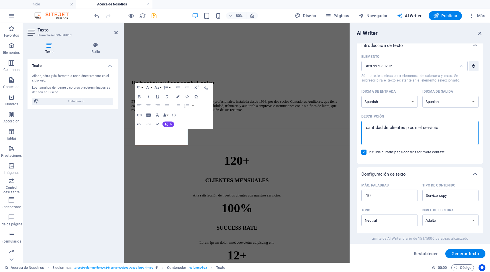
type textarea "cantidad de clientes pe con el servicio"
type textarea "x"
type textarea "cantidad de clientes per con el servicio"
type textarea "x"
type textarea "cantidad de clientes perm con el servicio"
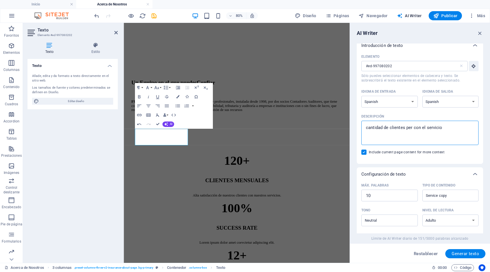
type textarea "x"
type textarea "cantidad de clientes perma con el servicio"
type textarea "x"
type textarea "cantidad de clientes permam con el servicio"
type textarea "x"
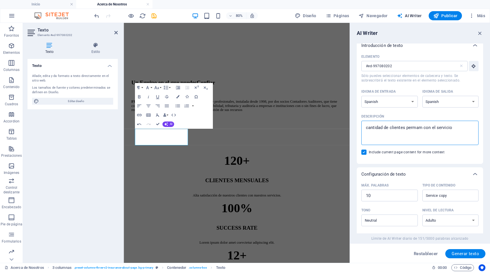
type textarea "cantidad de clientes permame con el servicio"
type textarea "x"
type textarea "cantidad de clientes permamen con el servicio"
type textarea "x"
type textarea "cantidad de clientes permament con el servicio"
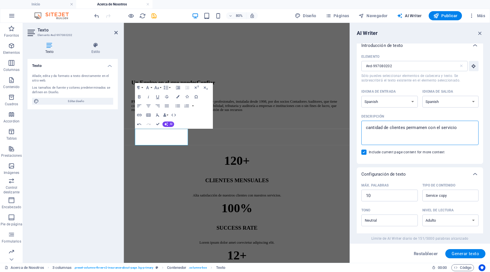
type textarea "x"
type textarea "cantidad de clientes permamente con el servicio"
type textarea "x"
type textarea "cantidad de clientes permamentes con el servicio"
type textarea "x"
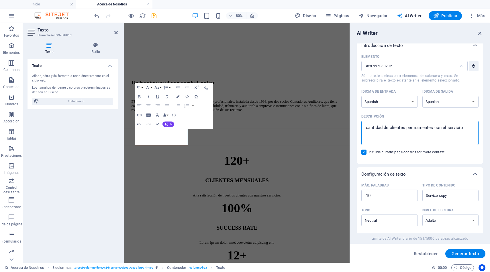
type textarea "cantidad de clientes permamentes con ael servicio"
type textarea "x"
type textarea "cantidad de clientes permamentes con alel servicio"
type textarea "x"
type textarea "cantidad de clientes permamentes con algel servicio"
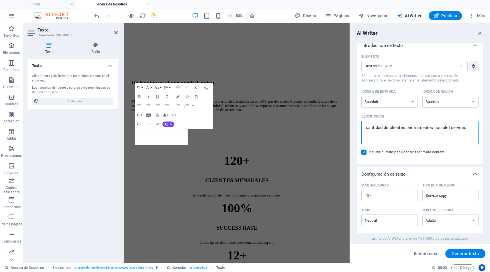
type textarea "x"
type textarea "cantidad de clientes permamentes con alguel servicio"
type textarea "x"
type textarea "cantidad de clientes permamentes con algunel servicio"
type textarea "x"
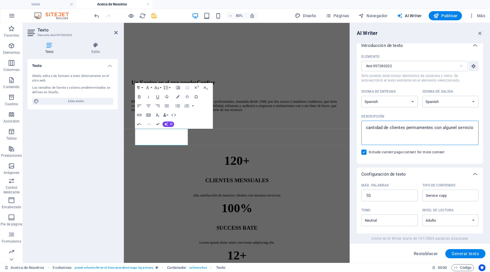
type textarea "cantidad de clientes permamentes con algun el servicio"
type textarea "x"
type textarea "cantidad de clientes permamentes con algun sel servicio"
type textarea "x"
type textarea "cantidad de clientes permamentes con algun el servicio"
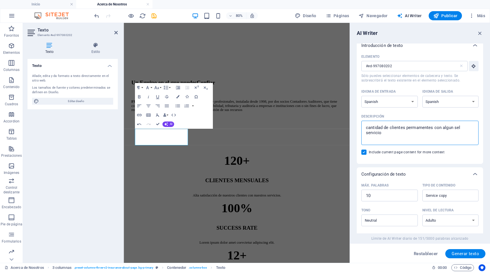
type textarea "x"
type textarea "cantidad de clientes permamentes con algunel servicio"
type textarea "x"
type textarea "cantidad de clientes permamentes con algunl servicio"
type textarea "x"
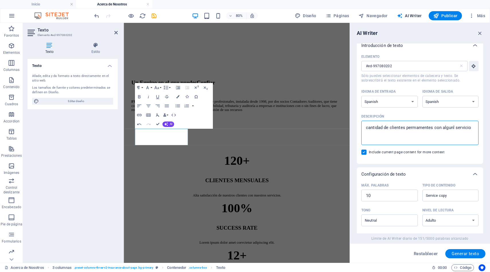
type textarea "cantidad de clientes permamentes con algun servicio"
type textarea "x"
type textarea "cantidad de clientes permamentes con algunservicio"
type textarea "x"
type textarea "cantidad de clientes permamentes con algun servicio"
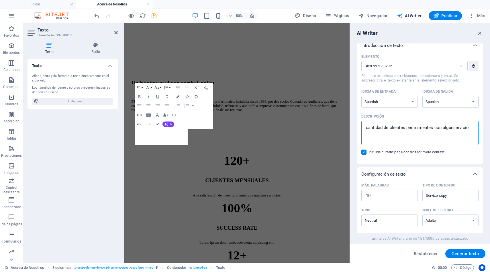
type textarea "x"
click at [473, 129] on textarea "cantidad de clientes permamentes con algun servicio" at bounding box center [419, 133] width 111 height 19
type textarea "cantidad de clientes permamentes con algun servicio"
type textarea "x"
type textarea "cantidad de clientes permamentes con algun servicio o"
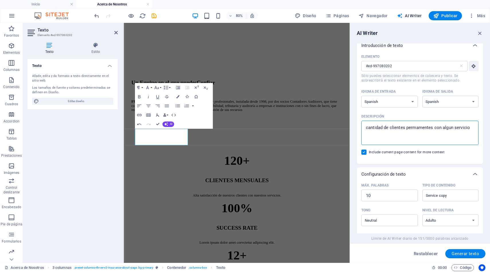
type textarea "x"
type textarea "cantidad de clientes permamentes con algun servicio of"
click at [468, 255] on span "Generar texto" at bounding box center [464, 254] width 27 height 5
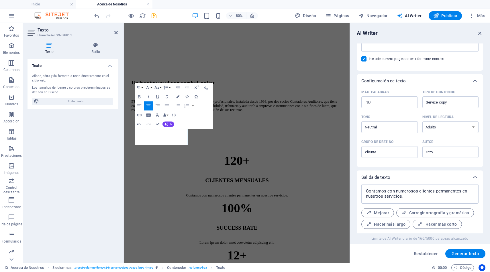
scroll to position [112, 0]
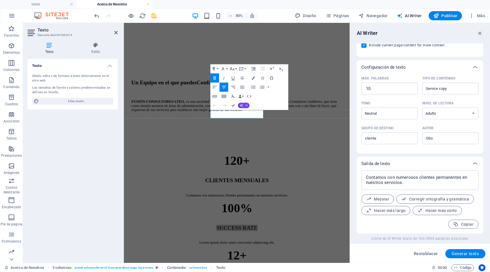
click at [246, 105] on span "AI" at bounding box center [246, 105] width 3 height 3
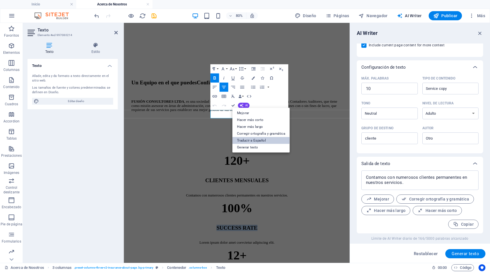
click at [253, 139] on link "Traducir a Español" at bounding box center [260, 140] width 57 height 7
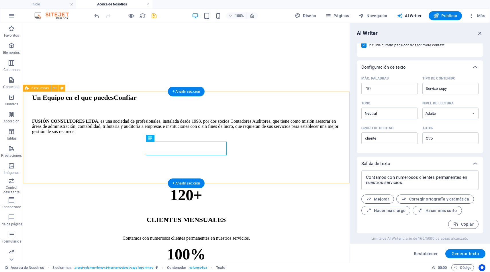
click at [235, 168] on div "120+ CLIENTES MENSUALES Contamos con numerosos clientes permanentes en nuestros…" at bounding box center [186, 272] width 322 height 209
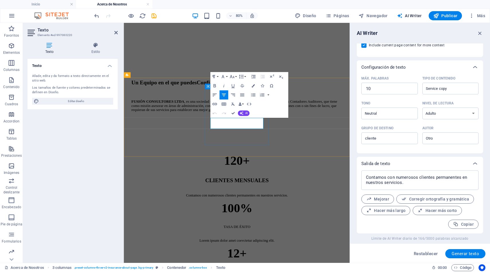
click at [244, 112] on button "AI" at bounding box center [244, 113] width 12 height 5
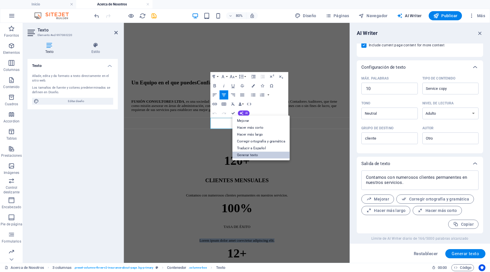
click at [255, 156] on link "Generar texto" at bounding box center [260, 155] width 57 height 7
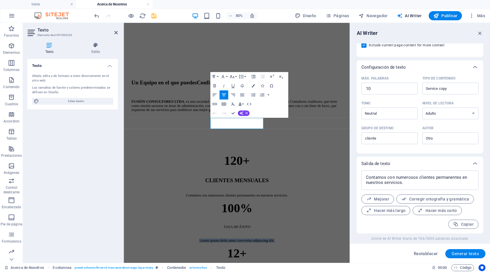
scroll to position [0, 0]
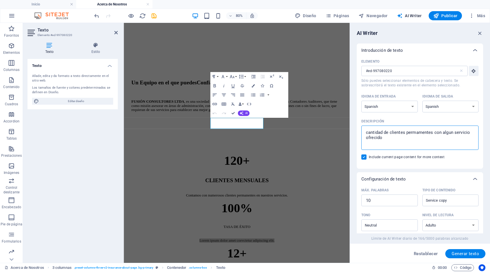
click at [389, 142] on textarea "cantidad de clientes permamentes con algun servicio ofrecido" at bounding box center [419, 138] width 111 height 19
click at [433, 133] on textarea "cantidad de clientes permamentes con algun servicio ofrecido" at bounding box center [419, 138] width 111 height 19
drag, startPoint x: 433, startPoint y: 132, endPoint x: 407, endPoint y: 132, distance: 26.1
click at [407, 132] on textarea "cantidad de clientes permamentes con algun servicio ofrecido" at bounding box center [419, 138] width 111 height 19
click at [464, 254] on span "Generar texto" at bounding box center [464, 254] width 27 height 5
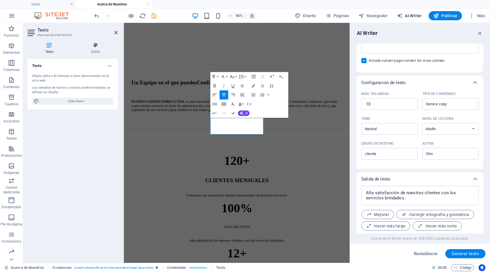
scroll to position [112, 0]
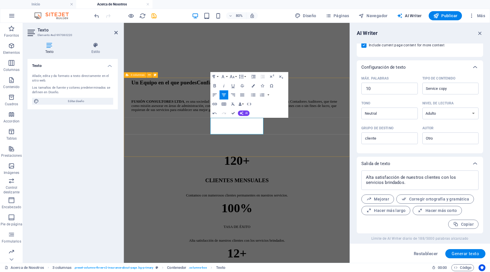
click at [377, 182] on div "120+ CLIENTES MENSUALES Contamos con numerosos clientes permanentes en nuestros…" at bounding box center [265, 272] width 278 height 209
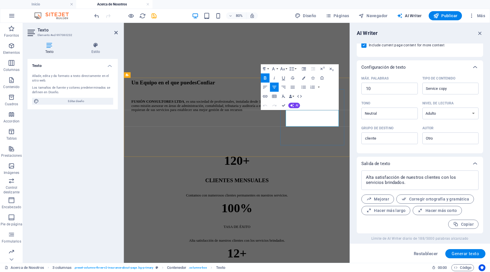
drag, startPoint x: 342, startPoint y: 137, endPoint x: 377, endPoint y: 147, distance: 36.0
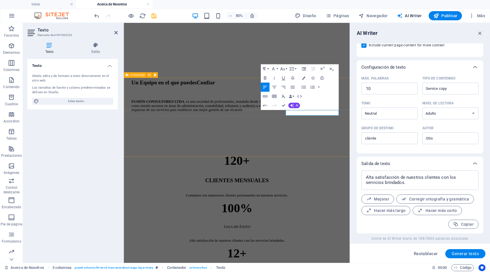
click at [369, 187] on div "120+ CLIENTES MENSUALES Contamos con numerosos clientes permanentes en nuestros…" at bounding box center [265, 271] width 278 height 206
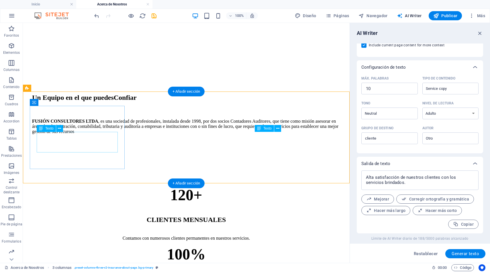
click at [88, 216] on div "CLIENTES MENSUALES" at bounding box center [186, 220] width 308 height 8
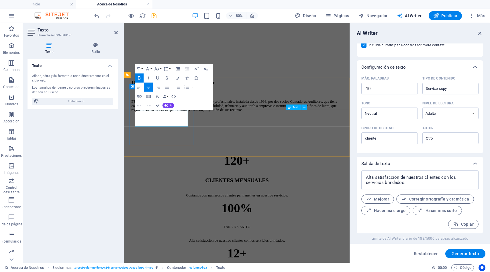
click at [225, 216] on strong "CLIENTES MENSUALES" at bounding box center [264, 219] width 79 height 7
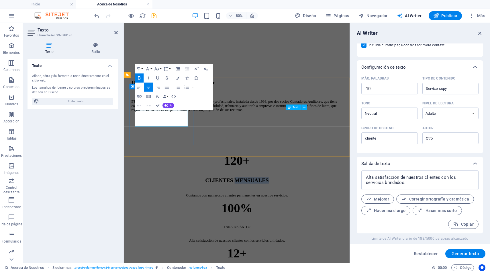
click at [225, 216] on strong "CLIENTES MENSUALES" at bounding box center [264, 219] width 79 height 7
click at [177, 78] on icon "button" at bounding box center [177, 77] width 3 height 3
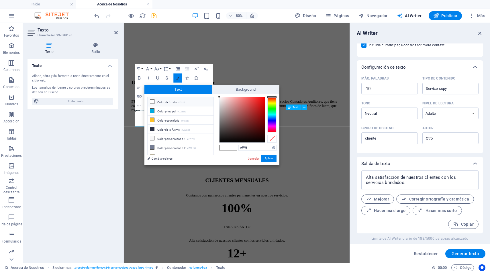
click at [177, 78] on icon "button" at bounding box center [177, 77] width 3 height 3
click at [252, 84] on div "Un Equipo en el que puedes Confiar FUSIÓN CONSULTORES LTDA , es una sociedad de…" at bounding box center [265, 33] width 278 height 268
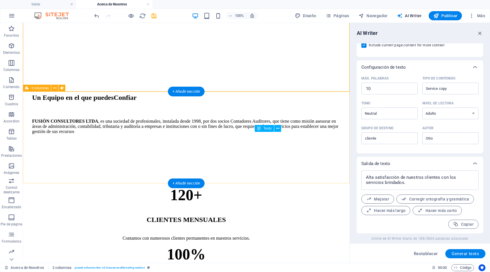
scroll to position [197, 0]
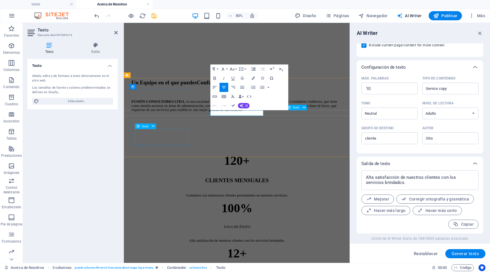
click at [203, 236] on div "Contamos con numerosos clientes permanentes en nuestros servicios." at bounding box center [265, 238] width 264 height 5
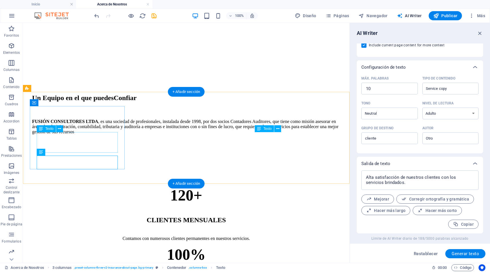
click at [94, 217] on div "CLIENTES MENSUALES" at bounding box center [186, 221] width 308 height 8
click at [90, 217] on div "CLIENTES MENSUALES" at bounding box center [186, 221] width 308 height 8
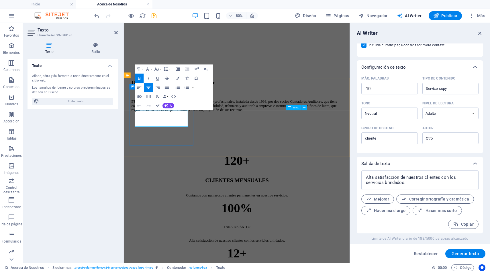
click at [173, 217] on p "CLIENTES MENSUALES" at bounding box center [265, 221] width 264 height 8
click at [78, 101] on span "Editar diseño" at bounding box center [76, 101] width 71 height 7
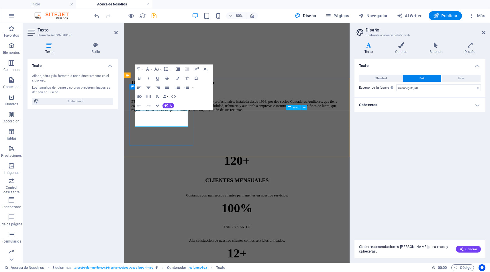
click at [225, 217] on strong "CLIENTES MENSUALES" at bounding box center [264, 220] width 79 height 7
drag, startPoint x: 148, startPoint y: 138, endPoint x: 193, endPoint y: 148, distance: 46.6
click at [193, 217] on p "CLIENTES MENSUALES" at bounding box center [265, 221] width 264 height 8
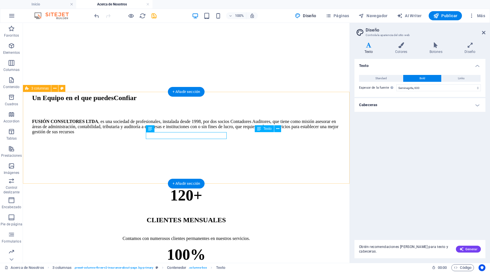
click at [240, 168] on div "120+ CLIENTES MENSUALES Contamos con numerosos clientes permanentes en nuestros…" at bounding box center [186, 271] width 322 height 206
click at [100, 236] on div "Contamos con numerosos clientes permanentes en nuestros servicios." at bounding box center [186, 238] width 308 height 5
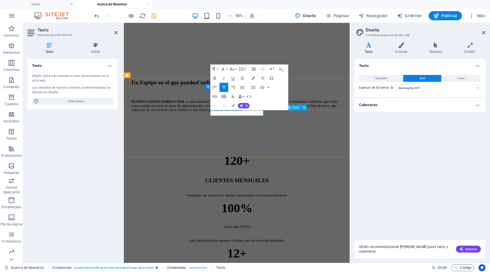
click at [213, 76] on icon "button" at bounding box center [214, 78] width 5 height 5
click at [224, 69] on icon "button" at bounding box center [222, 68] width 5 height 5
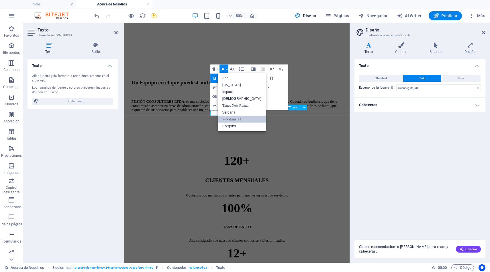
scroll to position [0, 0]
click at [224, 69] on icon "button" at bounding box center [222, 68] width 5 height 5
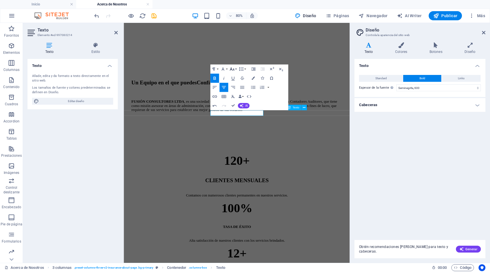
click at [235, 69] on button "Font Size" at bounding box center [233, 69] width 9 height 9
click at [230, 103] on link "12" at bounding box center [233, 105] width 17 height 7
click at [233, 69] on icon "button" at bounding box center [231, 68] width 5 height 5
click at [232, 112] on link "14" at bounding box center [233, 112] width 17 height 7
click at [234, 71] on icon "button" at bounding box center [231, 68] width 5 height 5
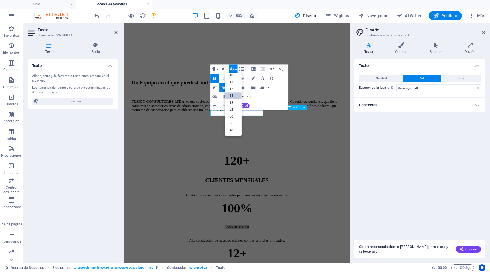
scroll to position [23, 0]
click at [233, 112] on link "30" at bounding box center [233, 114] width 17 height 7
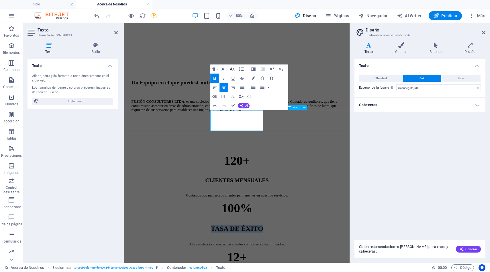
click at [232, 69] on icon "button" at bounding box center [231, 68] width 5 height 5
click at [232, 95] on link "24" at bounding box center [233, 96] width 17 height 7
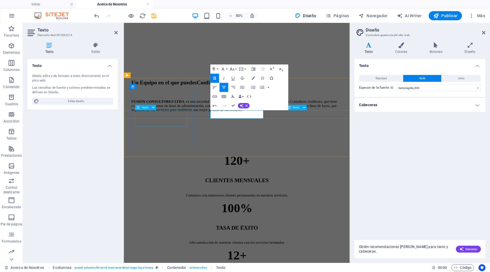
click at [184, 217] on div "CLIENTES MENSUALES" at bounding box center [265, 221] width 264 height 8
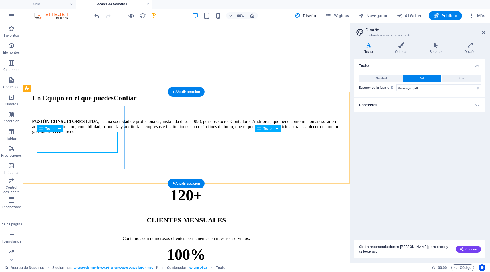
click at [88, 217] on div "CLIENTES MENSUALES" at bounding box center [186, 221] width 308 height 8
click at [83, 217] on div "CLIENTES MENSUALES" at bounding box center [186, 221] width 308 height 8
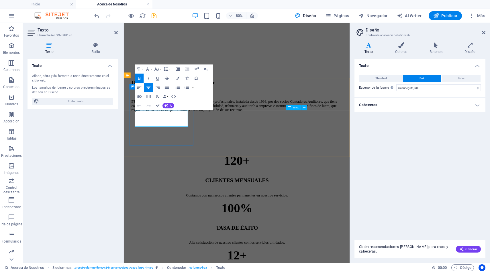
click at [225, 217] on strong "CLIENTES MENSUALES" at bounding box center [264, 220] width 79 height 7
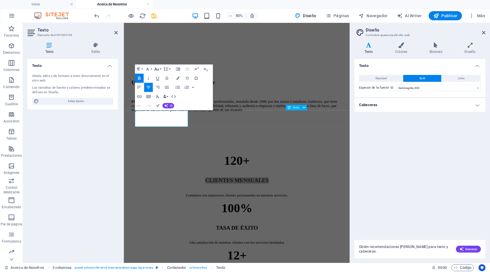
click at [158, 70] on icon "button" at bounding box center [156, 69] width 5 height 3
click at [259, 82] on div "Un Equipo en el que puedes Confiar FUSIÓN CONSULTORES LTDA , es una sociedad de…" at bounding box center [265, 33] width 278 height 268
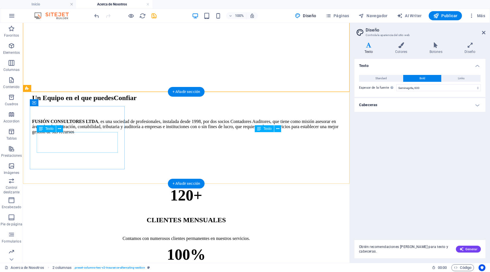
click at [88, 217] on div "CLIENTES MENSUALES" at bounding box center [186, 221] width 308 height 8
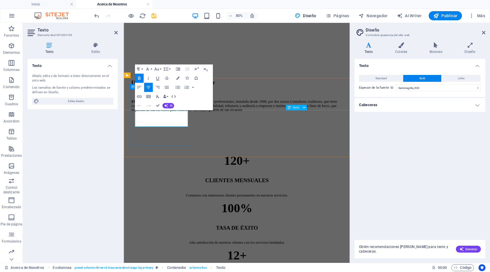
click at [225, 217] on strong "CLIENTES MENSUALES" at bounding box center [264, 220] width 79 height 7
click at [158, 70] on icon "button" at bounding box center [156, 69] width 5 height 3
click at [159, 81] on link "18" at bounding box center [158, 82] width 17 height 7
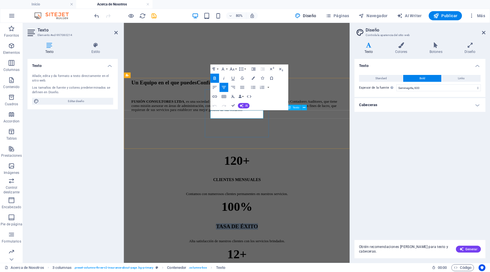
click at [232, 68] on icon "button" at bounding box center [231, 68] width 5 height 5
click at [234, 84] on link "18" at bounding box center [233, 82] width 17 height 7
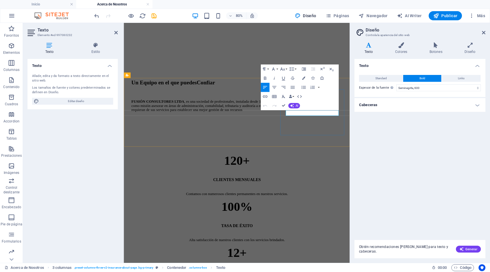
click at [263, 76] on icon "button" at bounding box center [264, 78] width 5 height 5
click at [283, 68] on icon "button" at bounding box center [282, 68] width 5 height 5
click at [284, 119] on link "18" at bounding box center [283, 119] width 17 height 7
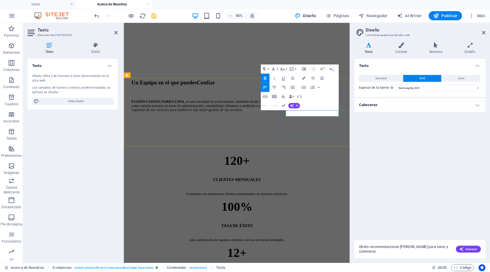
click at [275, 86] on icon "button" at bounding box center [273, 87] width 5 height 5
click at [274, 272] on div "TASA DE ÉXITO" at bounding box center [265, 277] width 264 height 6
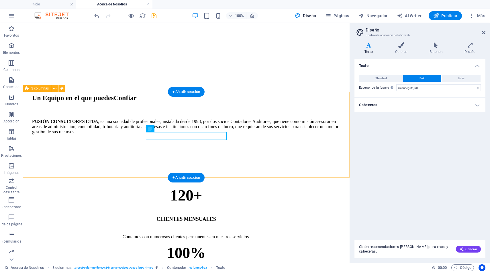
click at [237, 168] on div "120+ CLIENTES MENSUALES Contamos con numerosos clientes permanentes en nuestros…" at bounding box center [186, 271] width 322 height 206
click at [192, 272] on div "TASA DE ÉXITO" at bounding box center [186, 277] width 308 height 6
click at [195, 272] on div "TASA DE ÉXITO" at bounding box center [186, 277] width 308 height 6
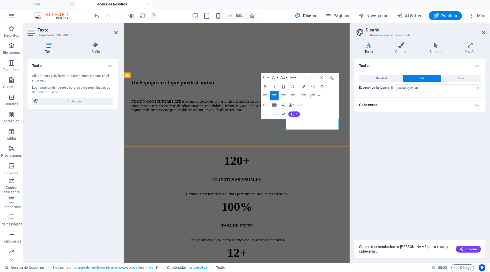
click at [295, 115] on span "AI" at bounding box center [296, 114] width 3 height 3
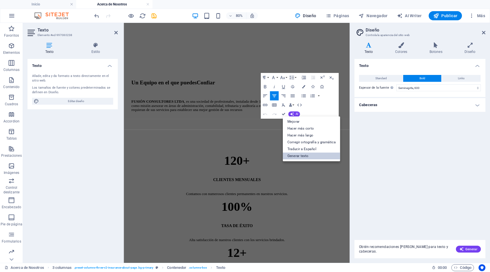
click at [296, 156] on link "Generar texto" at bounding box center [310, 156] width 57 height 7
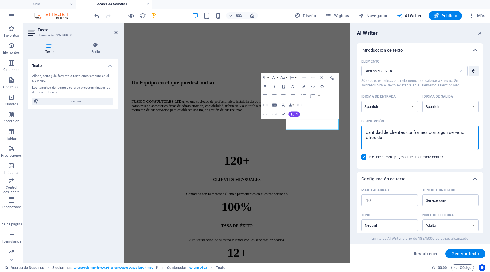
drag, startPoint x: 390, startPoint y: 137, endPoint x: 352, endPoint y: 122, distance: 41.3
click at [352, 122] on div "AI Writer Introducción de texto Elemento #ed-997080238 ​ Sólo puedes selecciona…" at bounding box center [420, 143] width 140 height 240
click at [460, 255] on span "Generar texto" at bounding box center [464, 254] width 27 height 5
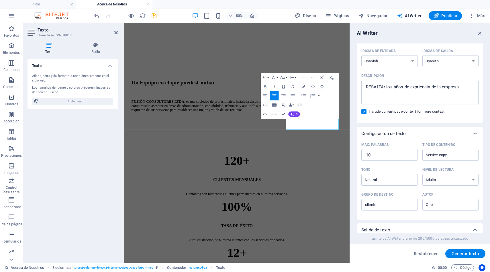
scroll to position [0, 0]
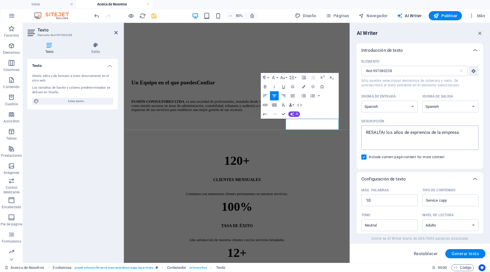
click at [464, 134] on textarea "RESALTAr los años de expriencia de la empresa" at bounding box center [419, 138] width 111 height 19
click at [460, 255] on span "Generar texto" at bounding box center [464, 254] width 27 height 5
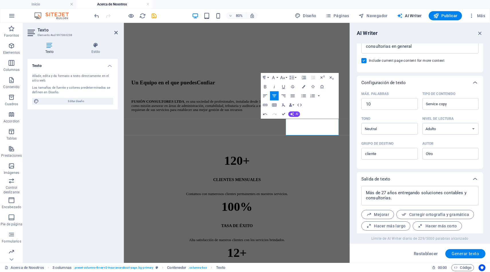
scroll to position [112, 0]
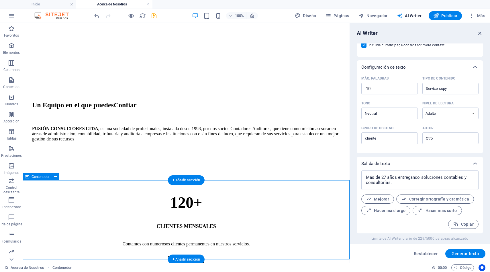
scroll to position [189, 0]
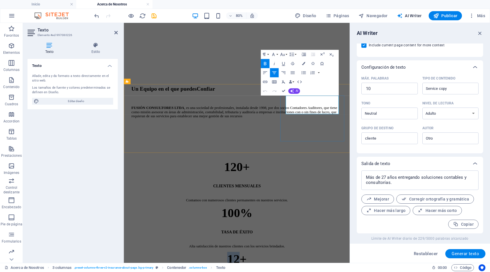
drag, startPoint x: 361, startPoint y: 125, endPoint x: 347, endPoint y: 125, distance: 14.0
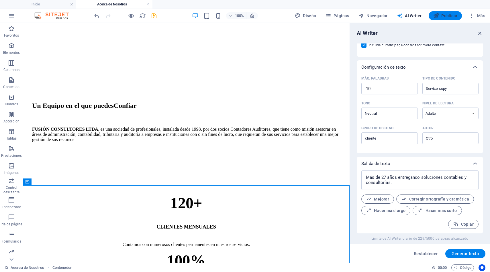
click at [445, 18] on span "Publicar" at bounding box center [445, 16] width 24 height 6
